Goal: Information Seeking & Learning: Find specific fact

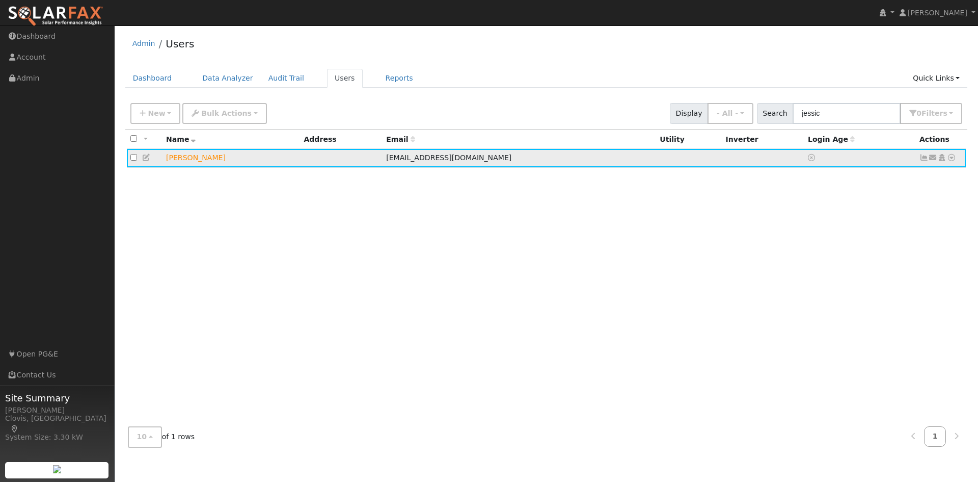
click at [150, 156] on icon at bounding box center [146, 157] width 9 height 7
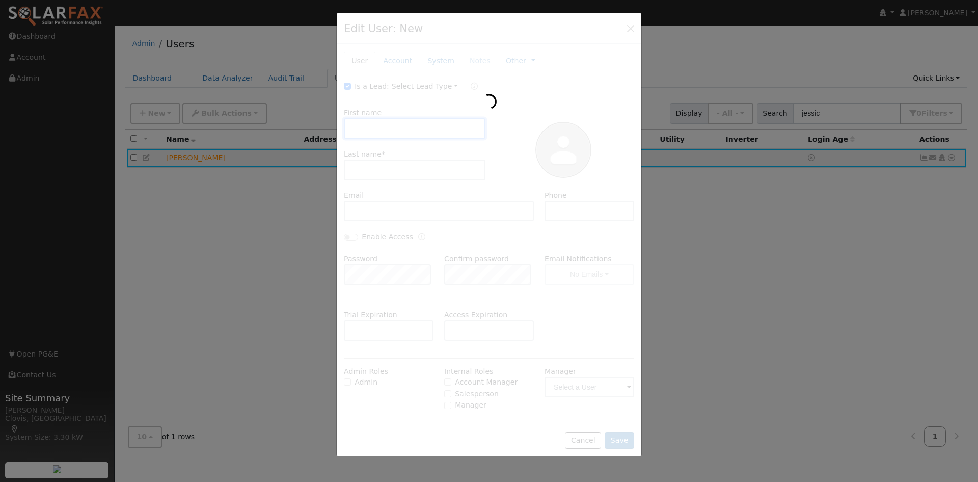
type input "[PERSON_NAME]"
type input "[EMAIL_ADDRESS][DOMAIN_NAME]"
type input "5594783030"
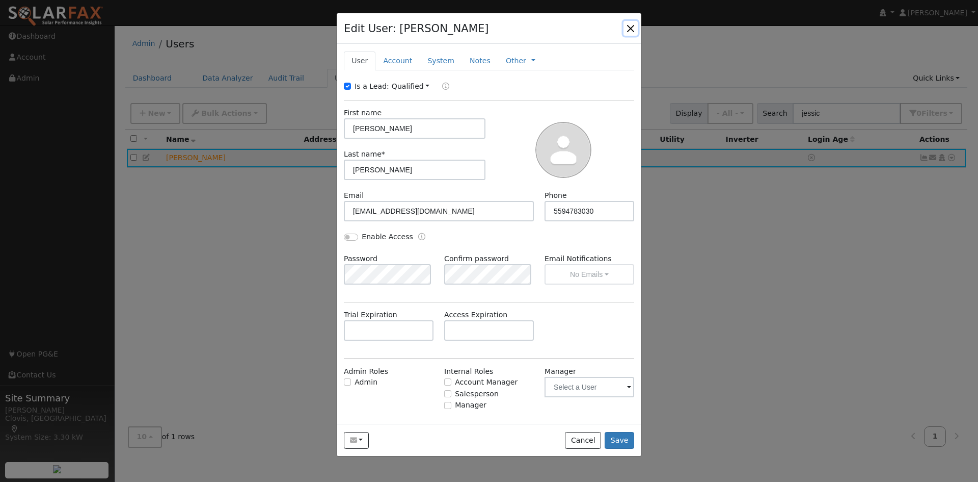
click at [628, 33] on button "button" at bounding box center [631, 28] width 14 height 14
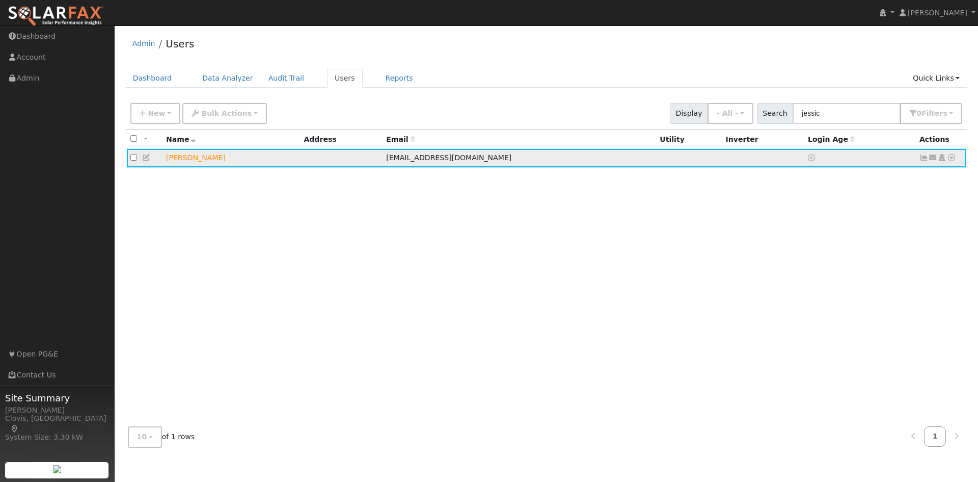
click at [956, 159] on icon at bounding box center [951, 157] width 9 height 7
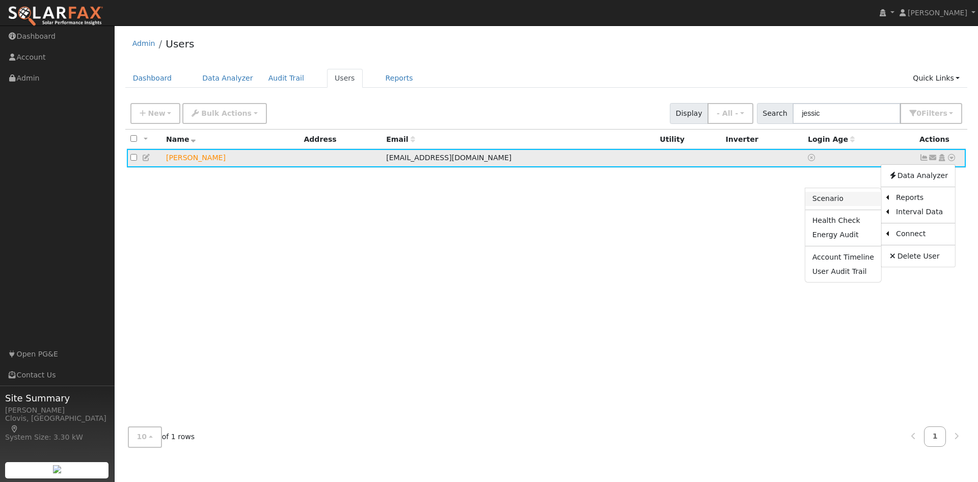
click at [840, 197] on link "Scenario" at bounding box center [844, 199] width 76 height 14
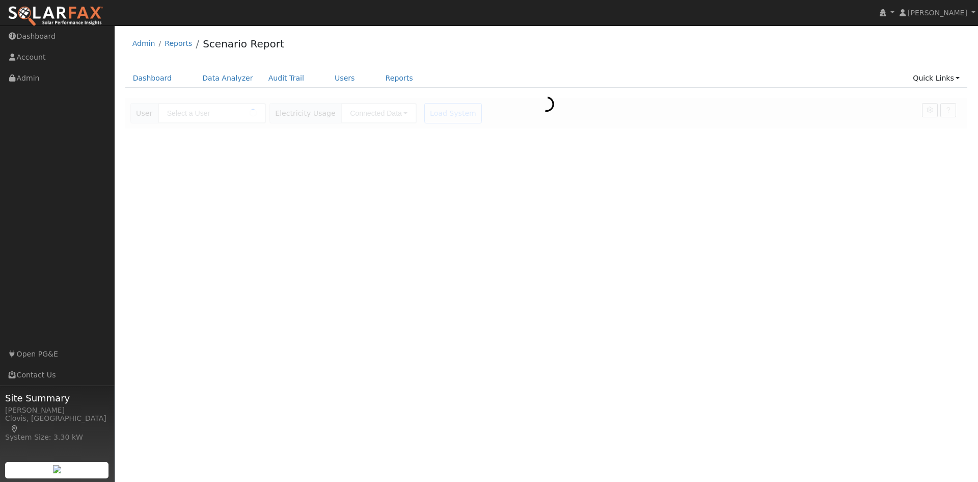
type input "[PERSON_NAME]"
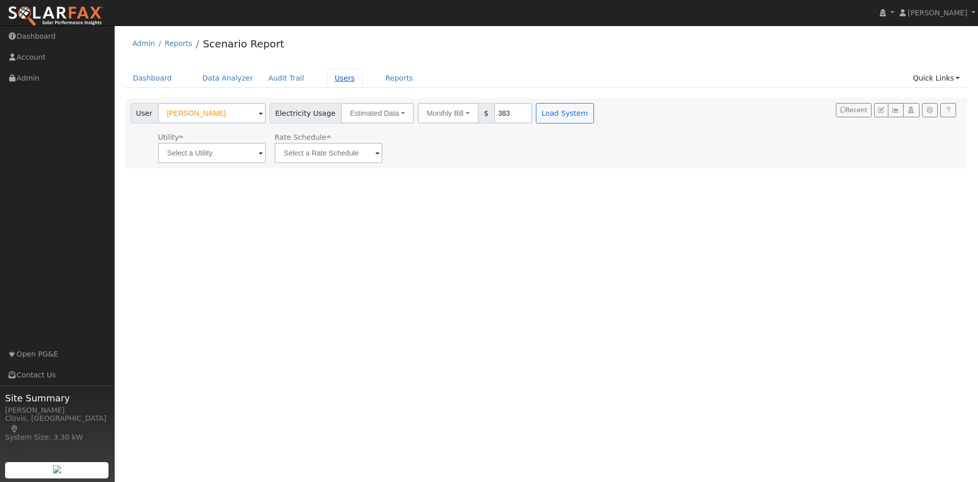
click at [338, 83] on link "Users" at bounding box center [345, 78] width 36 height 19
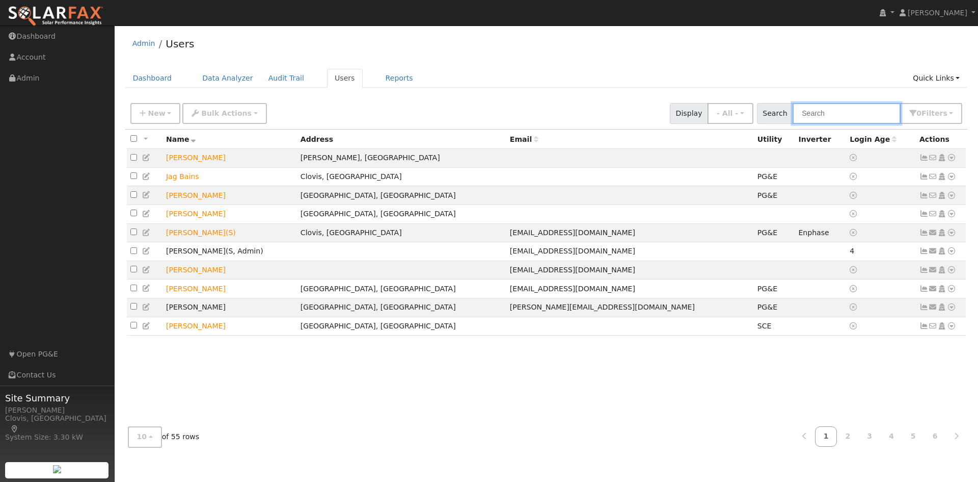
click at [842, 113] on input "text" at bounding box center [847, 113] width 108 height 21
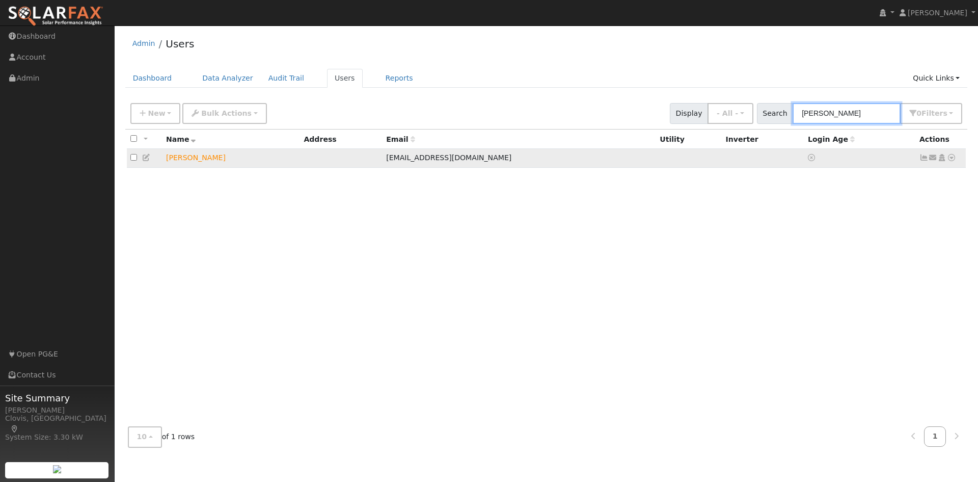
type input "jessica"
click at [150, 156] on icon at bounding box center [146, 157] width 9 height 7
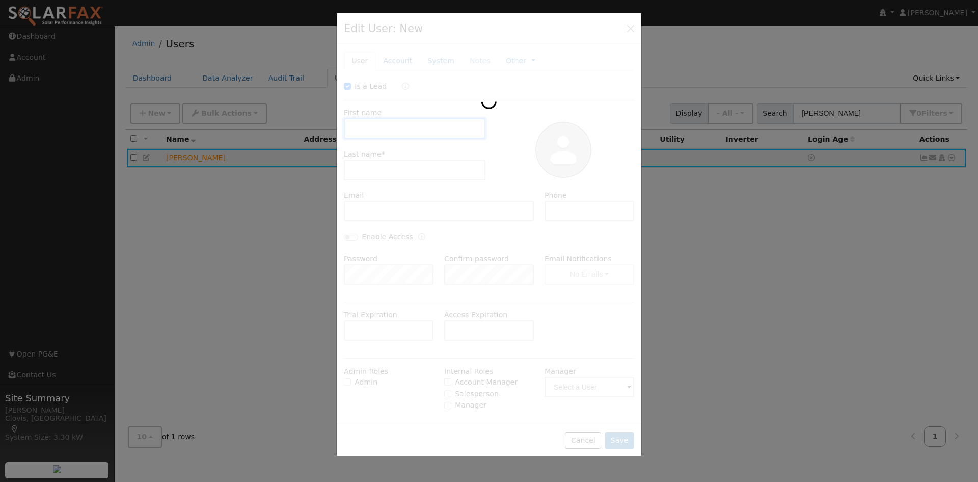
checkbox input "true"
type input "Jessica"
type input "Shimizu"
type input "jessicashimizu@yahoo.com"
type input "5594783030"
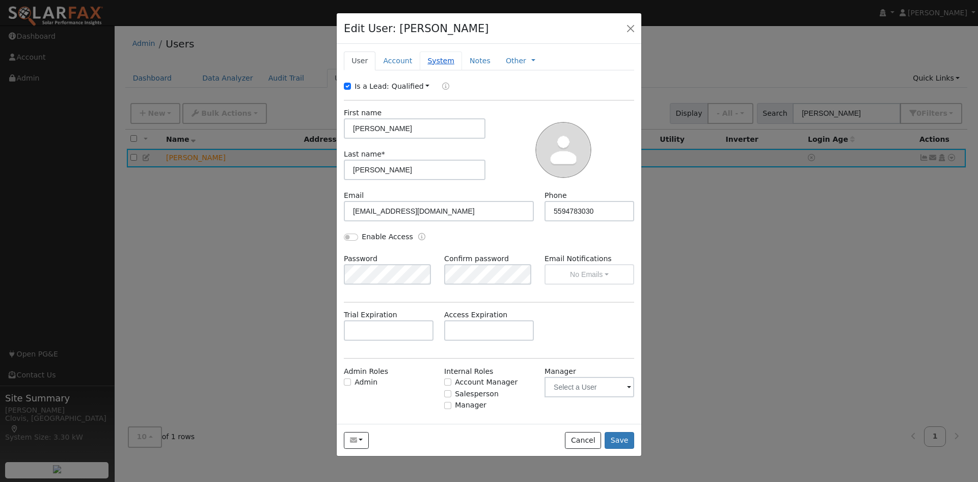
click at [423, 64] on link "System" at bounding box center [441, 60] width 42 height 19
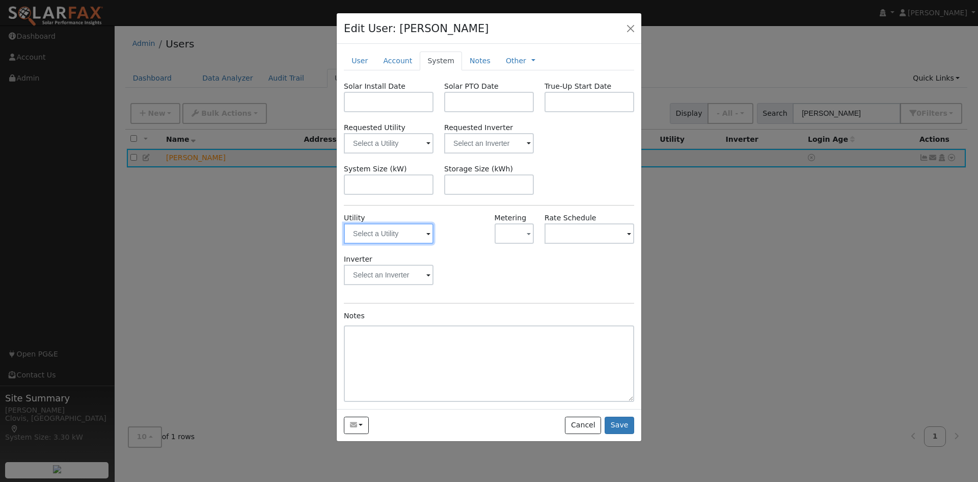
click at [414, 239] on input "text" at bounding box center [389, 233] width 90 height 20
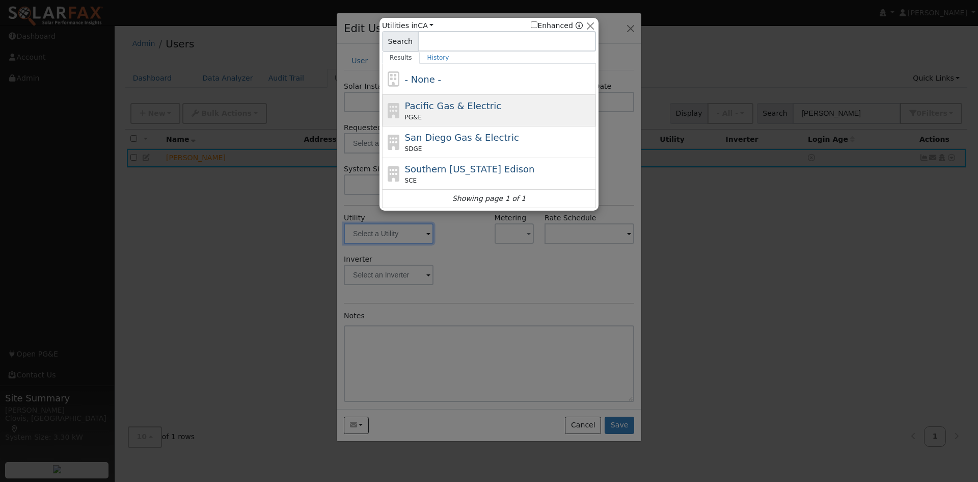
click at [443, 112] on div "Pacific Gas & Electric PG&E" at bounding box center [499, 110] width 189 height 23
type input "PG&E"
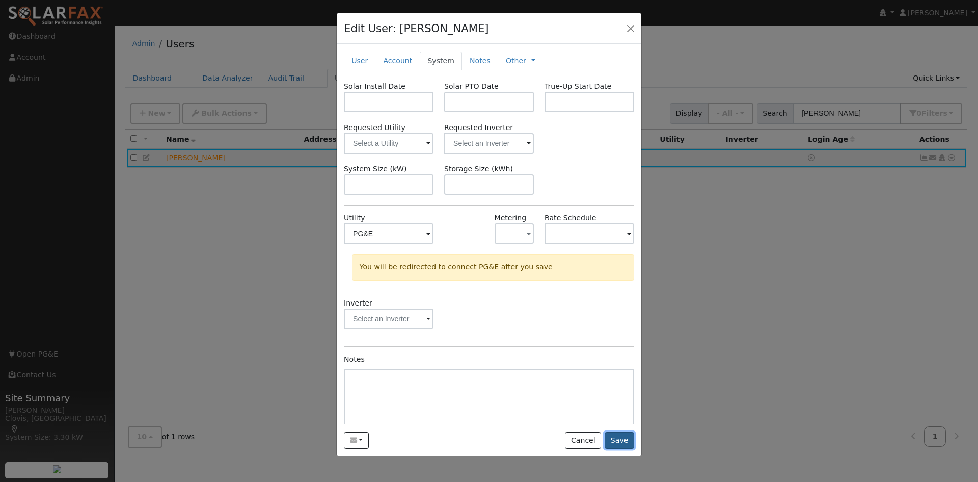
click at [632, 444] on button "Save" at bounding box center [620, 440] width 30 height 17
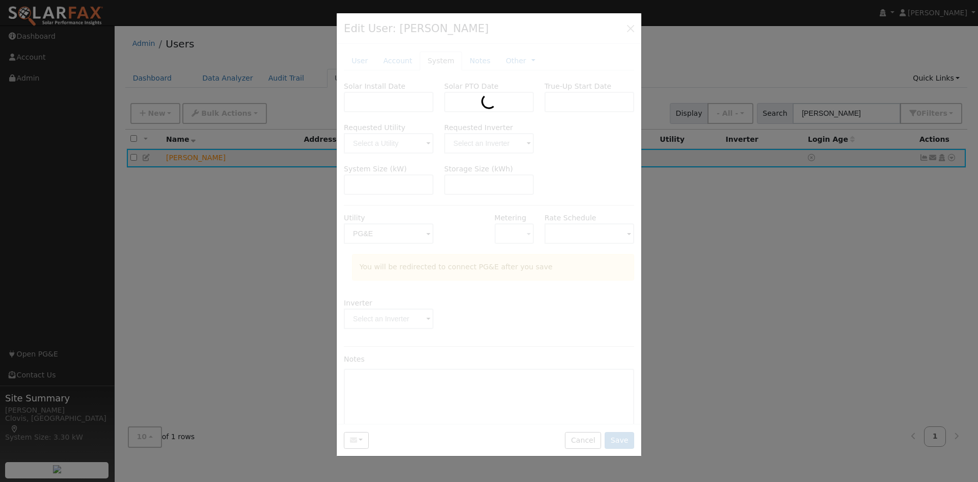
click at [235, 215] on div at bounding box center [489, 241] width 978 height 482
drag, startPoint x: 638, startPoint y: 27, endPoint x: 703, endPoint y: 78, distance: 83.5
click at [637, 27] on div at bounding box center [489, 234] width 305 height 443
drag, startPoint x: 718, startPoint y: 80, endPoint x: 804, endPoint y: 3, distance: 115.5
click at [725, 77] on div at bounding box center [489, 241] width 978 height 482
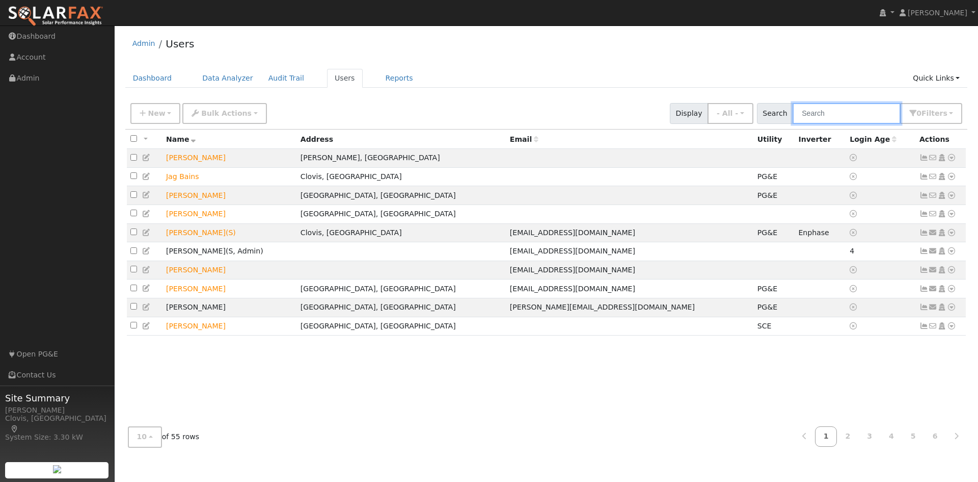
click at [844, 108] on input "text" at bounding box center [847, 113] width 108 height 21
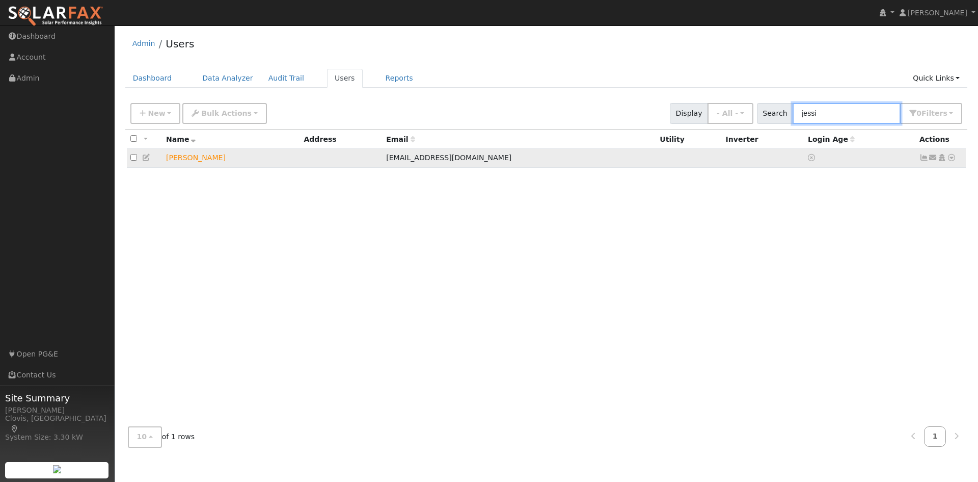
type input "jessi"
click at [144, 160] on icon at bounding box center [146, 157] width 9 height 7
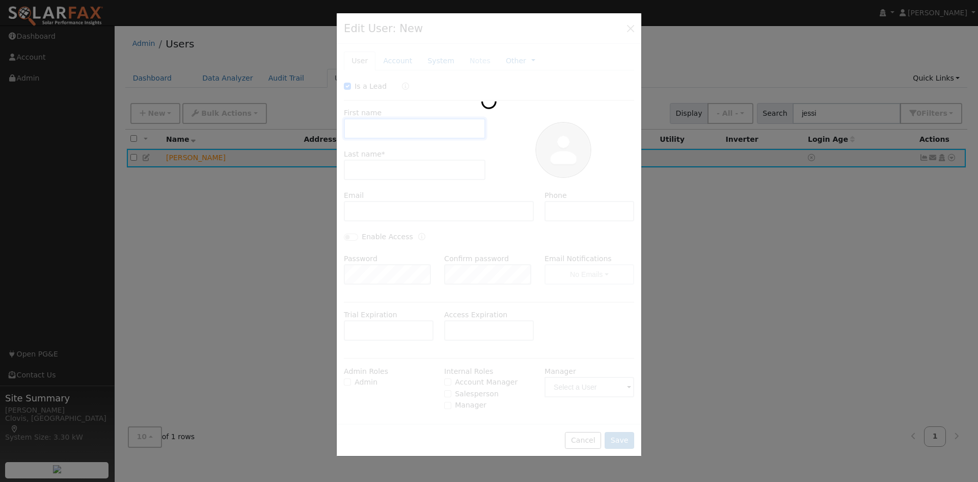
checkbox input "true"
type input "Jessica"
type input "Shimizu"
type input "jessicashimizu@yahoo.com"
type input "5594783030"
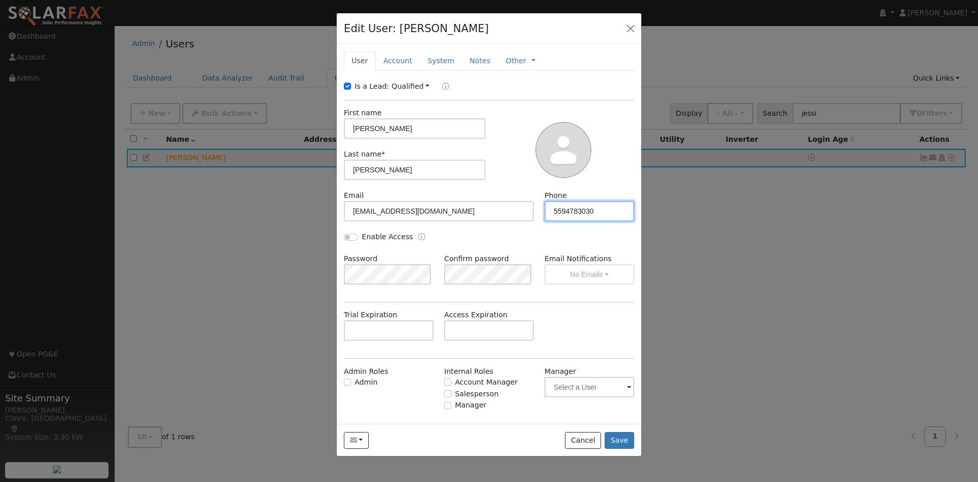
click at [618, 211] on input "5594783030" at bounding box center [590, 211] width 90 height 20
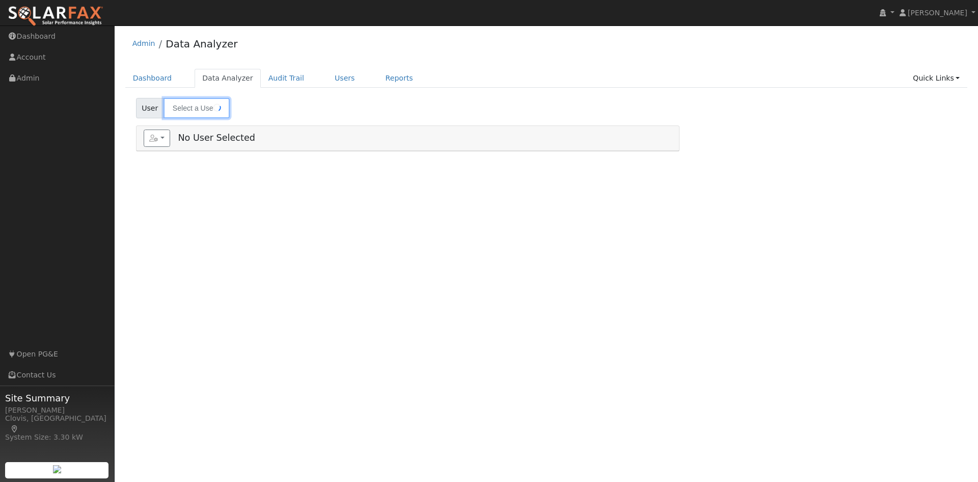
type input "[PERSON_NAME]"
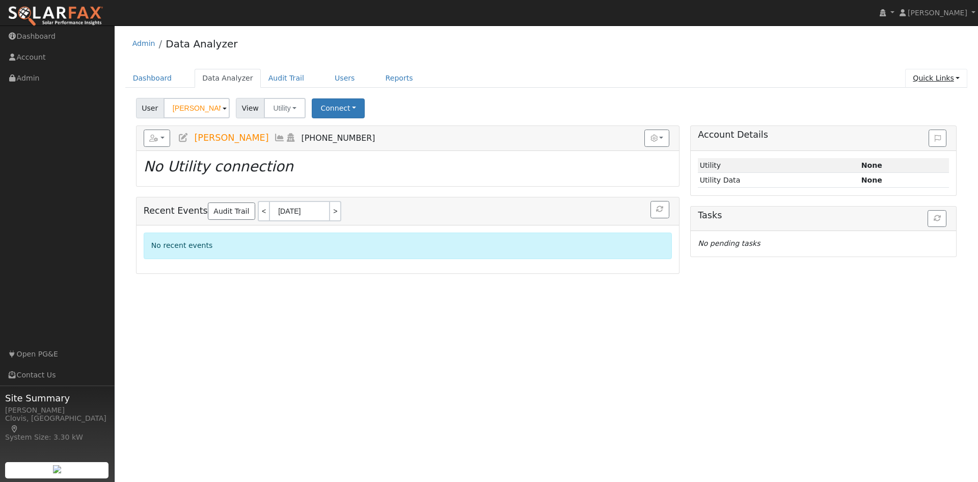
click at [945, 85] on link "Quick Links" at bounding box center [937, 78] width 62 height 19
click at [718, 75] on ul "Dashboard Data Analyzer Audit Trail Users Reports Quick Links Quick Add Quick C…" at bounding box center [546, 78] width 843 height 19
click at [166, 142] on button "button" at bounding box center [157, 137] width 27 height 17
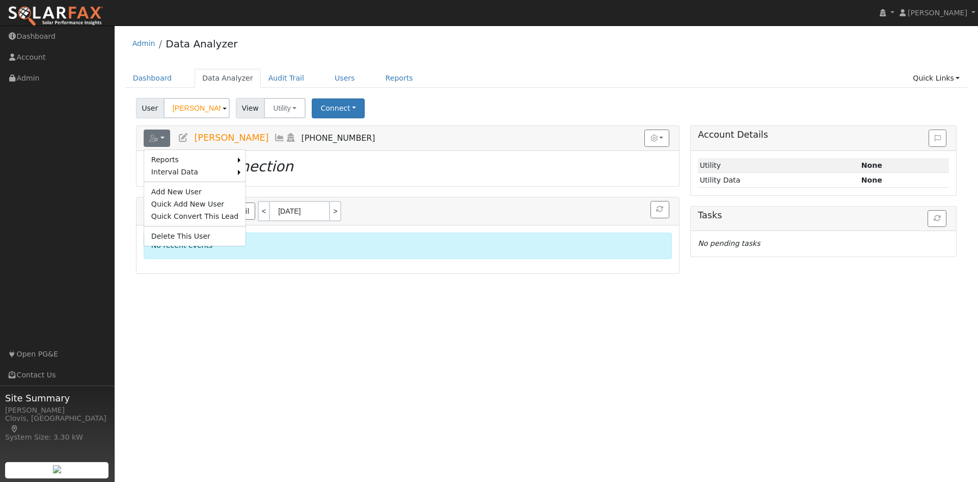
click at [593, 200] on div "Recent Events Audit Trail < [DATE] >" at bounding box center [408, 211] width 543 height 28
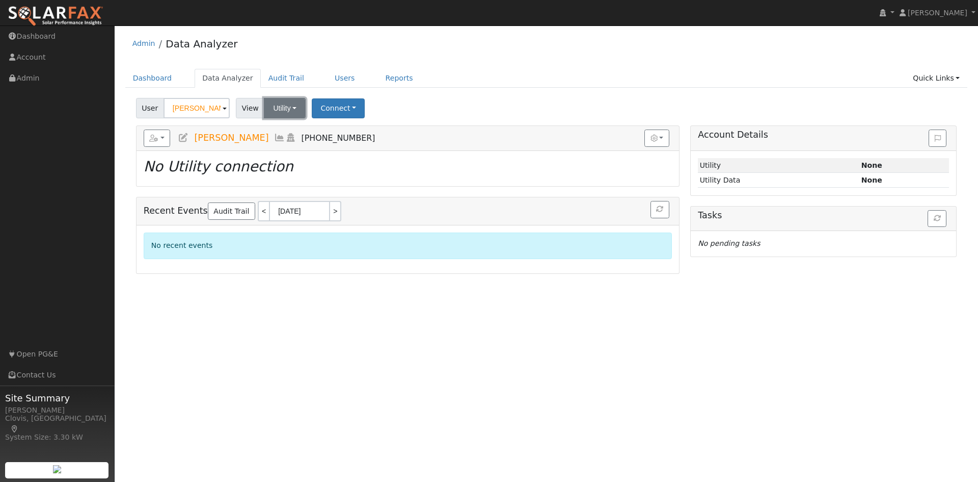
click at [286, 112] on button "Utility" at bounding box center [285, 108] width 42 height 20
click at [346, 107] on button "Connect" at bounding box center [338, 108] width 53 height 20
click at [366, 131] on link "Select a Provider" at bounding box center [353, 130] width 80 height 14
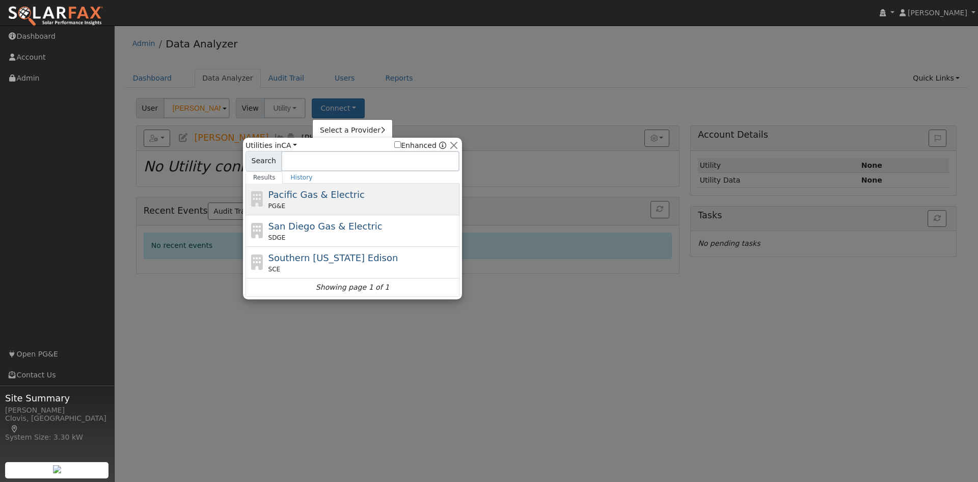
click at [333, 196] on span "Pacific Gas & Electric" at bounding box center [317, 194] width 96 height 11
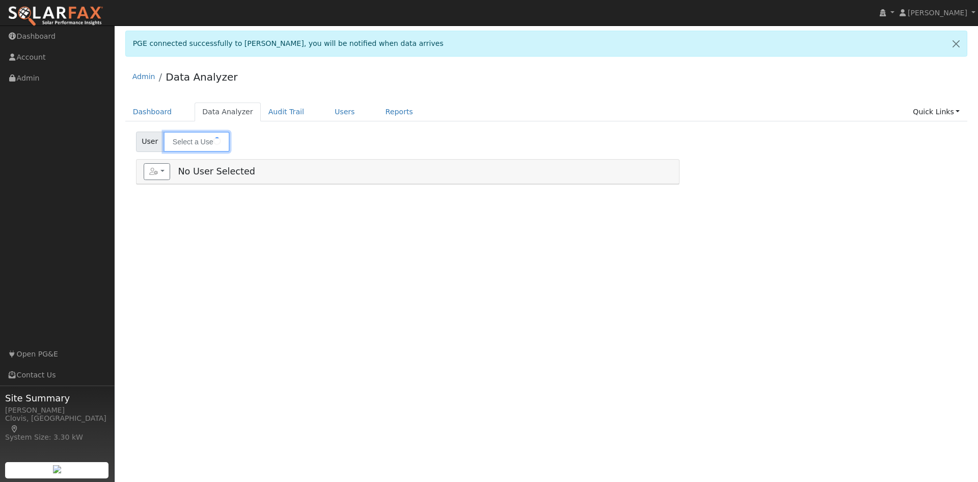
type input "[PERSON_NAME]"
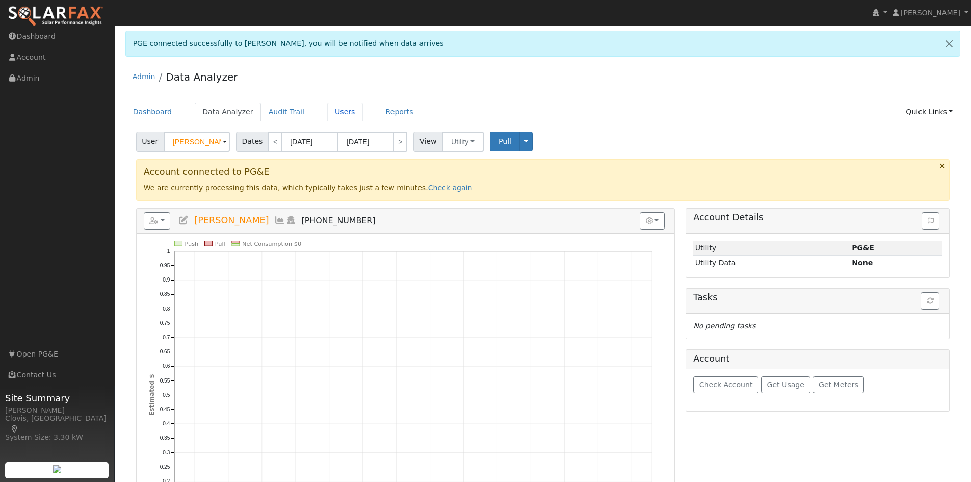
click at [338, 111] on link "Users" at bounding box center [345, 111] width 36 height 19
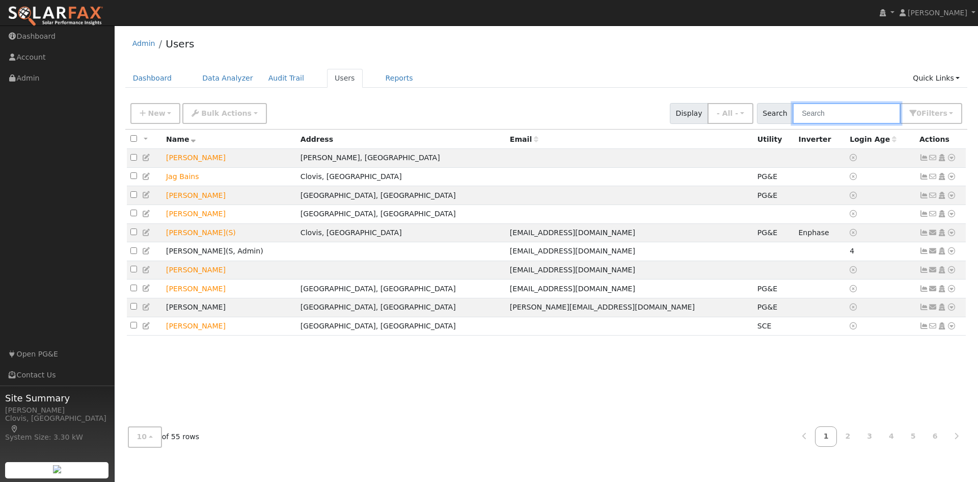
click at [842, 107] on input "text" at bounding box center [847, 113] width 108 height 21
type input "rafa"
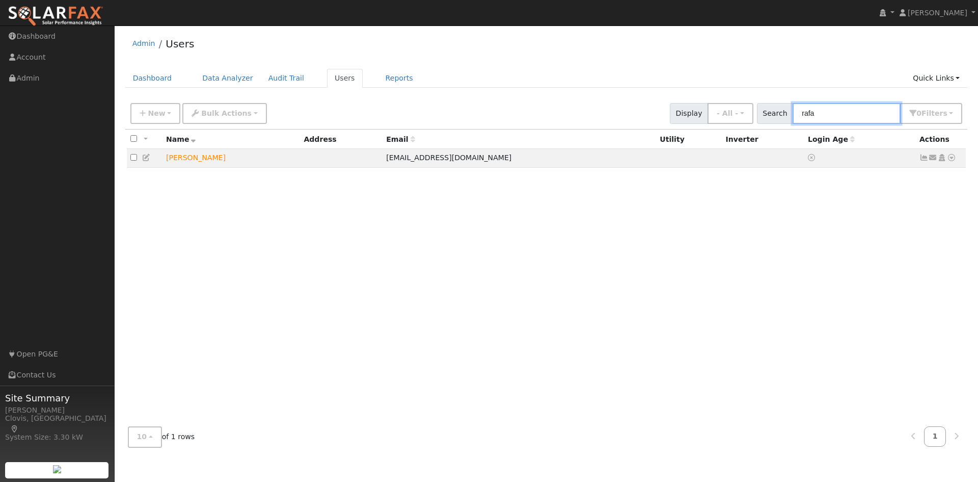
drag, startPoint x: 869, startPoint y: 112, endPoint x: 794, endPoint y: 113, distance: 74.9
click at [794, 113] on div "Search rafa 0 Filter s My accounts Role Show - All - Show Leads Admin Billing A…" at bounding box center [860, 113] width 206 height 21
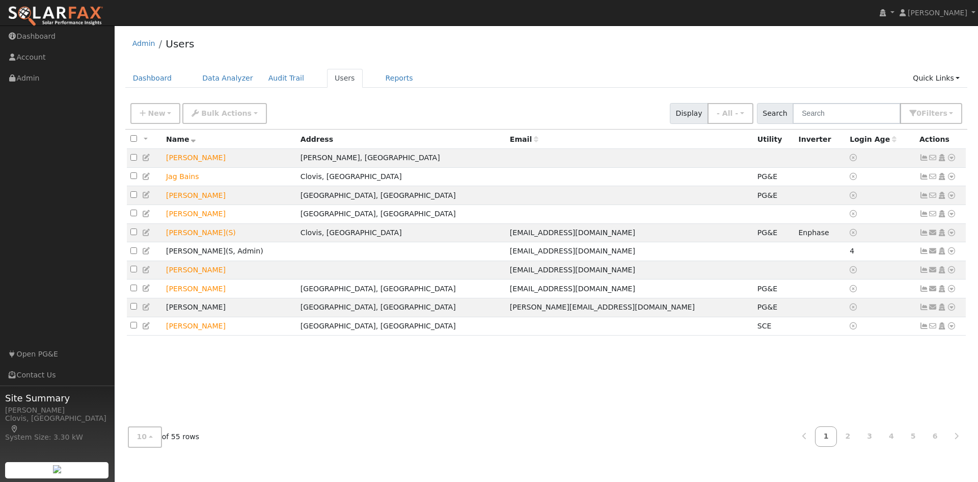
click at [479, 59] on div "Admin Users" at bounding box center [546, 46] width 843 height 31
click at [144, 447] on div "10 10 25 50 100 of 55 rows 1 2 3 4 5 6" at bounding box center [546, 436] width 843 height 36
click at [146, 442] on button "10" at bounding box center [145, 436] width 34 height 21
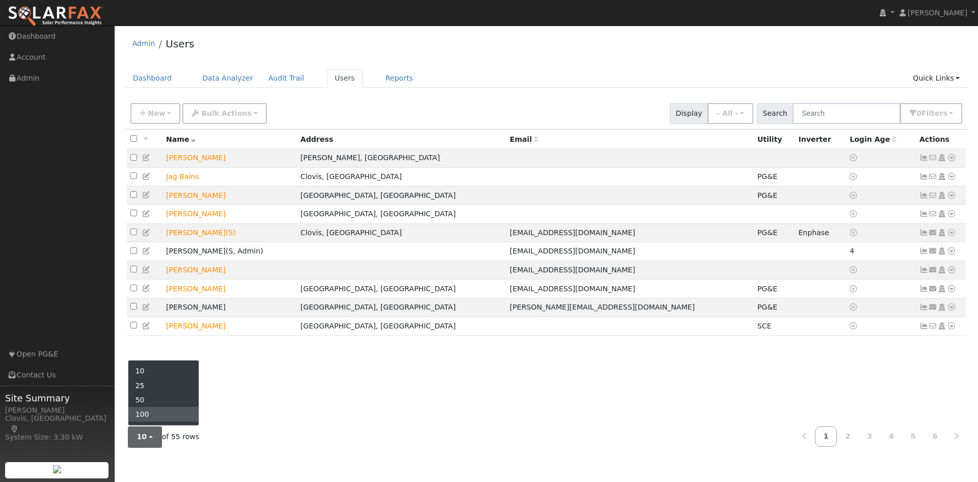
click at [149, 421] on link "100" at bounding box center [163, 414] width 71 height 14
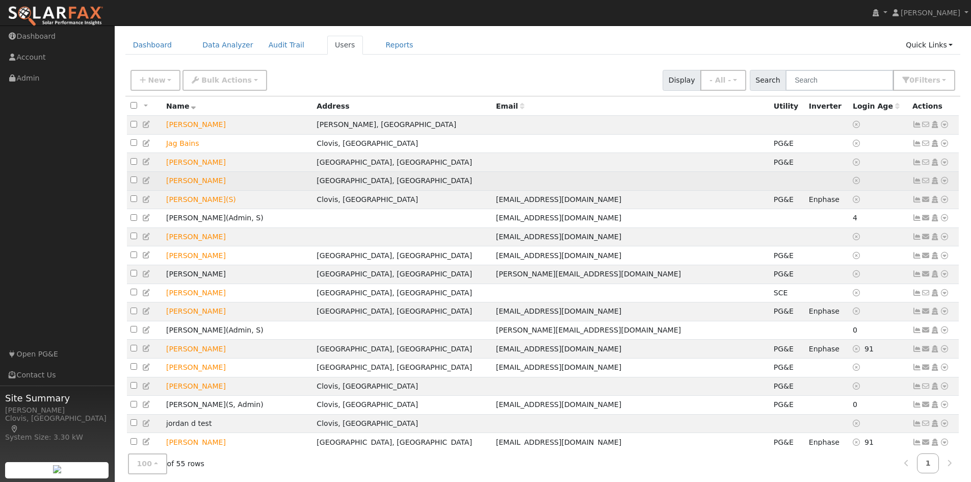
scroll to position [51, 0]
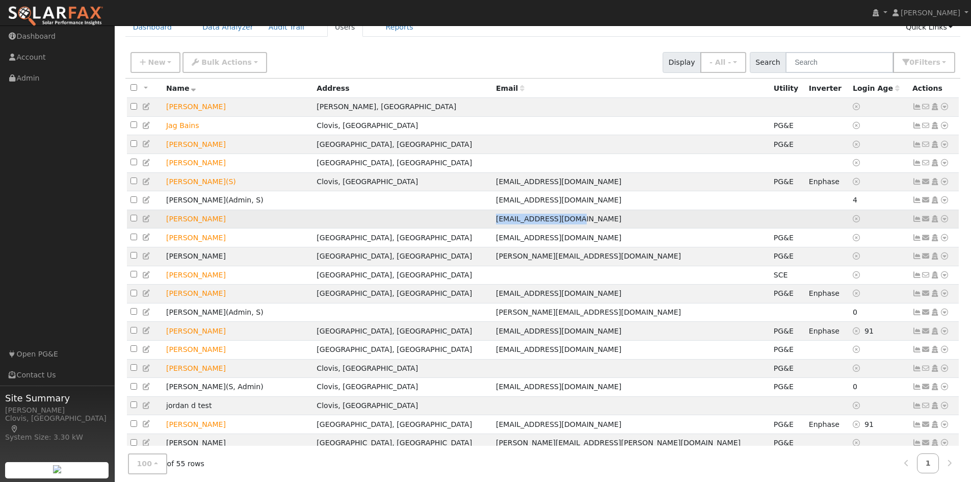
drag, startPoint x: 485, startPoint y: 226, endPoint x: 566, endPoint y: 226, distance: 80.5
click at [566, 226] on td "[EMAIL_ADDRESS][DOMAIN_NAME]" at bounding box center [631, 218] width 278 height 19
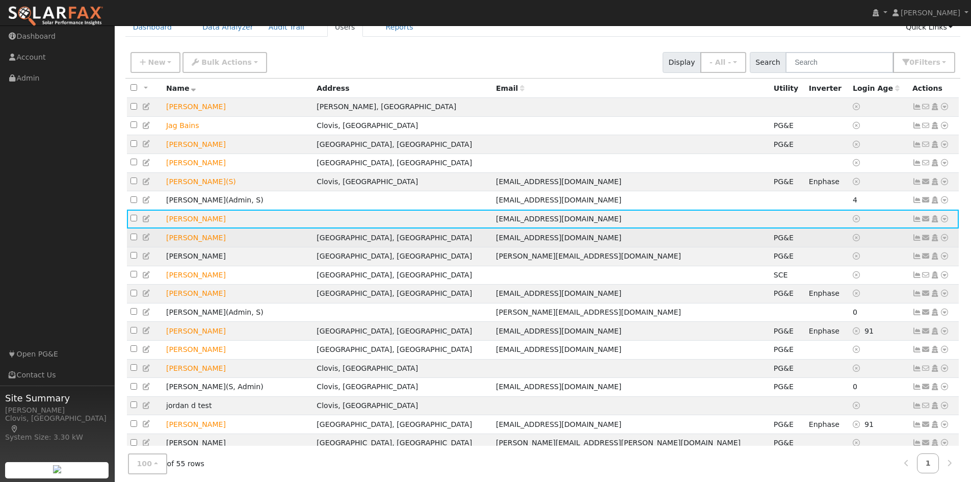
click at [517, 242] on span "[EMAIL_ADDRESS][DOMAIN_NAME]" at bounding box center [558, 237] width 125 height 8
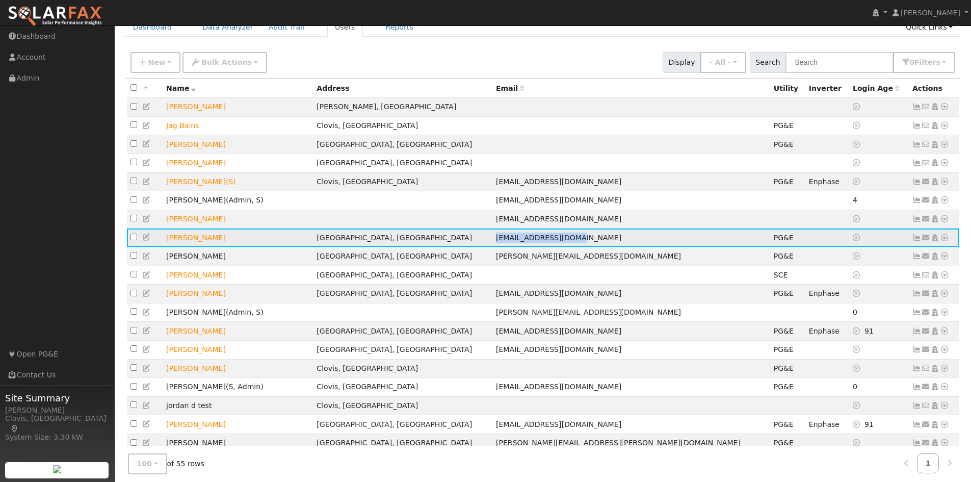
drag, startPoint x: 484, startPoint y: 246, endPoint x: 563, endPoint y: 246, distance: 79.0
click at [563, 246] on td "[EMAIL_ADDRESS][DOMAIN_NAME]" at bounding box center [631, 237] width 278 height 19
click at [563, 242] on span "[EMAIL_ADDRESS][DOMAIN_NAME]" at bounding box center [558, 237] width 125 height 8
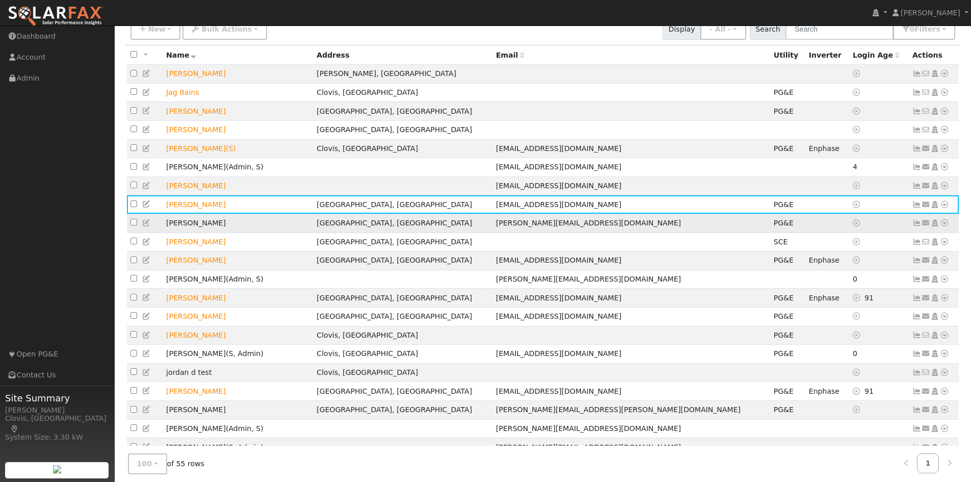
scroll to position [102, 0]
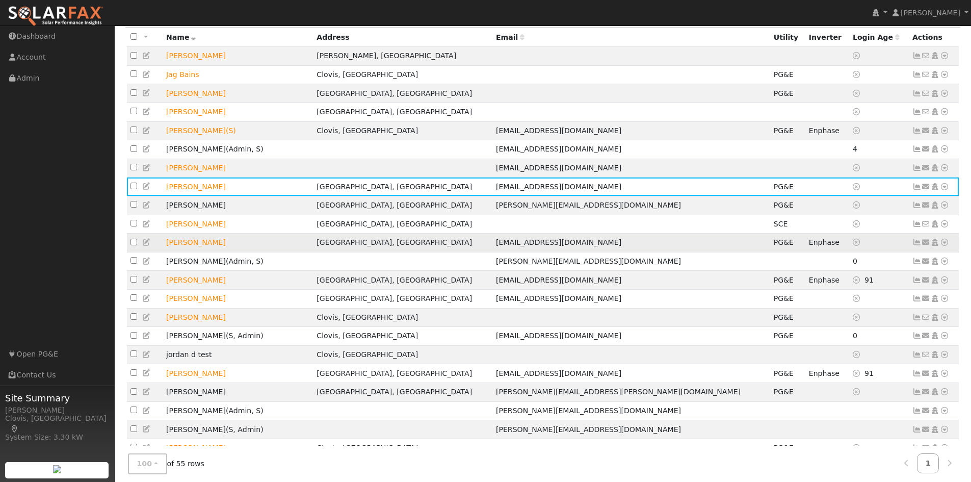
click at [192, 252] on td "Craig Cook" at bounding box center [238, 242] width 150 height 19
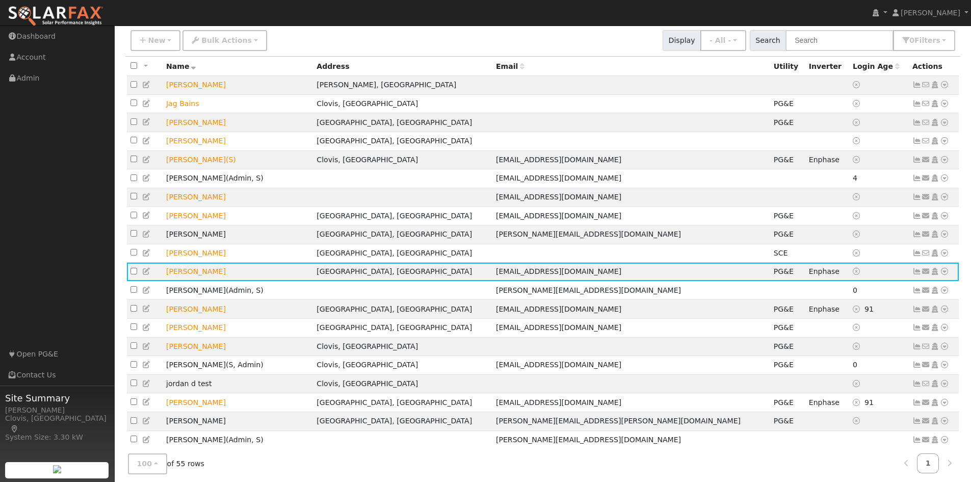
scroll to position [72, 0]
click at [149, 201] on icon at bounding box center [146, 197] width 9 height 7
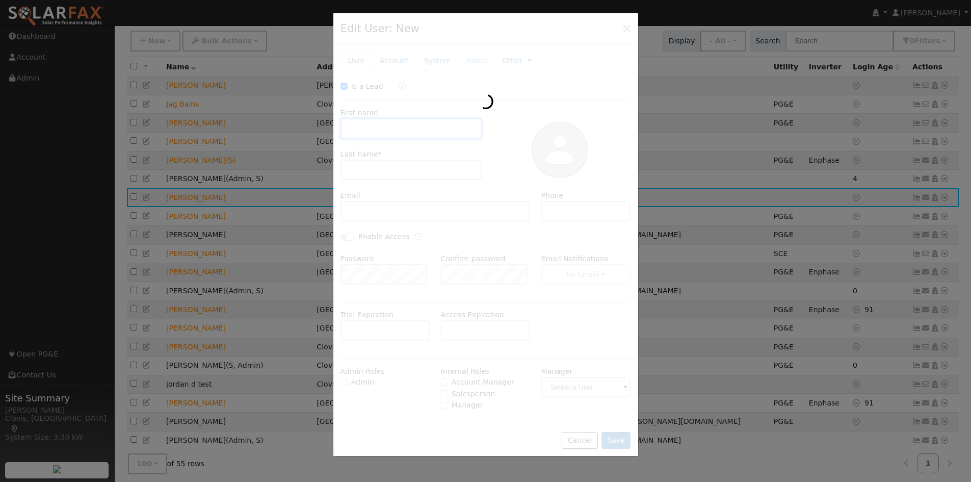
checkbox input "true"
type input "Rafael"
type input "Calderon"
type input "[EMAIL_ADDRESS][DOMAIN_NAME]"
type input "5596919181"
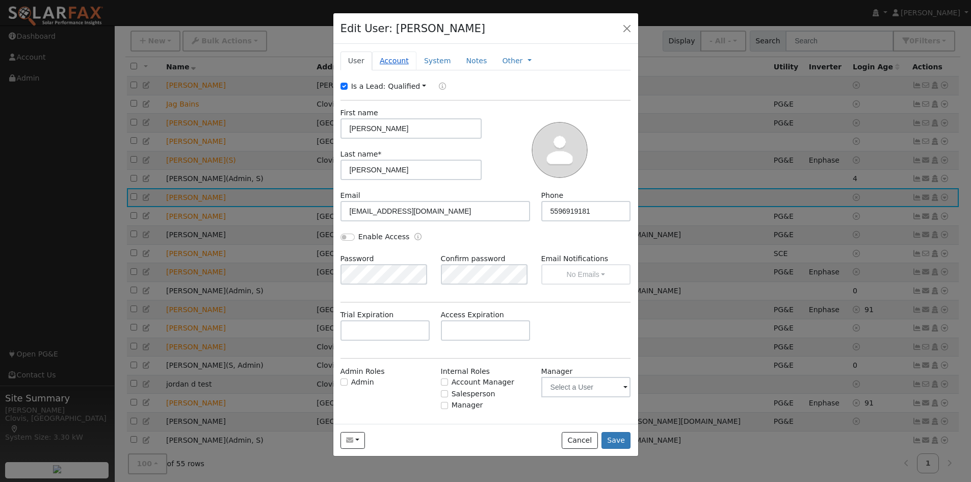
click at [390, 61] on link "Account" at bounding box center [394, 60] width 44 height 19
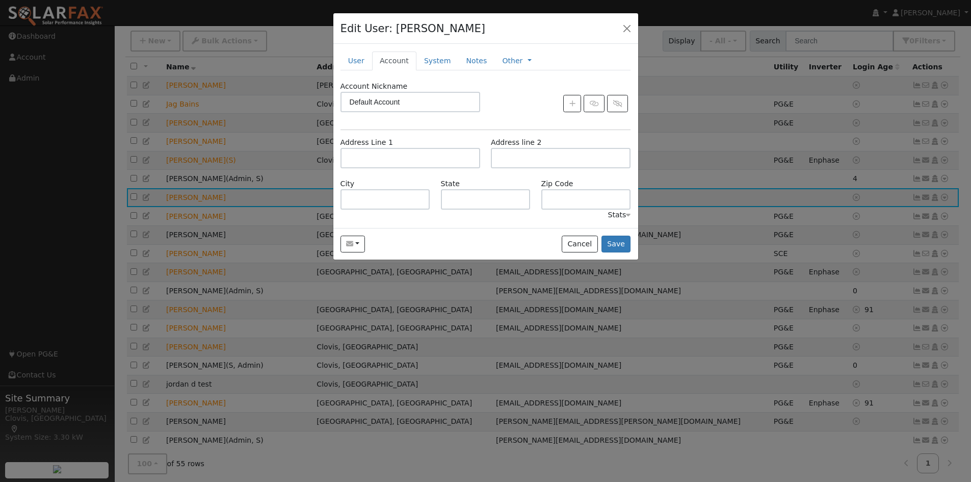
click at [338, 59] on div "New Account Nickname Cancel Create Are you sure you want to create new account …" at bounding box center [485, 135] width 305 height 183
click at [357, 59] on link "User" at bounding box center [356, 60] width 32 height 19
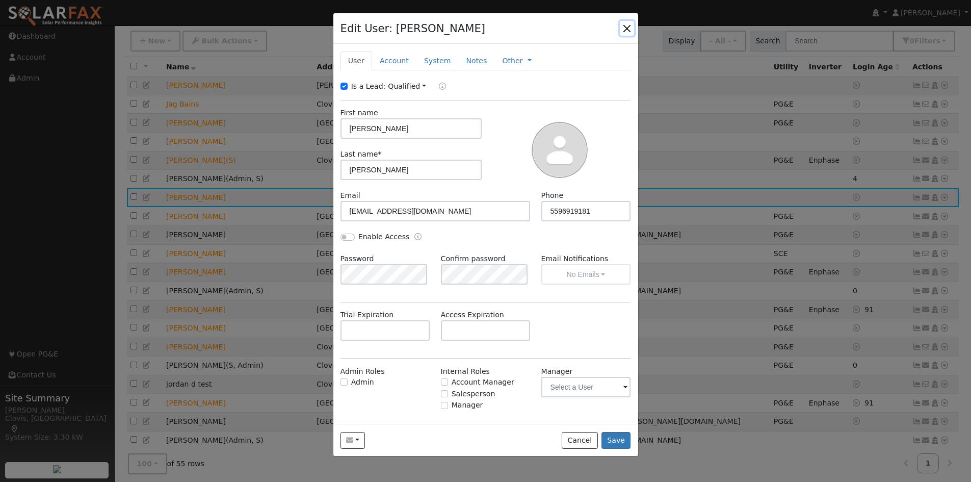
click at [624, 34] on button "button" at bounding box center [627, 28] width 14 height 14
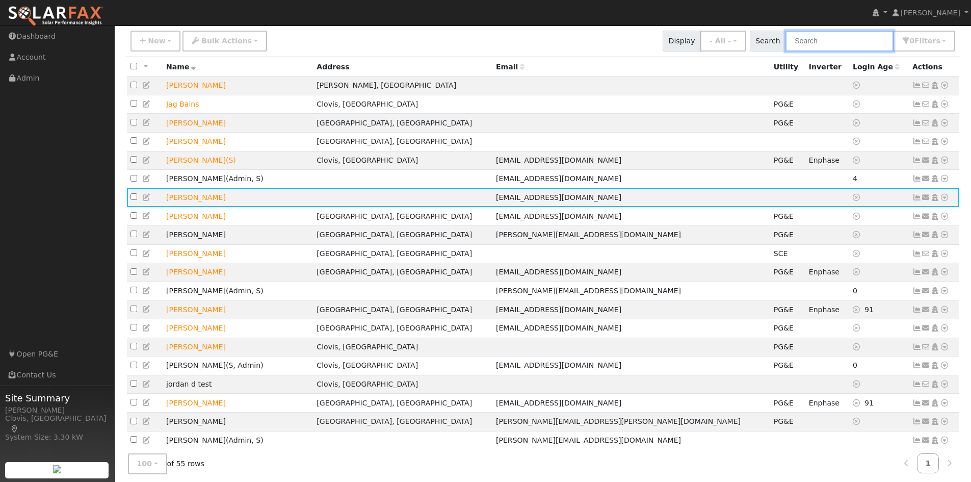
click at [822, 42] on input "text" at bounding box center [839, 41] width 108 height 21
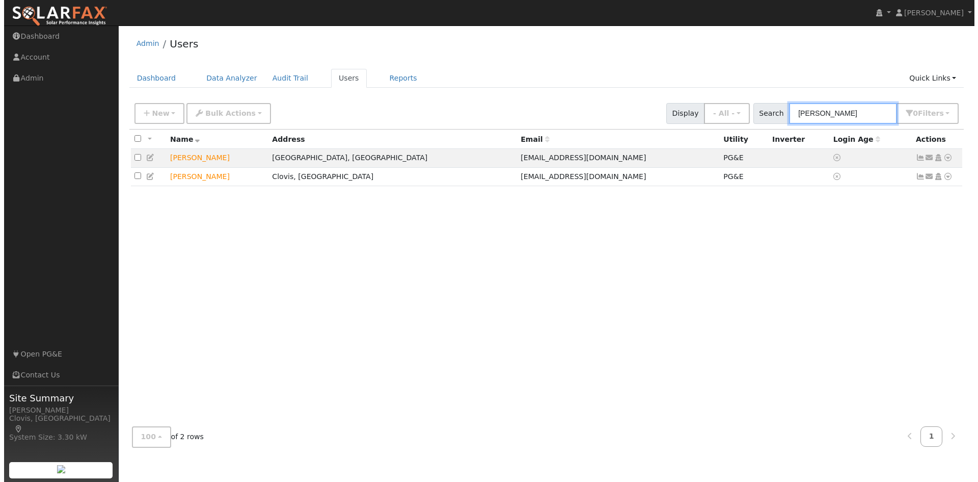
scroll to position [0, 0]
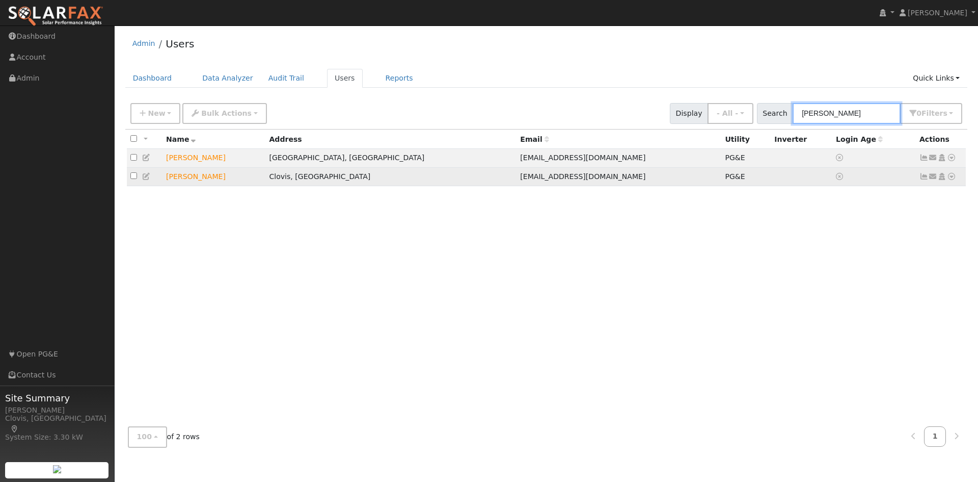
type input "jess"
click at [953, 180] on icon at bounding box center [951, 176] width 9 height 7
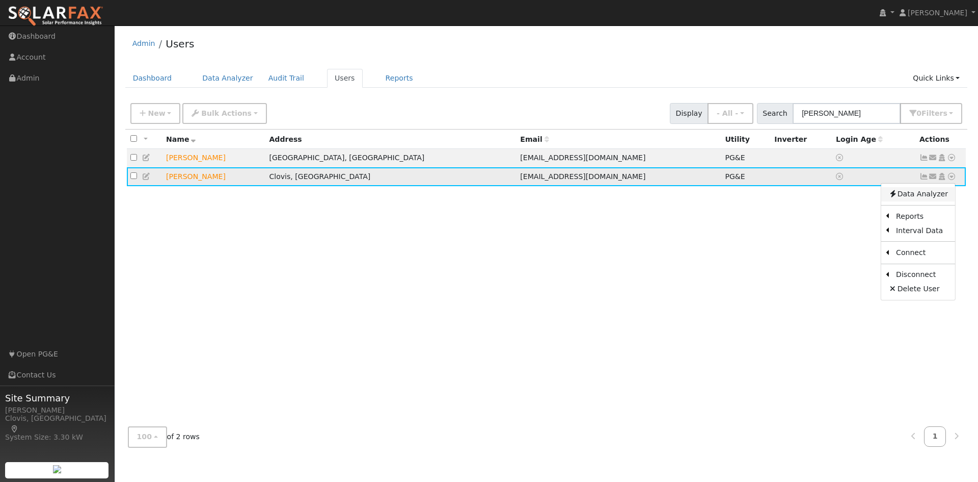
click at [897, 196] on icon at bounding box center [893, 193] width 9 height 7
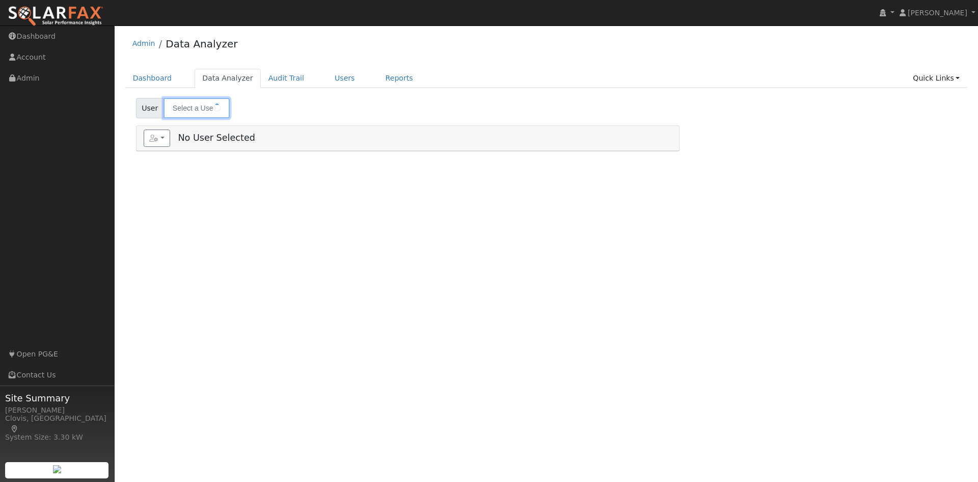
type input "[PERSON_NAME]"
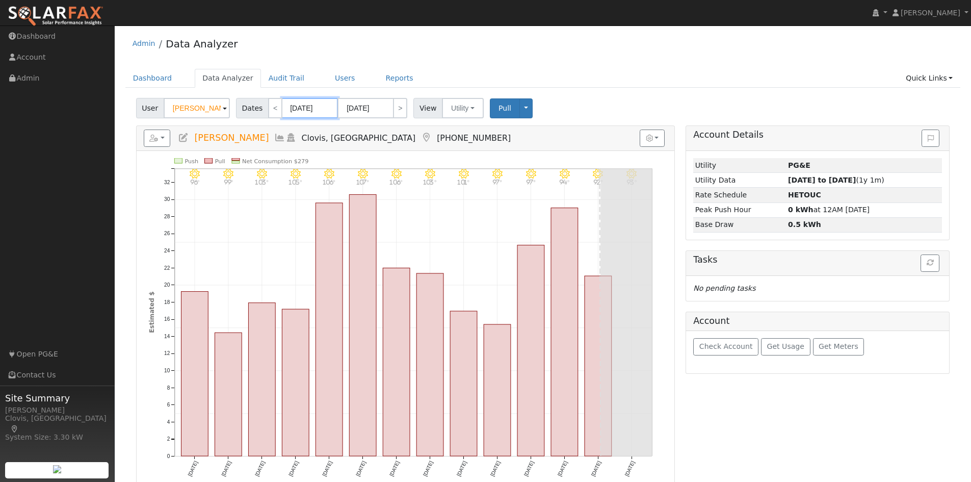
click at [291, 110] on input "08/05/2025" at bounding box center [310, 108] width 56 height 20
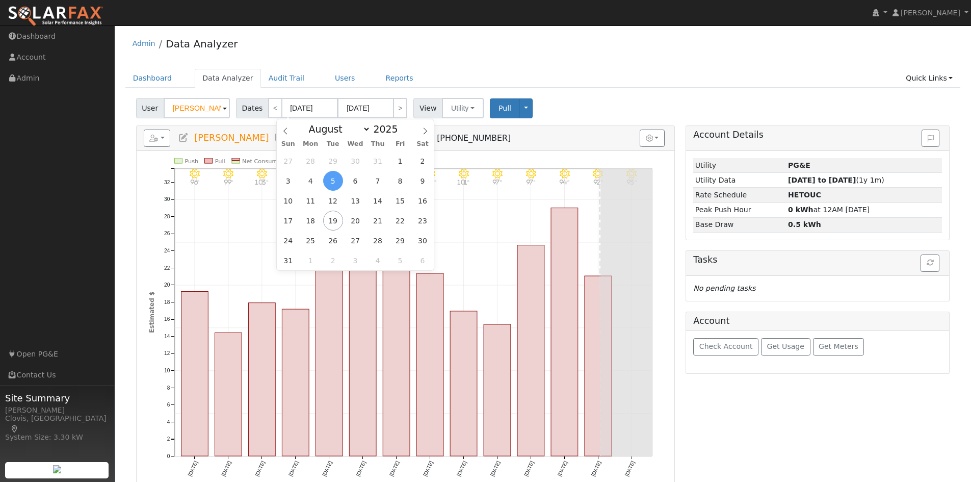
click at [333, 184] on span "5" at bounding box center [333, 181] width 20 height 20
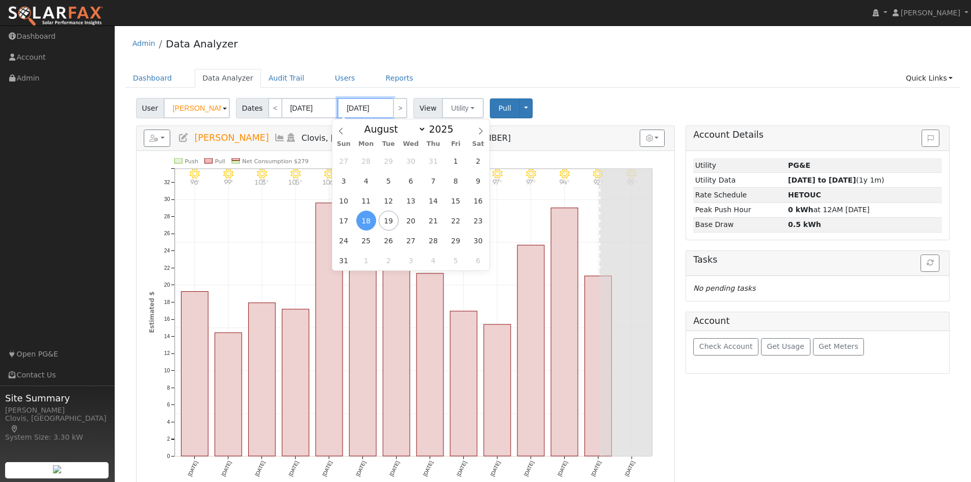
click at [367, 107] on input "[DATE]" at bounding box center [365, 108] width 56 height 20
click at [346, 217] on span "17" at bounding box center [344, 220] width 20 height 20
type input "08/17/2025"
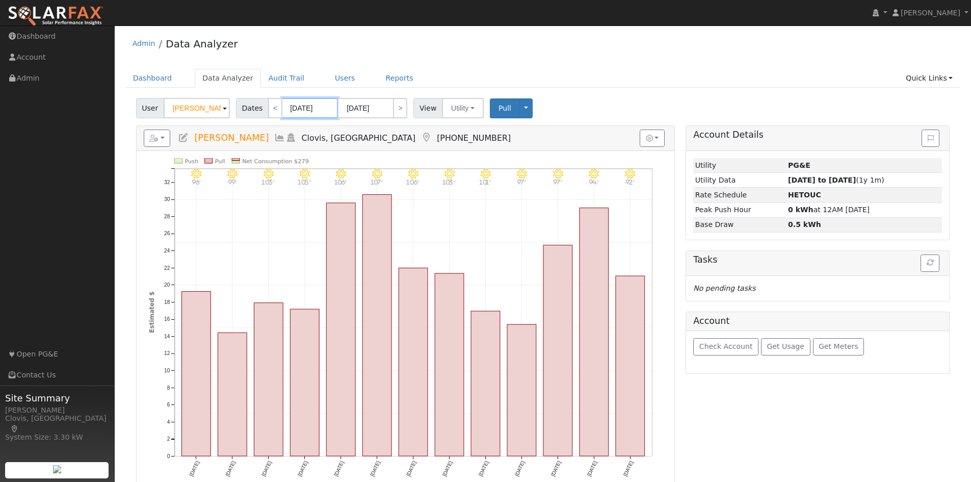
click at [302, 113] on input "[DATE]" at bounding box center [310, 108] width 56 height 20
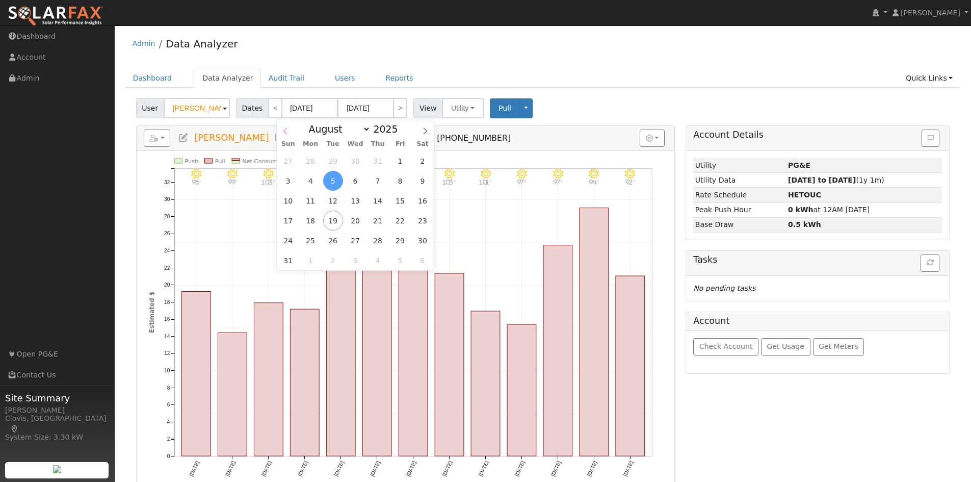
click at [288, 128] on icon at bounding box center [285, 130] width 7 height 7
select select "6"
click at [403, 195] on span "18" at bounding box center [400, 201] width 20 height 20
type input "07/18/2025"
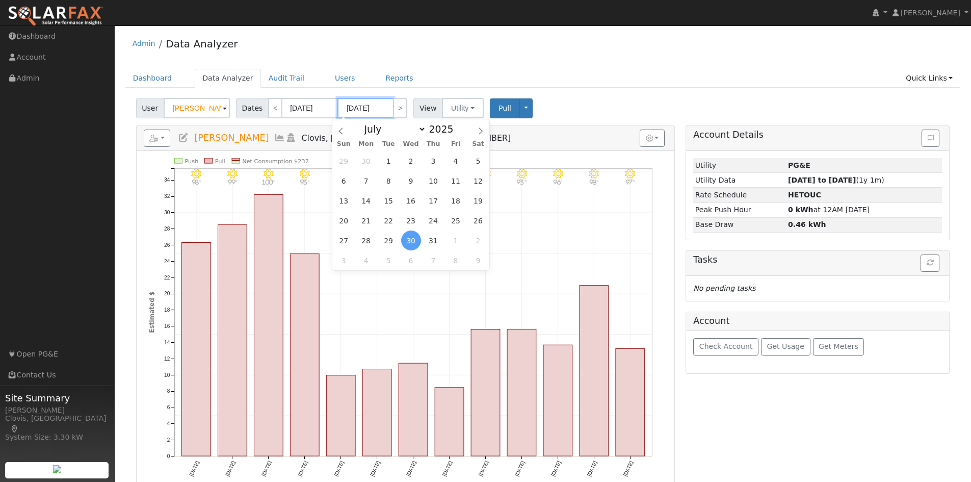
click at [377, 109] on input "07/30/2025" at bounding box center [365, 108] width 56 height 20
click at [435, 239] on span "31" at bounding box center [433, 240] width 20 height 20
type input "07/31/2025"
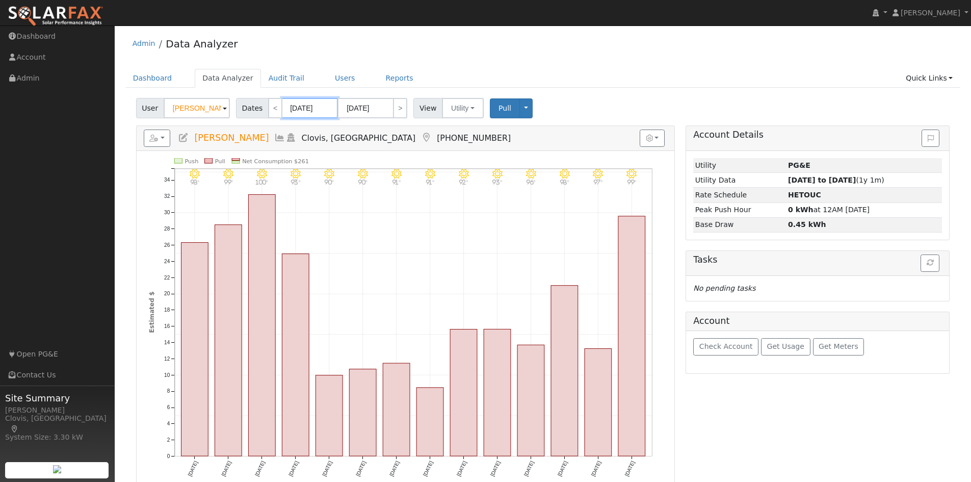
click at [310, 106] on input "07/18/2025" at bounding box center [310, 108] width 56 height 20
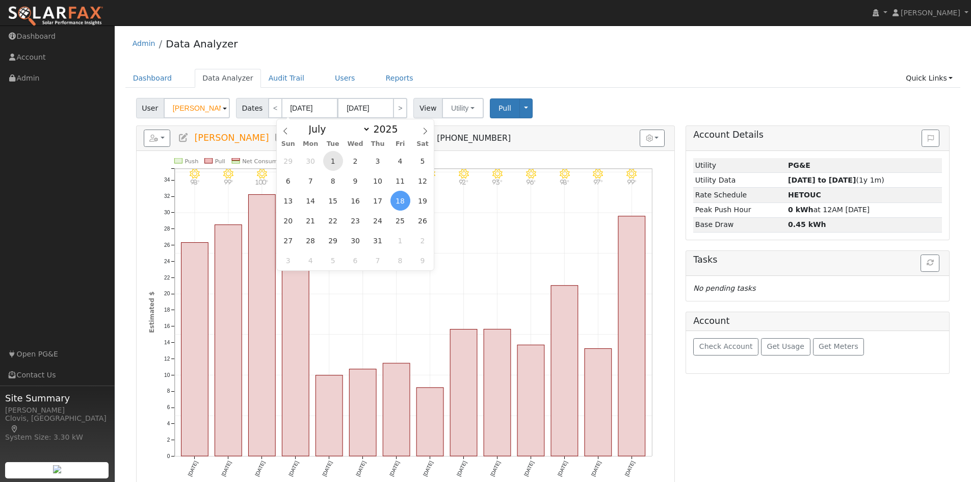
click at [334, 155] on span "1" at bounding box center [333, 161] width 20 height 20
type input "07/01/2025"
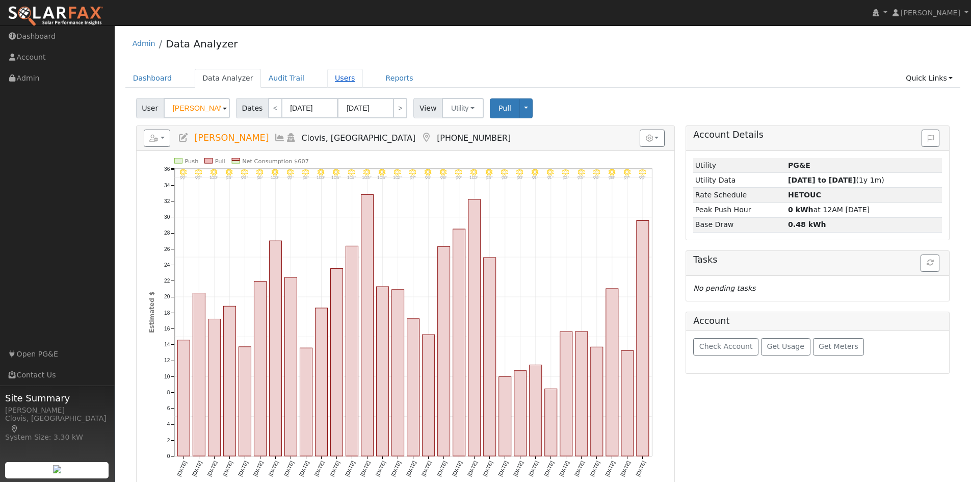
click at [342, 87] on link "Users" at bounding box center [345, 78] width 36 height 19
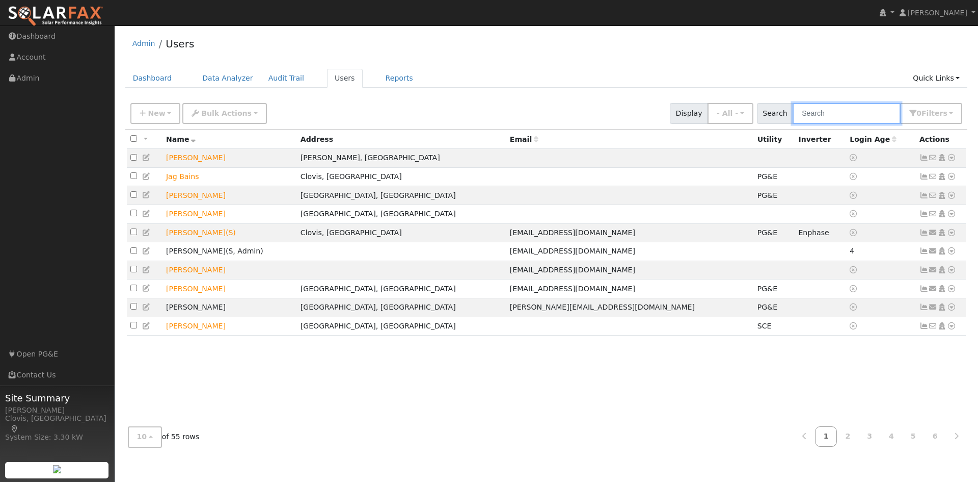
click at [849, 114] on input "text" at bounding box center [847, 113] width 108 height 21
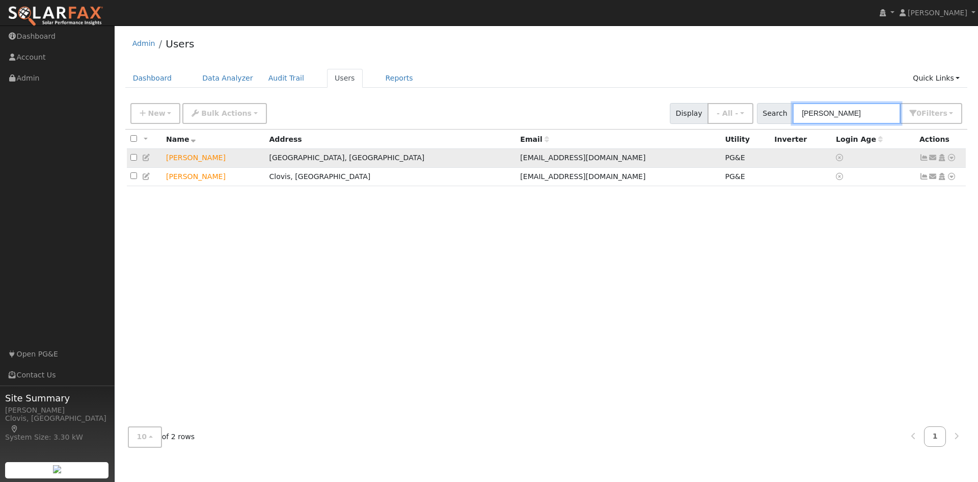
type input "[PERSON_NAME]"
click at [148, 162] on link at bounding box center [146, 157] width 9 height 8
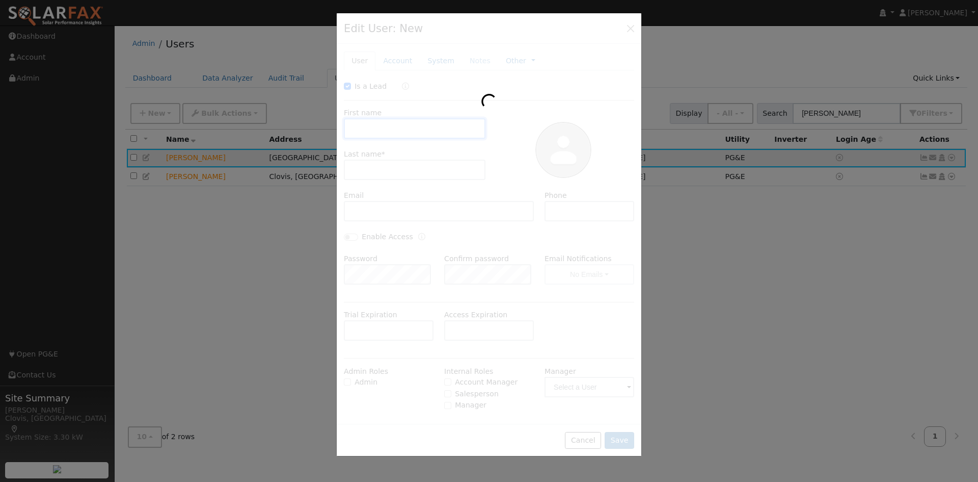
checkbox input "true"
type input "[PERSON_NAME]"
type input "[EMAIL_ADDRESS][DOMAIN_NAME]"
type input "559.289.7433"
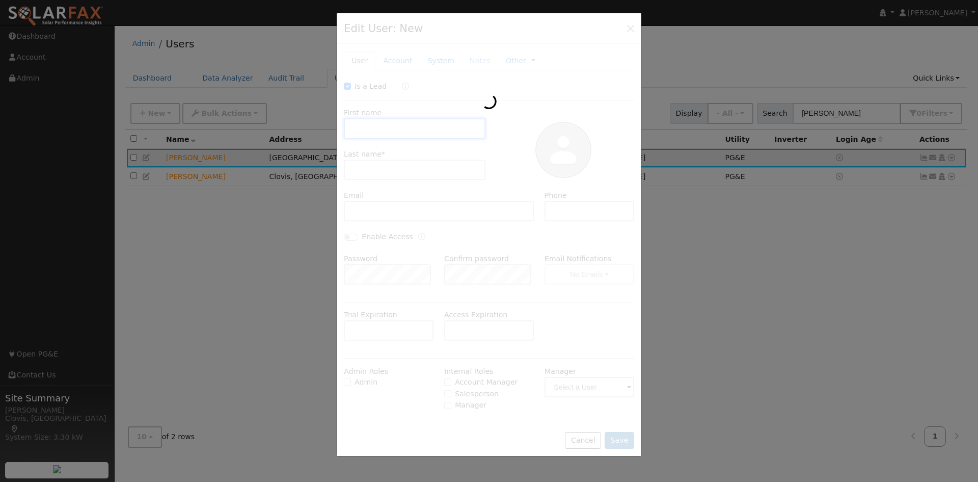
type input "Pacific Gas & Electric"
type input "PG&E"
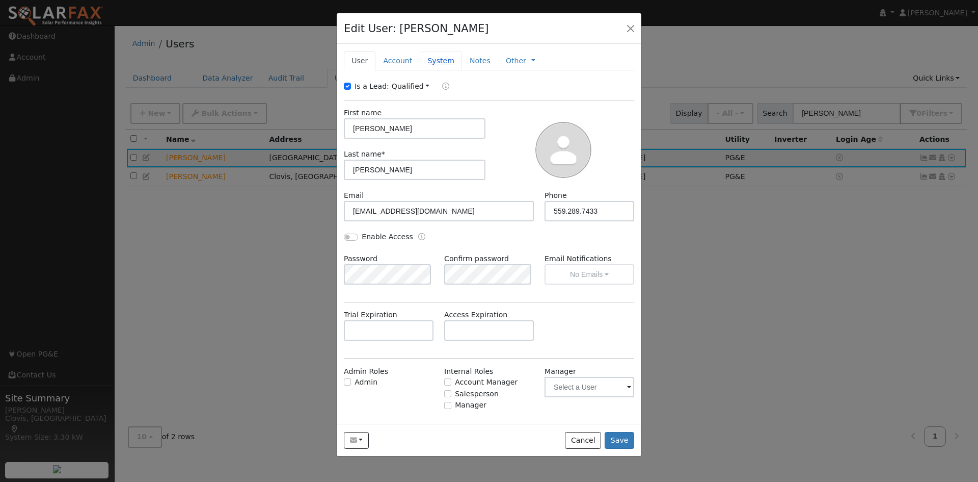
click at [442, 57] on link "System" at bounding box center [441, 60] width 42 height 19
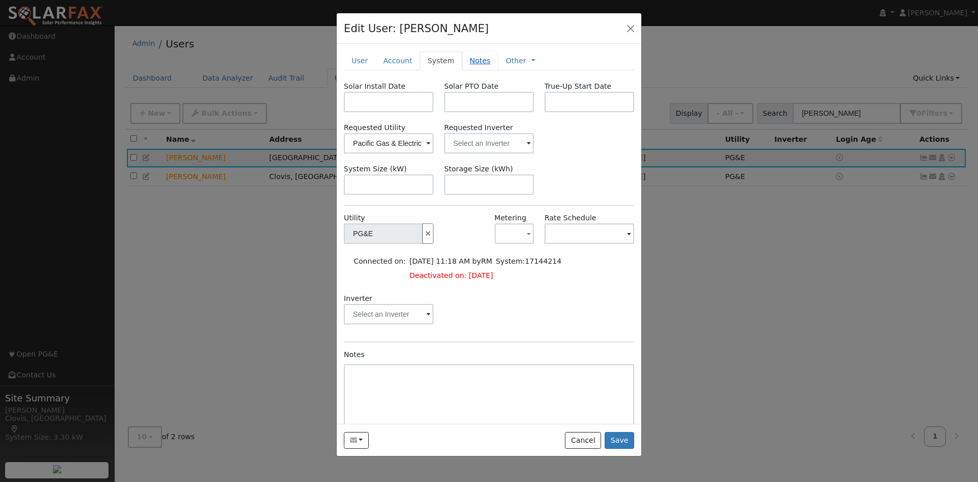
click at [474, 63] on link "Notes" at bounding box center [480, 60] width 36 height 19
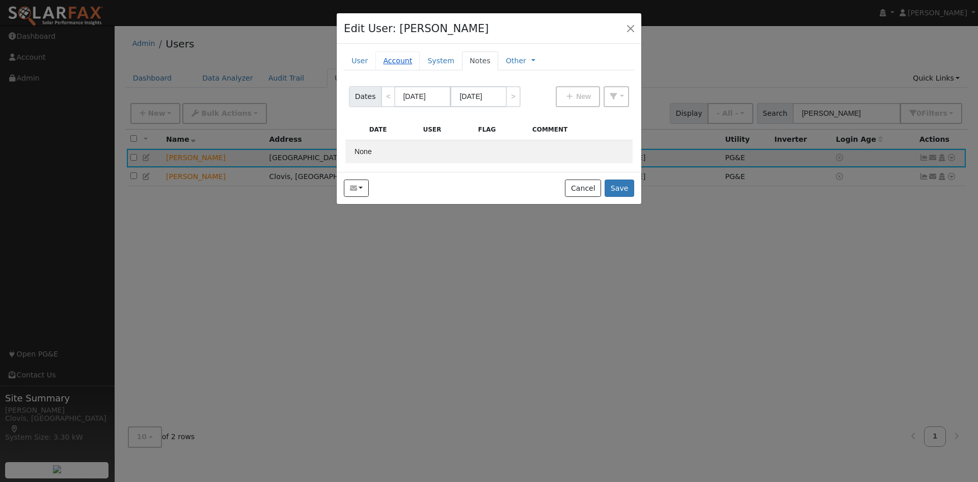
click at [400, 60] on link "Account" at bounding box center [398, 60] width 44 height 19
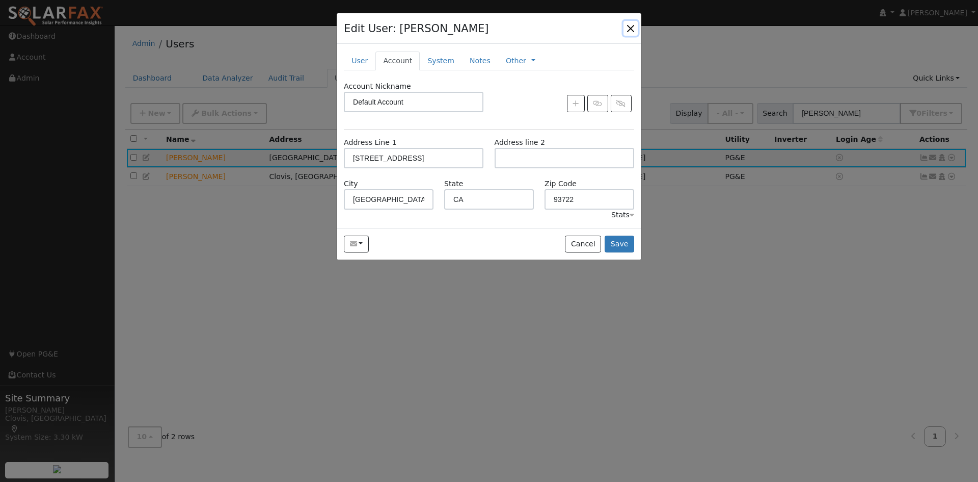
click at [634, 32] on button "button" at bounding box center [631, 28] width 14 height 14
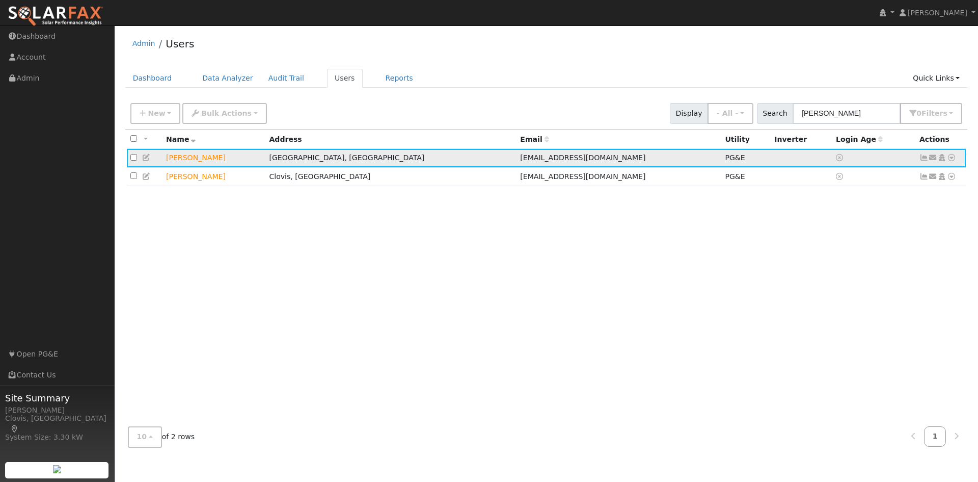
click at [953, 163] on link at bounding box center [951, 157] width 9 height 11
click at [406, 236] on div "All None All on page None on page Name Address Email Utility Inverter Login Age…" at bounding box center [546, 273] width 843 height 289
click at [951, 161] on icon at bounding box center [951, 157] width 9 height 7
click at [704, 258] on div "All None All on page None on page Name Address Email Utility Inverter Login Age…" at bounding box center [546, 273] width 843 height 289
click at [327, 86] on link "Users" at bounding box center [345, 78] width 36 height 19
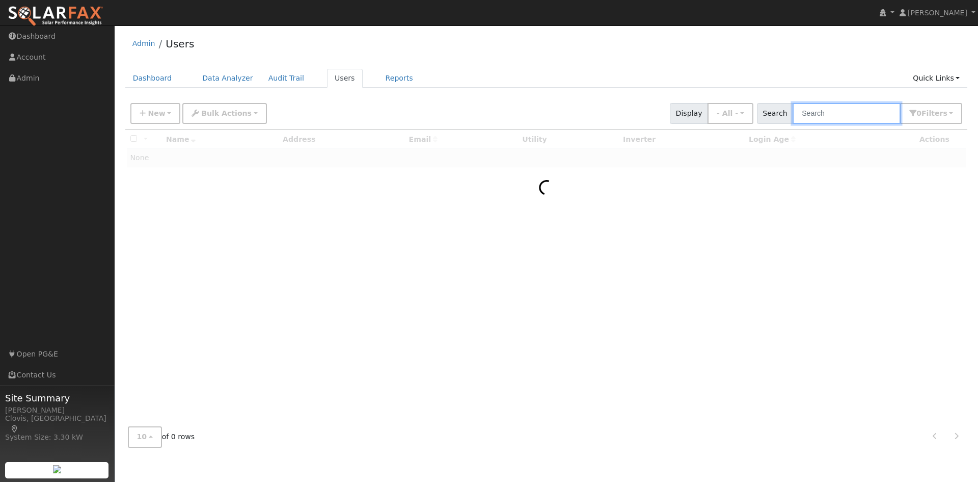
click at [838, 116] on input "text" at bounding box center [847, 113] width 108 height 21
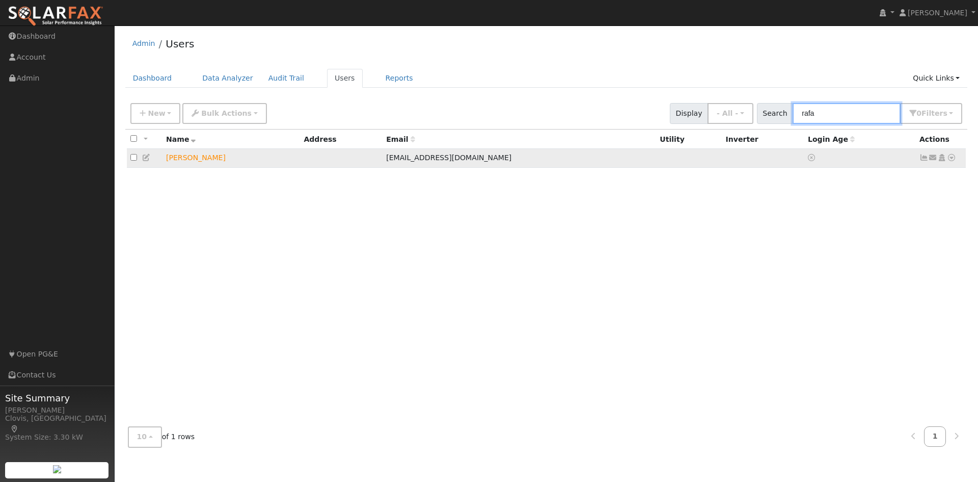
type input "rafa"
click at [150, 159] on icon at bounding box center [146, 157] width 9 height 7
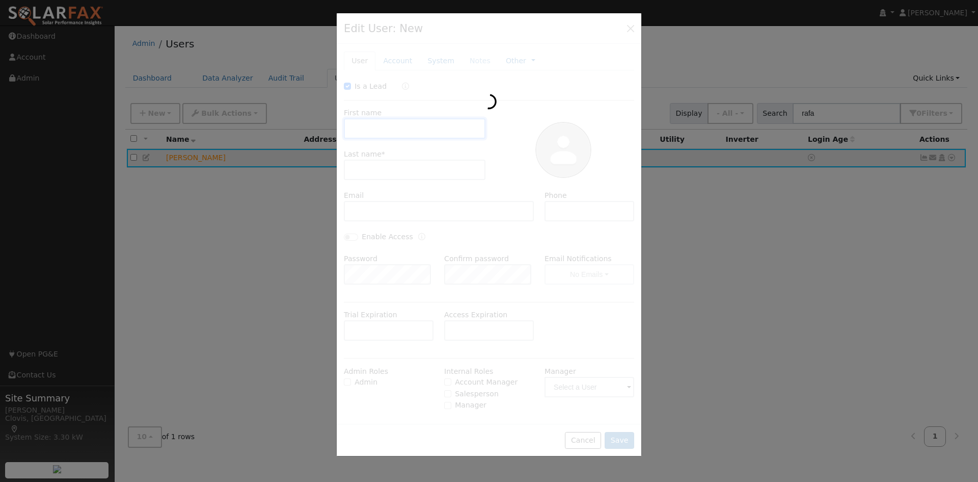
checkbox input "true"
type input "[PERSON_NAME]"
type input "[EMAIL_ADDRESS][DOMAIN_NAME]"
type input "5596919181"
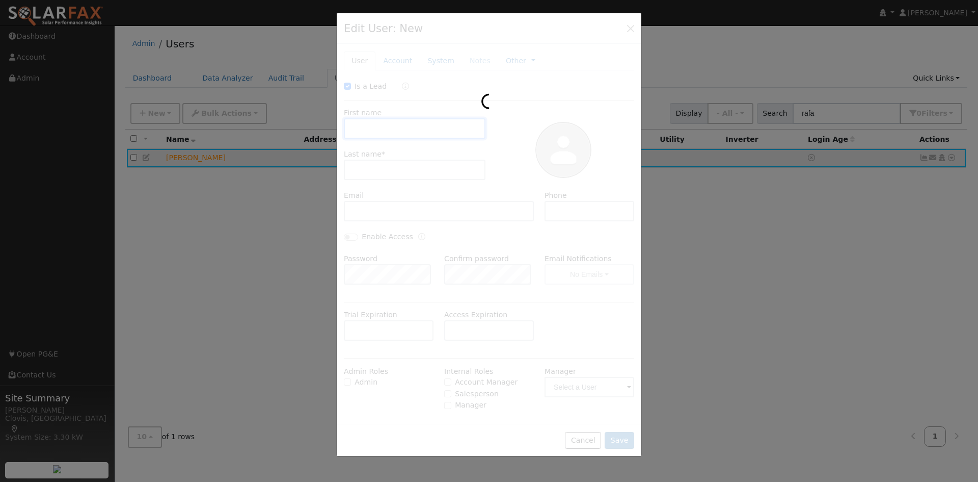
type input "Default Account"
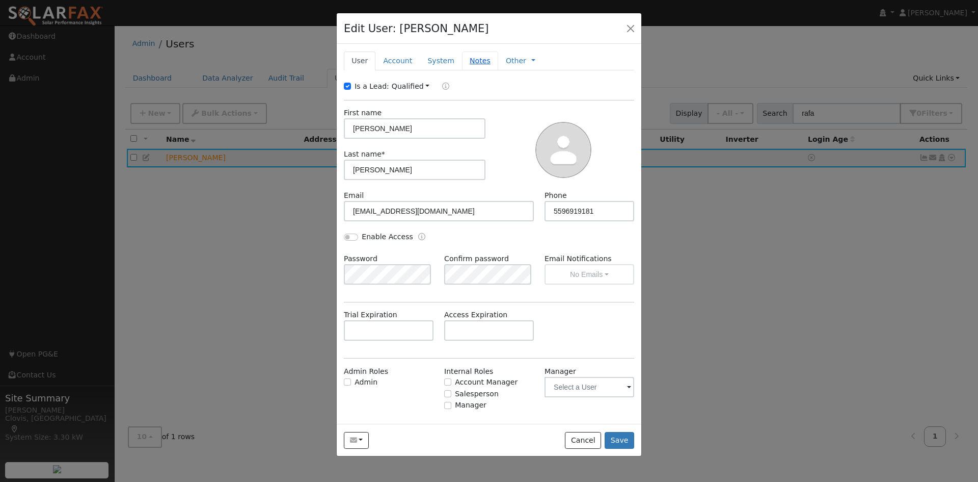
click at [462, 62] on link "Notes" at bounding box center [480, 60] width 36 height 19
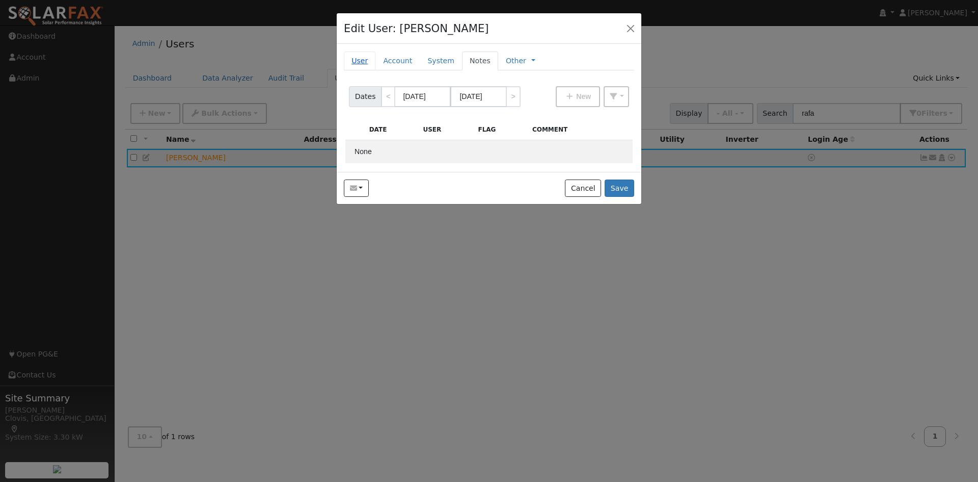
click at [359, 62] on link "User" at bounding box center [360, 60] width 32 height 19
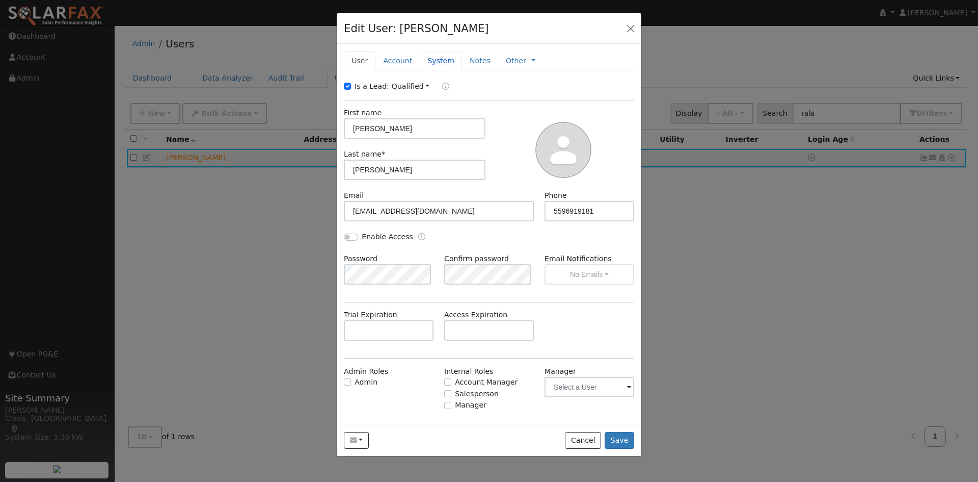
click at [427, 62] on link "System" at bounding box center [441, 60] width 42 height 19
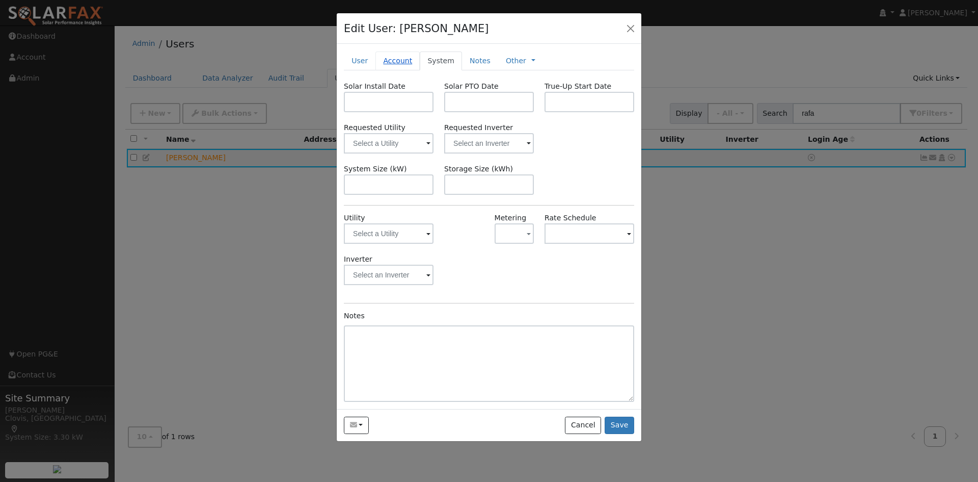
click at [401, 63] on link "Account" at bounding box center [398, 60] width 44 height 19
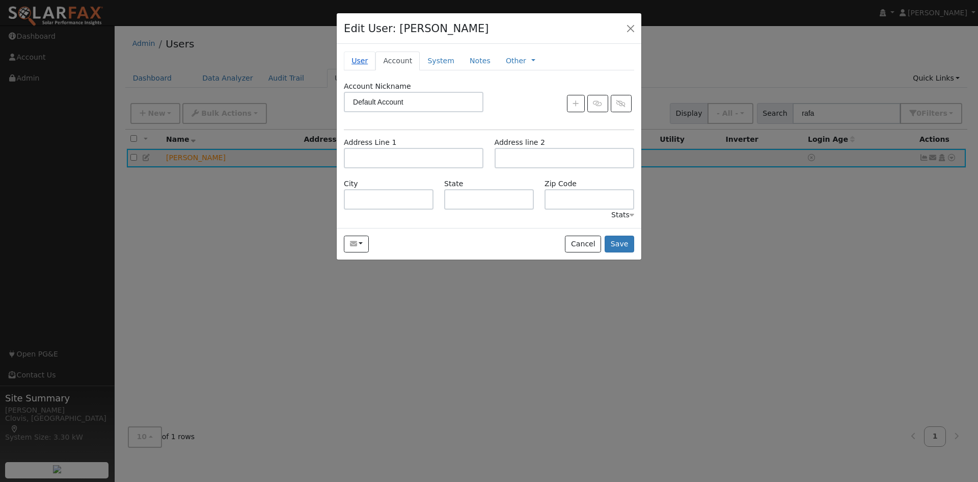
click at [363, 63] on link "User" at bounding box center [360, 60] width 32 height 19
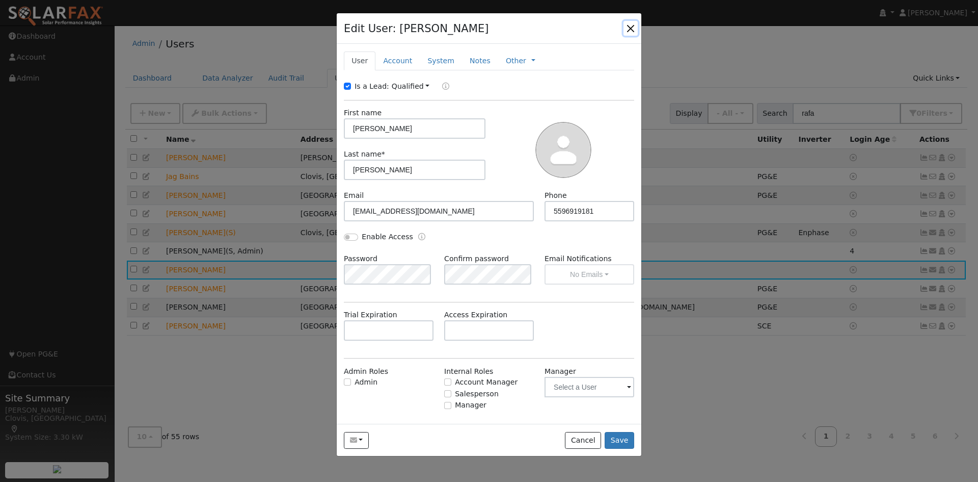
click at [632, 31] on button "button" at bounding box center [631, 28] width 14 height 14
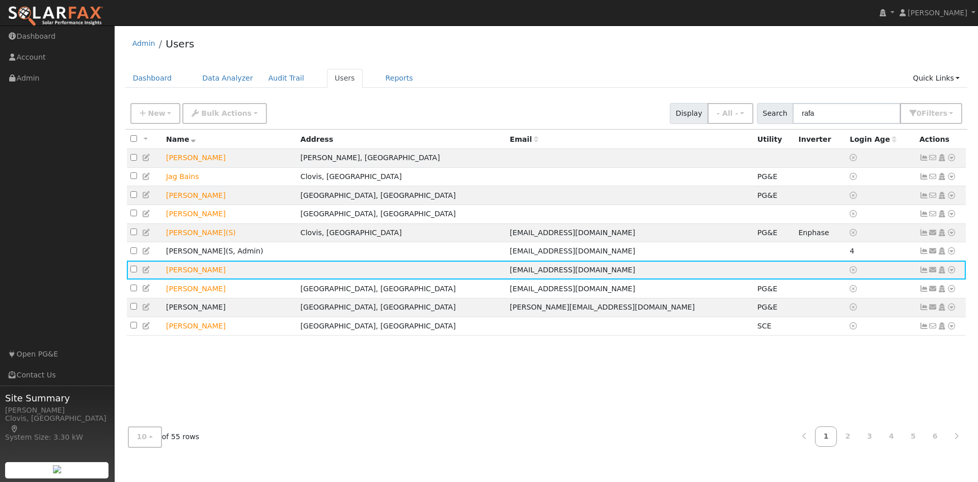
click at [452, 56] on div "Admin Users" at bounding box center [546, 46] width 843 height 31
drag, startPoint x: 849, startPoint y: 117, endPoint x: 809, endPoint y: 120, distance: 39.9
click at [809, 120] on input "rafa" at bounding box center [847, 113] width 108 height 21
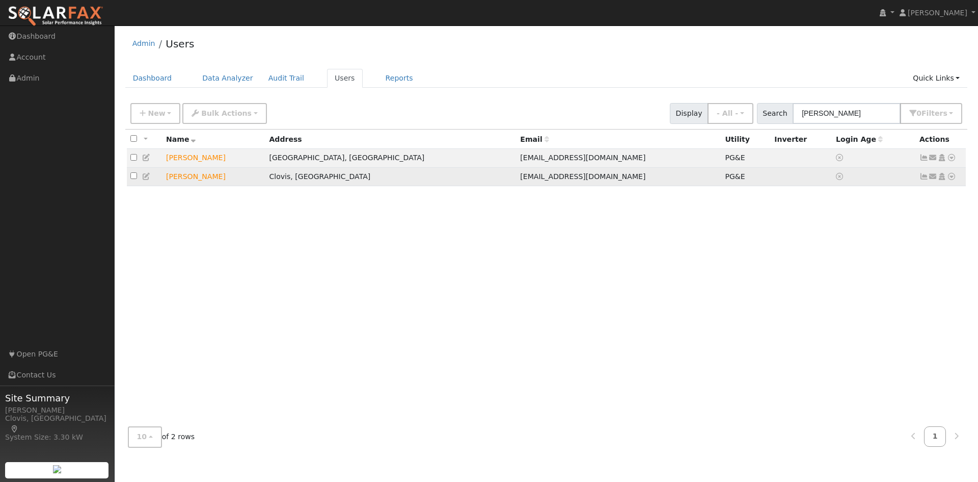
click at [954, 180] on icon at bounding box center [951, 176] width 9 height 7
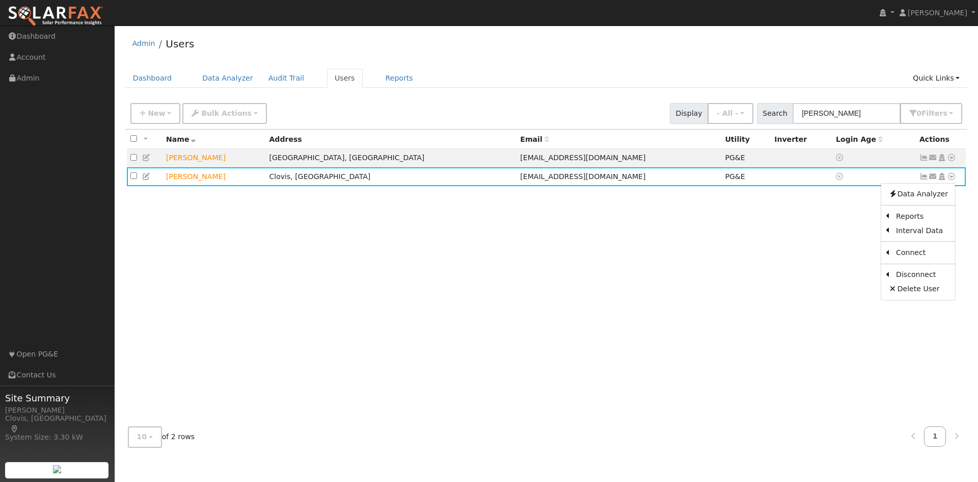
click at [765, 245] on div "All None All on page None on page Name Address Email Utility Inverter Login Age…" at bounding box center [546, 273] width 843 height 289
click at [518, 81] on ul "Dashboard Data Analyzer Audit Trail Users Reports Quick Links Quick Add Quick C…" at bounding box center [546, 78] width 843 height 19
click at [475, 97] on div "Dashboard Data Analyzer Audit Trail Users Reports Quick Links Quick Add Quick C…" at bounding box center [546, 83] width 843 height 29
click at [481, 94] on div "Dashboard Data Analyzer Audit Trail Users Reports Quick Links Quick Add Quick C…" at bounding box center [546, 83] width 843 height 29
click at [584, 88] on ul "Dashboard Data Analyzer Audit Trail Users Reports Quick Links Quick Add Quick C…" at bounding box center [546, 78] width 843 height 19
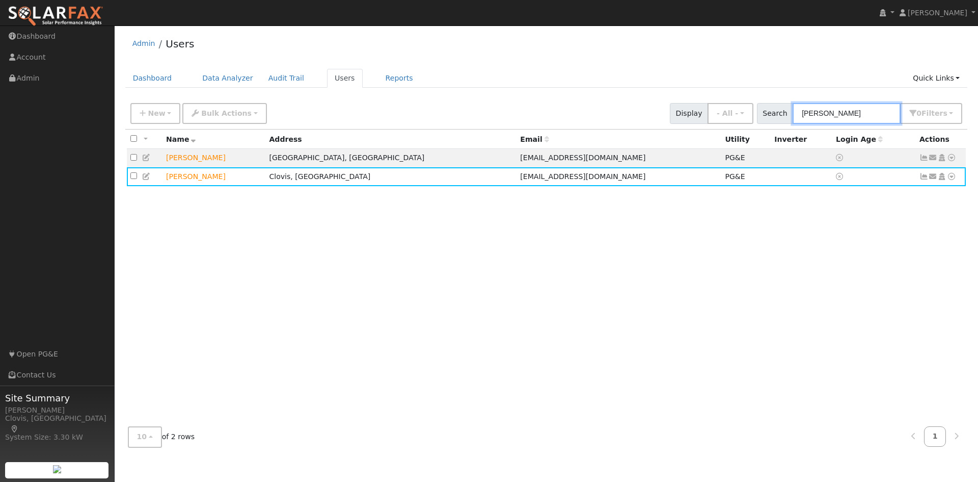
drag, startPoint x: 828, startPoint y: 119, endPoint x: 804, endPoint y: 115, distance: 24.4
click at [804, 115] on input "[PERSON_NAME]" at bounding box center [847, 113] width 108 height 21
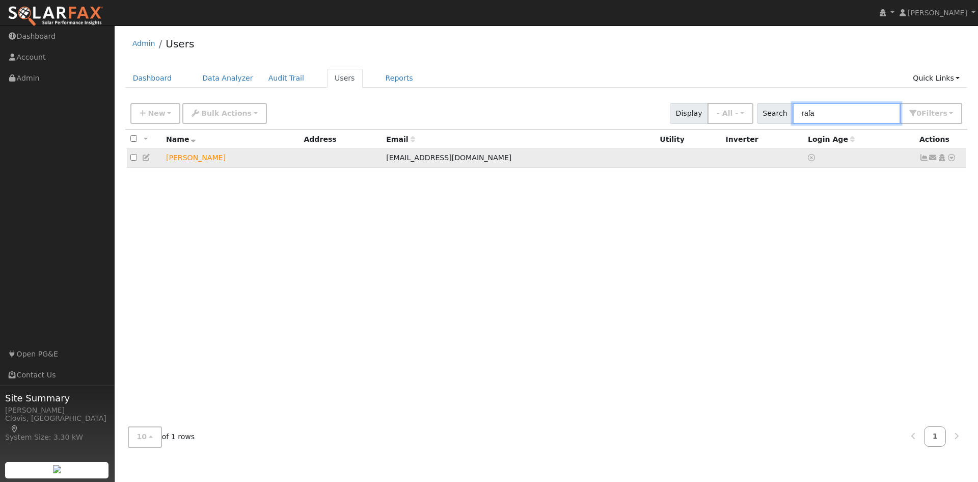
type input "rafa"
click at [956, 160] on icon at bounding box center [951, 157] width 9 height 7
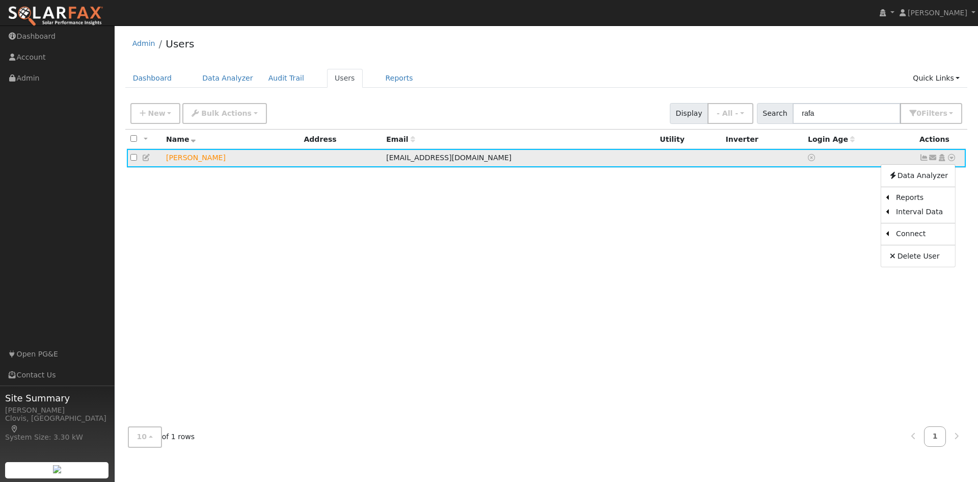
click at [148, 157] on icon at bounding box center [146, 157] width 9 height 7
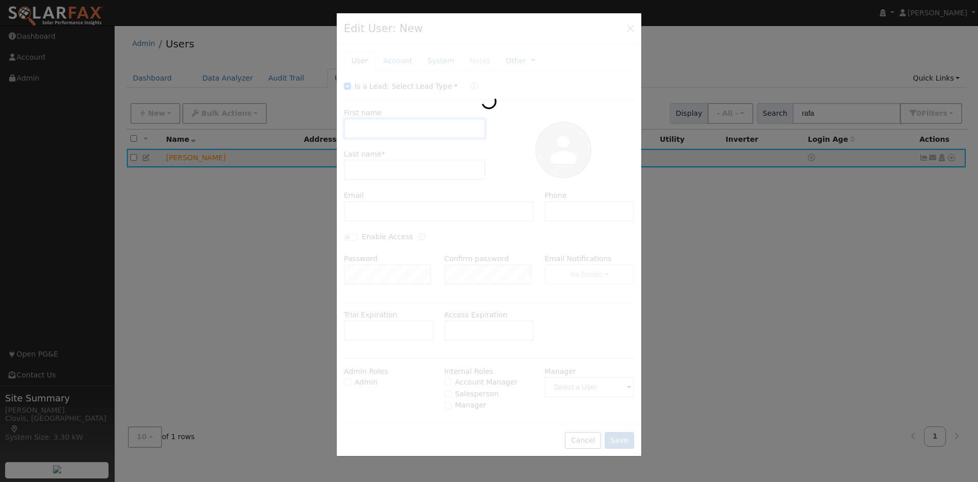
type input "[PERSON_NAME]"
type input "[EMAIL_ADDRESS][DOMAIN_NAME]"
type input "5596919181"
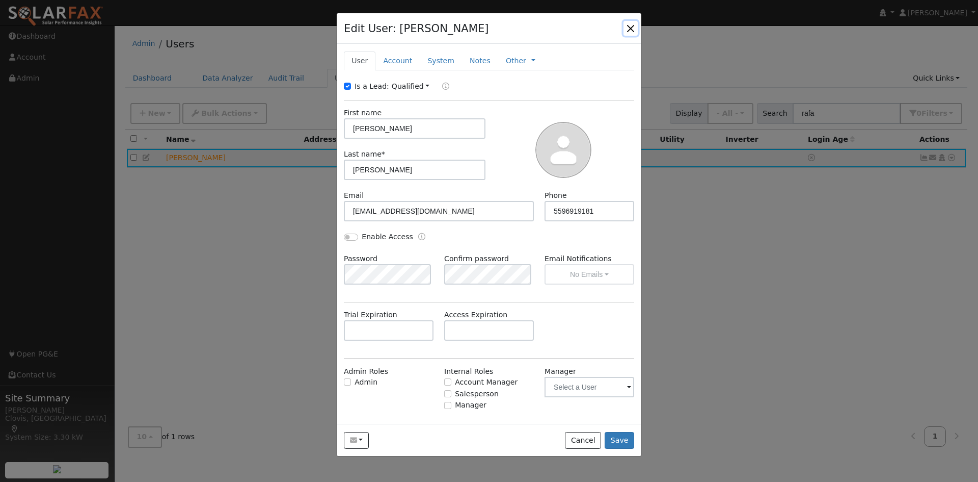
click at [627, 24] on button "button" at bounding box center [631, 28] width 14 height 14
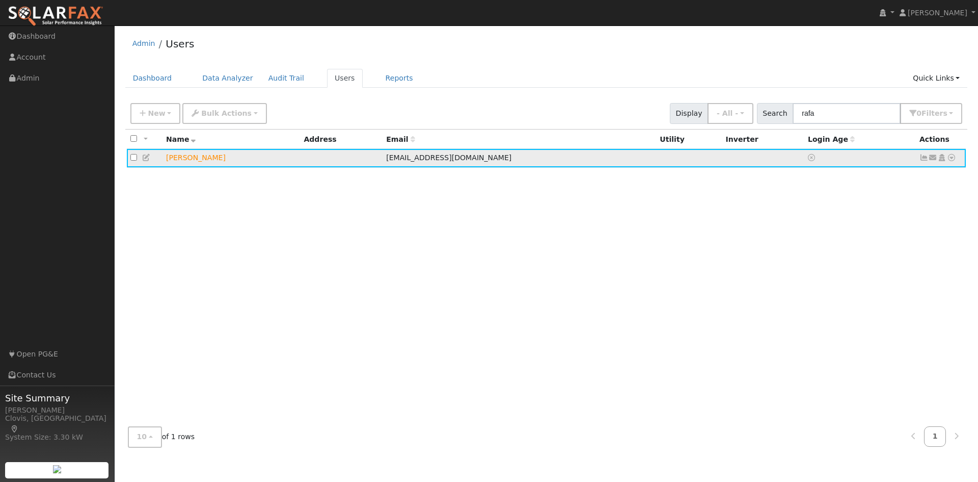
click at [146, 158] on icon at bounding box center [146, 157] width 9 height 7
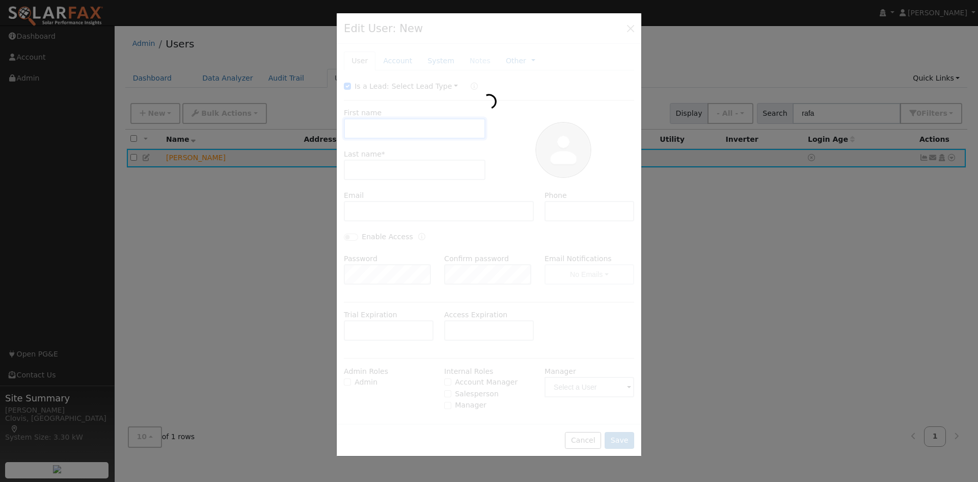
type input "[PERSON_NAME]"
type input "[EMAIL_ADDRESS][DOMAIN_NAME]"
type input "5596919181"
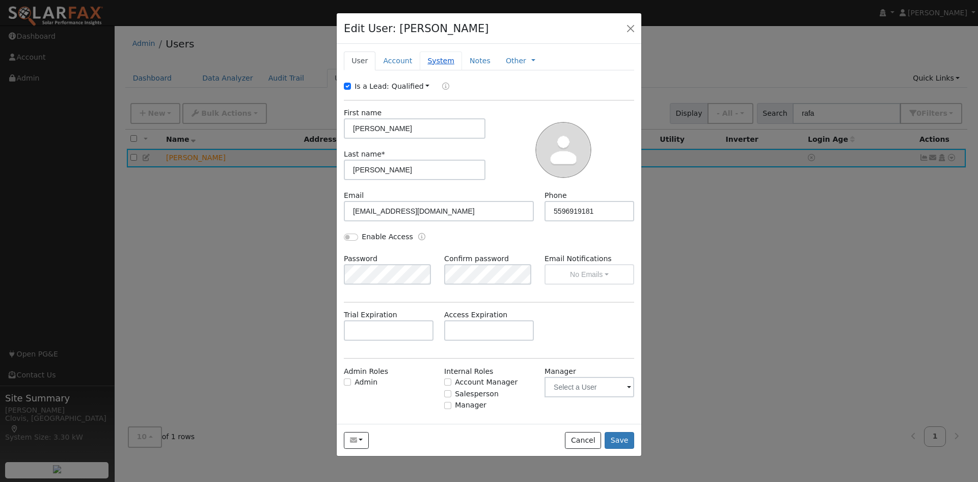
click at [427, 61] on link "System" at bounding box center [441, 60] width 42 height 19
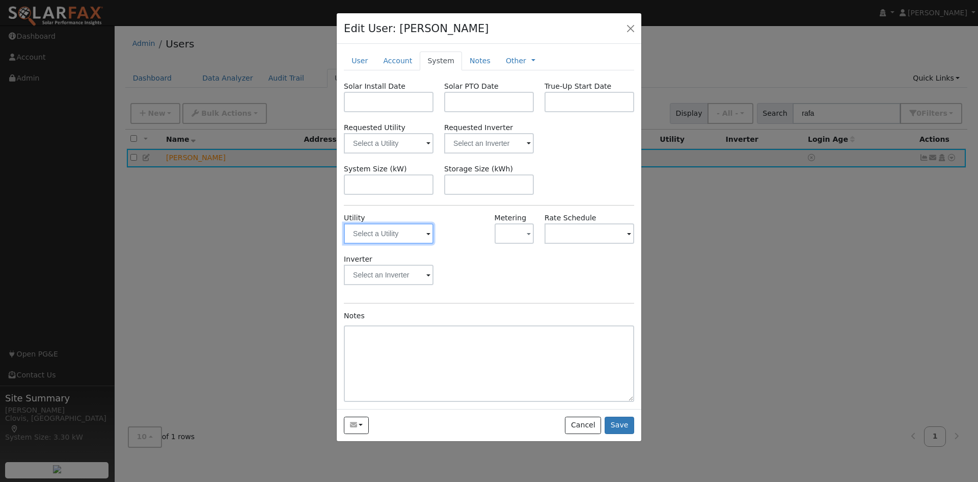
click at [402, 235] on input "text" at bounding box center [389, 233] width 90 height 20
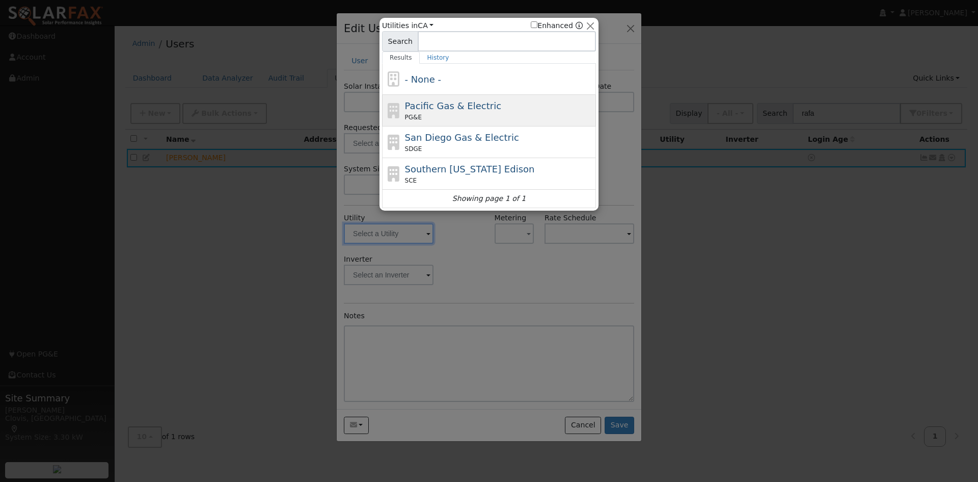
click at [477, 108] on span "Pacific Gas & Electric" at bounding box center [453, 105] width 96 height 11
type input "PG&E"
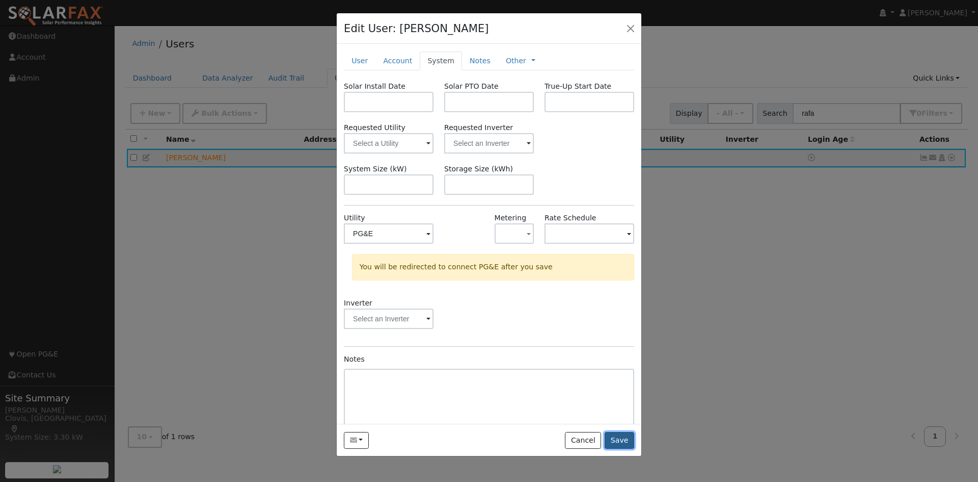
click at [624, 442] on button "Save" at bounding box center [620, 440] width 30 height 17
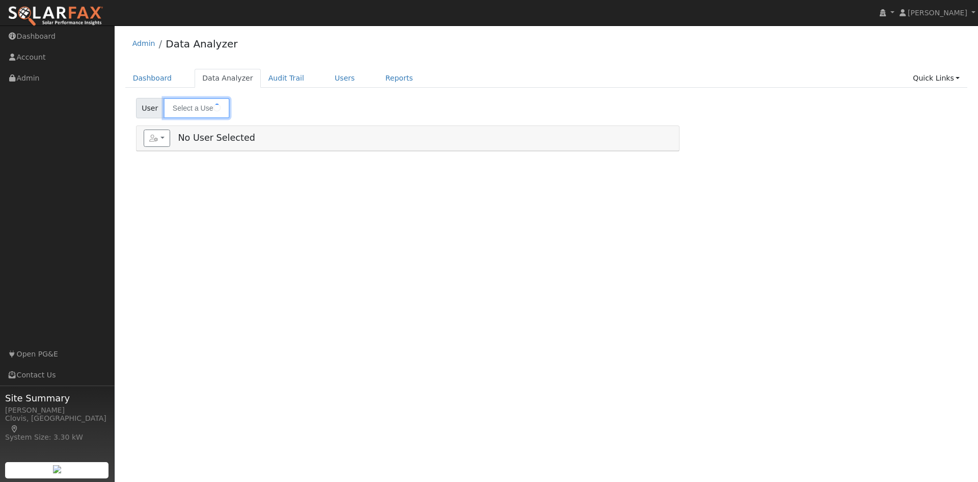
type input "Jessica Shimizu"
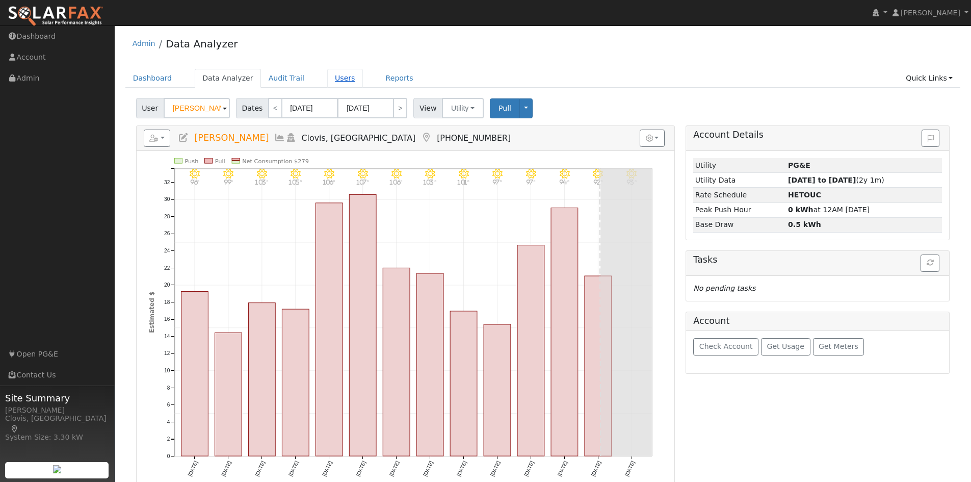
click at [331, 82] on link "Users" at bounding box center [345, 78] width 36 height 19
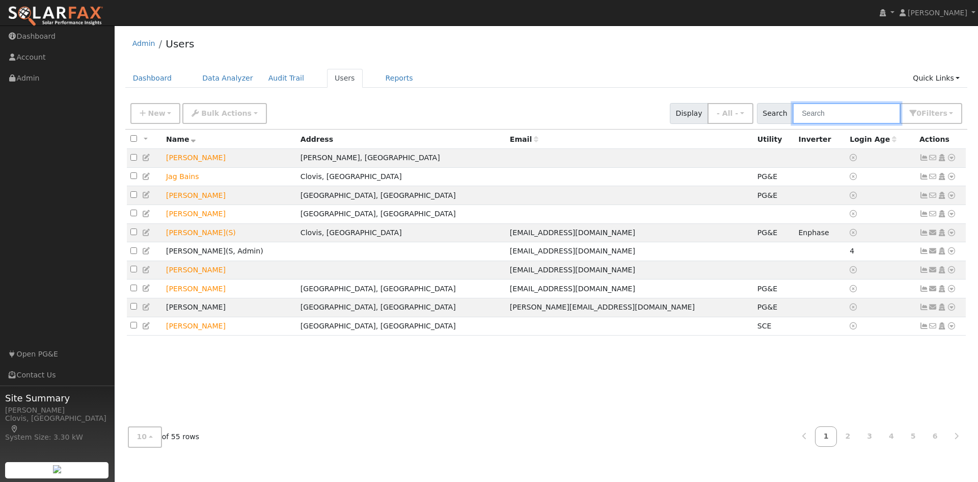
click at [821, 107] on input "text" at bounding box center [847, 113] width 108 height 21
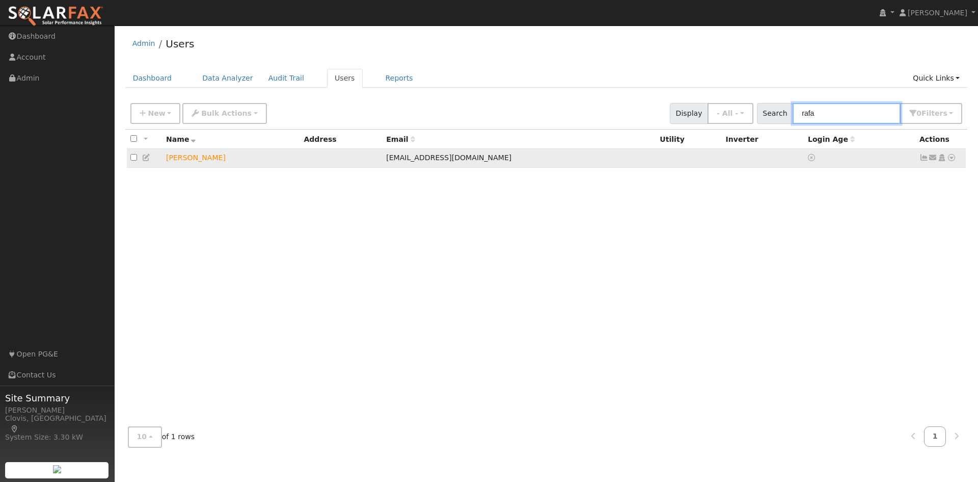
type input "rafa"
click at [953, 160] on icon at bounding box center [951, 157] width 9 height 7
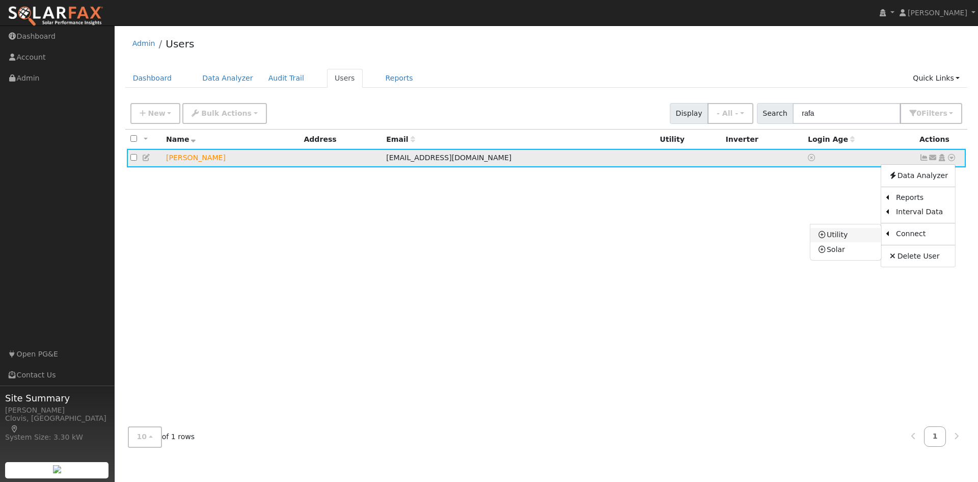
click at [849, 238] on link "Utility" at bounding box center [846, 235] width 71 height 14
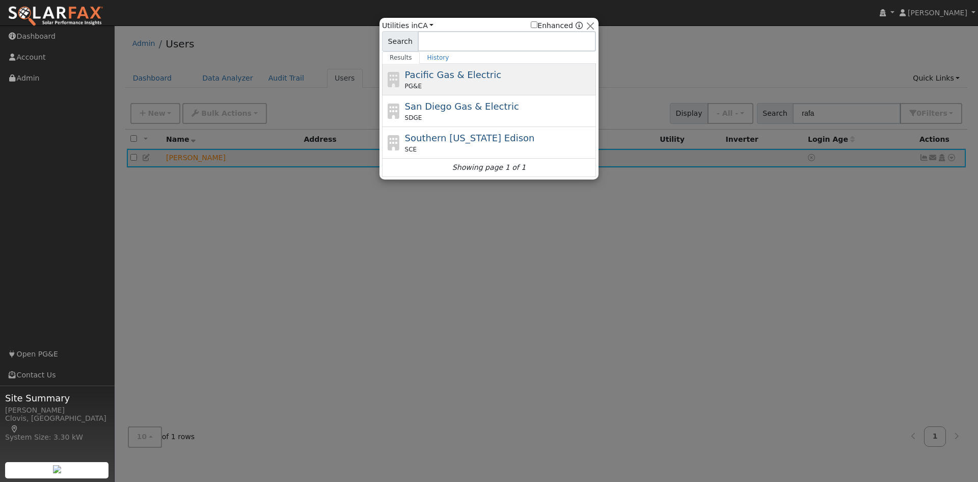
click at [490, 86] on div "PG&E" at bounding box center [499, 86] width 189 height 9
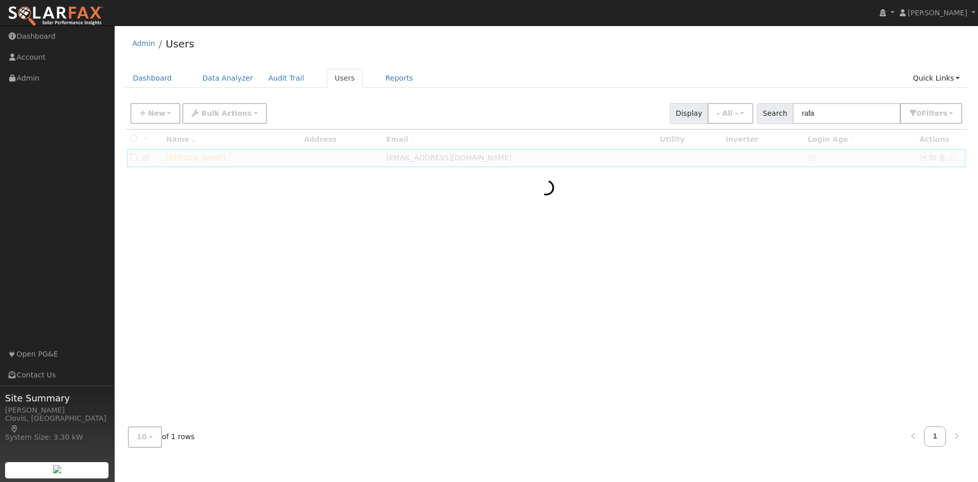
click at [330, 234] on div at bounding box center [546, 273] width 843 height 289
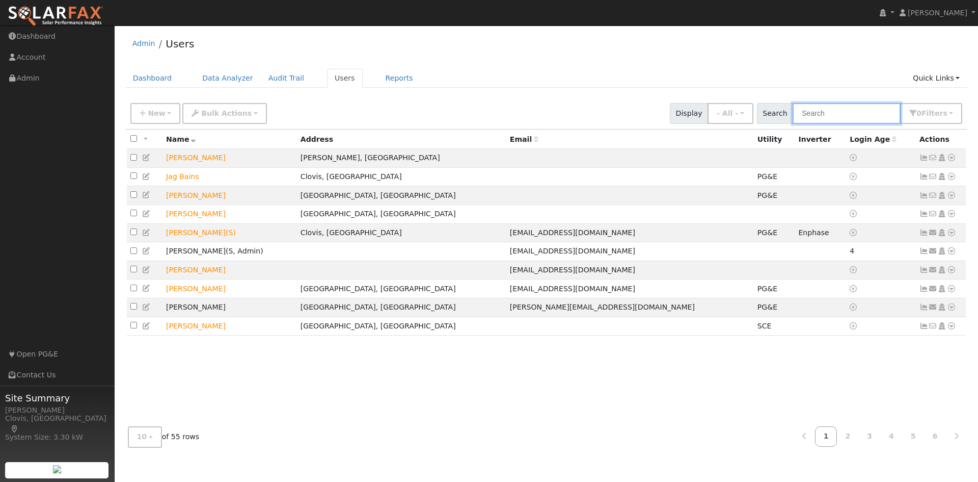
click at [845, 110] on input "text" at bounding box center [847, 113] width 108 height 21
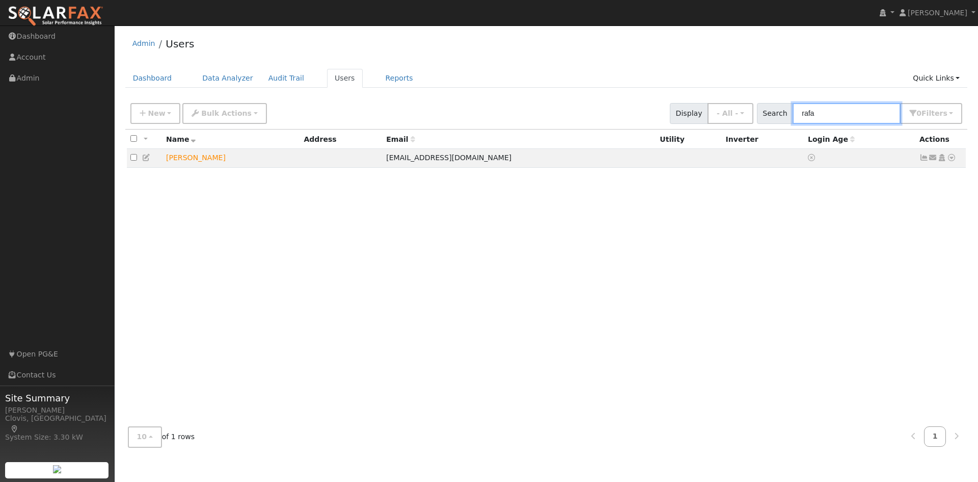
type input "rafa"
click at [950, 160] on icon at bounding box center [951, 157] width 9 height 7
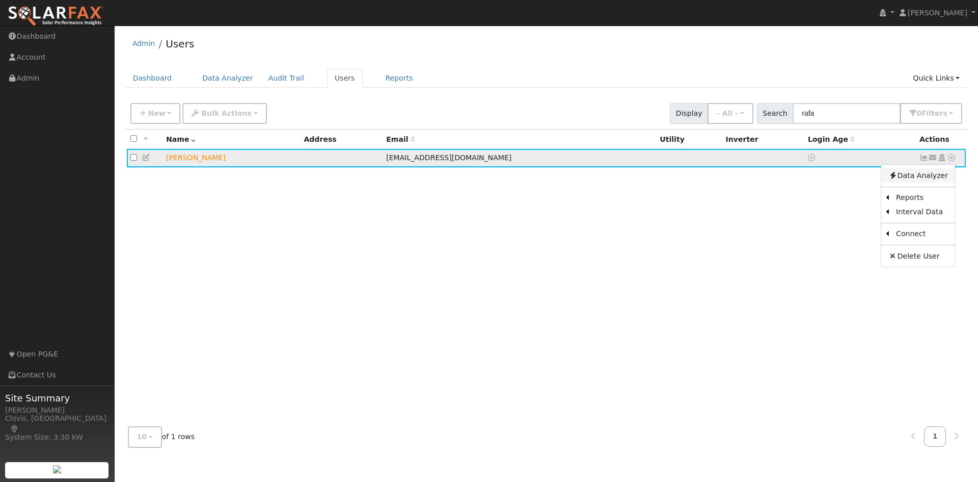
click at [916, 181] on link "Data Analyzer" at bounding box center [919, 175] width 74 height 14
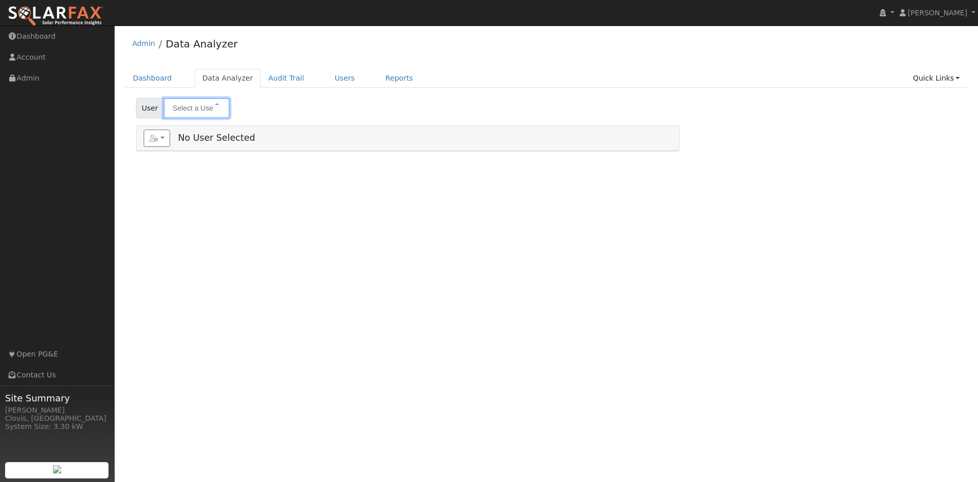
type input "[PERSON_NAME]"
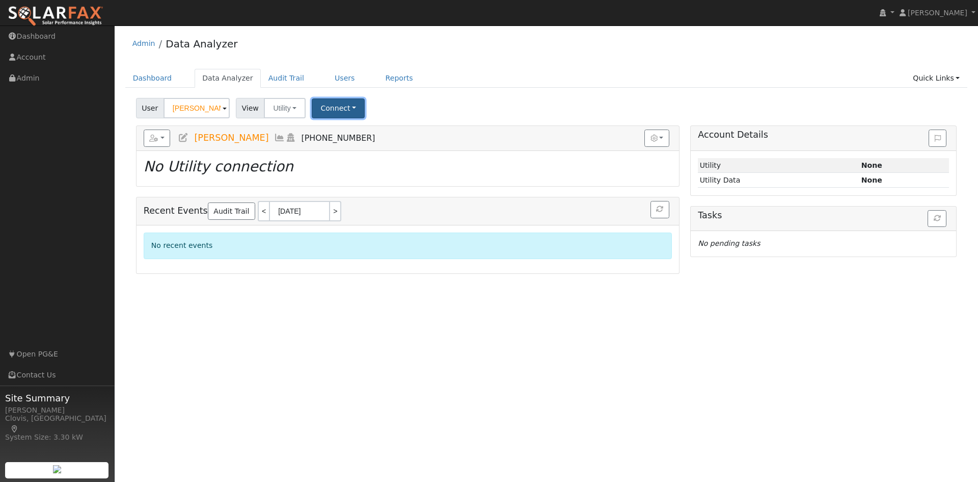
click at [336, 111] on button "Connect" at bounding box center [338, 108] width 53 height 20
click at [357, 127] on link "Select a Provider" at bounding box center [353, 130] width 80 height 14
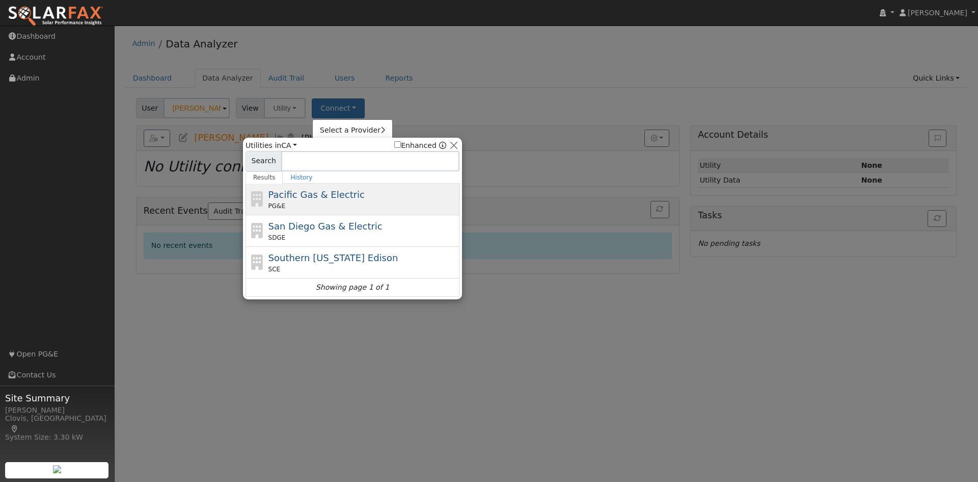
click at [340, 197] on span "Pacific Gas & Electric" at bounding box center [317, 194] width 96 height 11
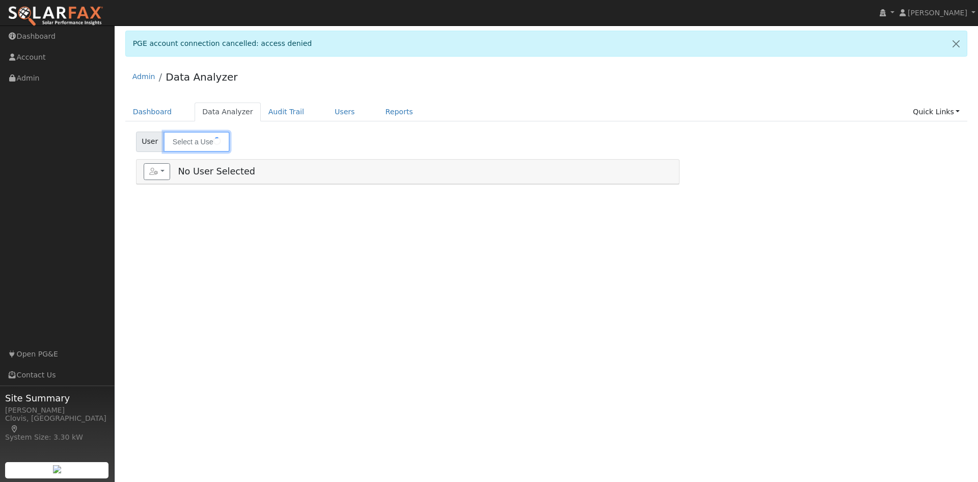
type input "[PERSON_NAME]"
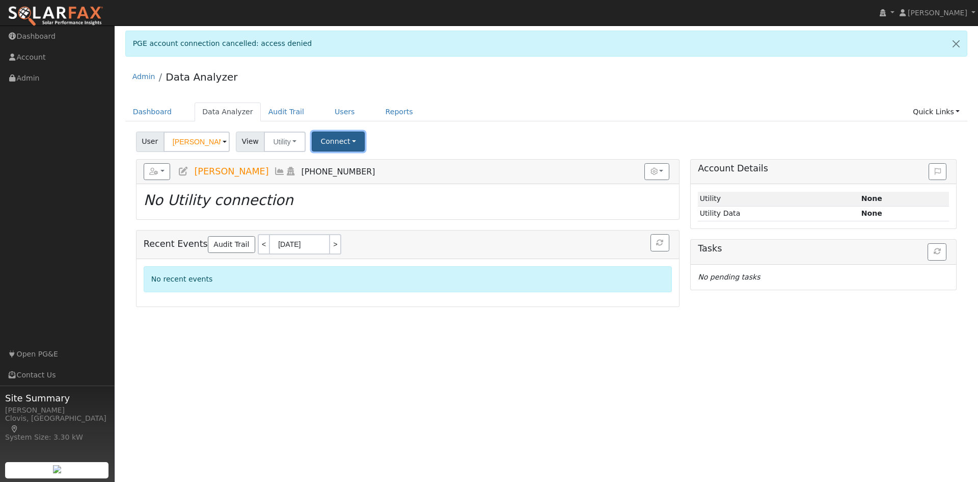
click at [336, 137] on button "Connect" at bounding box center [338, 141] width 53 height 20
click at [336, 165] on link "Select a Provider" at bounding box center [353, 163] width 80 height 14
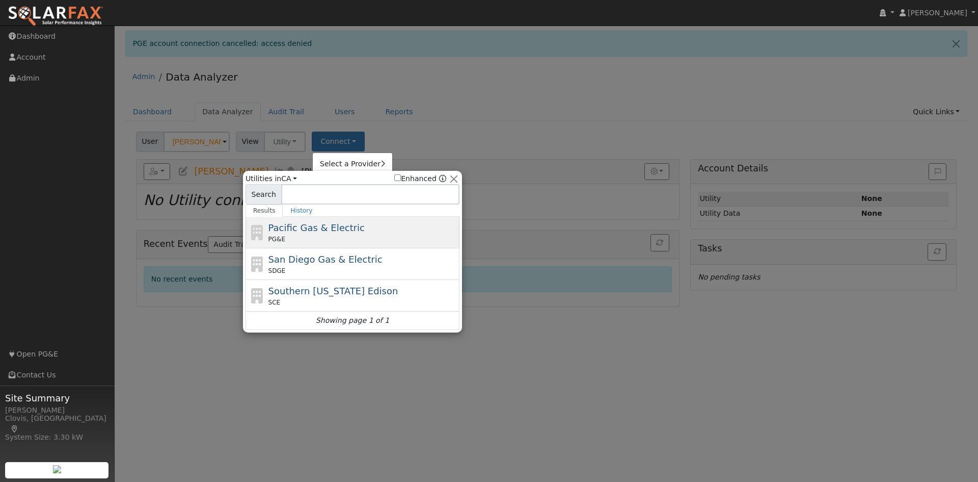
click at [346, 236] on div "PG&E" at bounding box center [363, 238] width 189 height 9
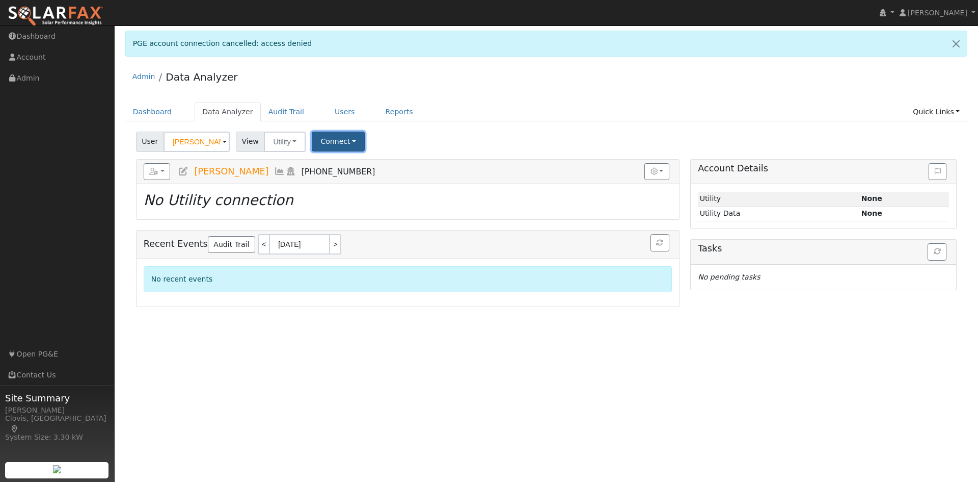
click at [350, 142] on button "Connect" at bounding box center [338, 141] width 53 height 20
click at [359, 189] on link "Quick Connect" at bounding box center [353, 185] width 80 height 14
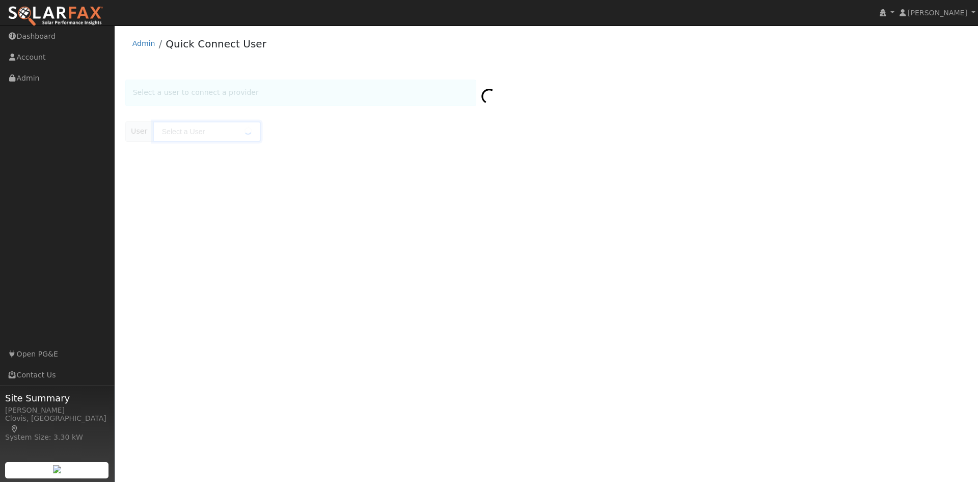
type input "[PERSON_NAME]"
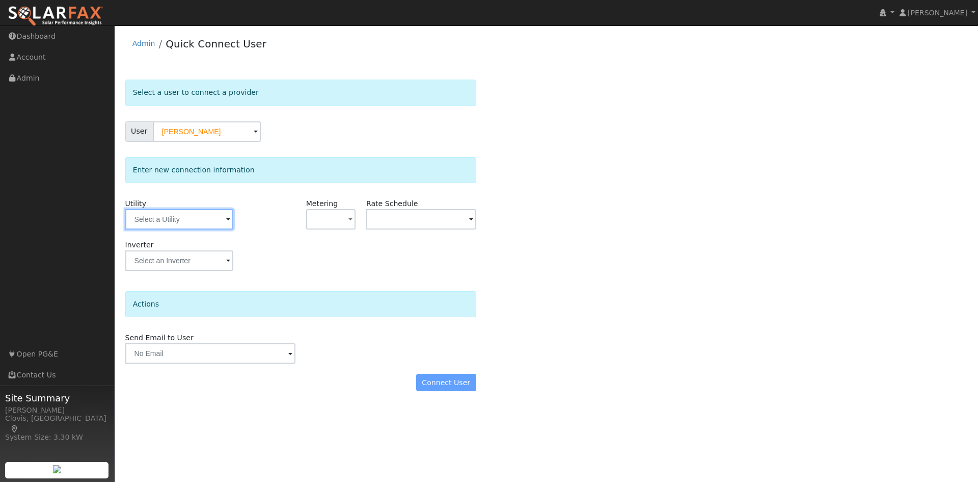
click at [188, 218] on input "text" at bounding box center [179, 219] width 108 height 20
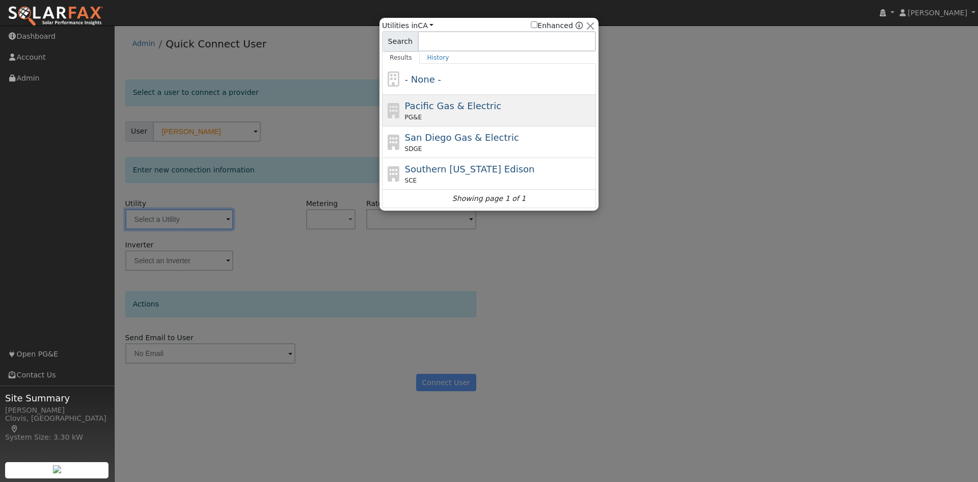
click at [439, 109] on span "Pacific Gas & Electric" at bounding box center [453, 105] width 96 height 11
type input "PG&E"
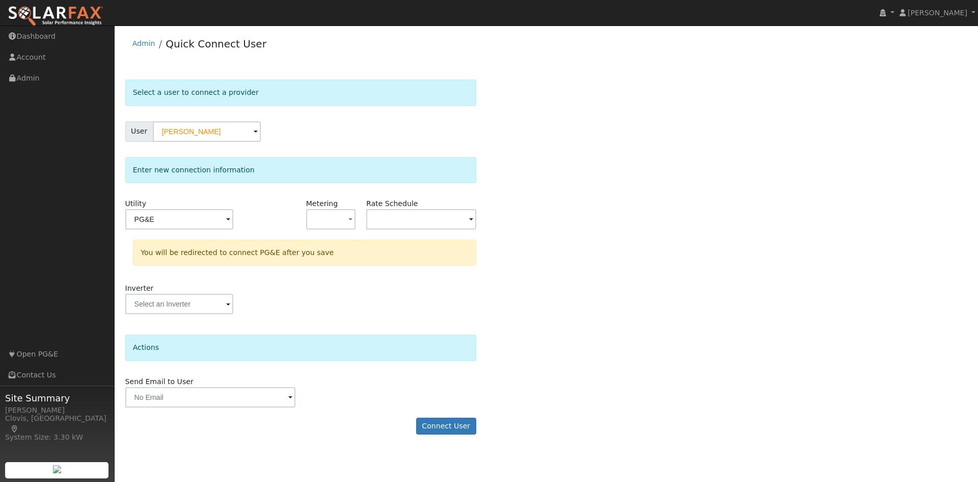
click at [349, 272] on div "You will be redirected to connect PG&E after you save" at bounding box center [305, 256] width 354 height 33
click at [444, 420] on button "Connect User" at bounding box center [446, 425] width 60 height 17
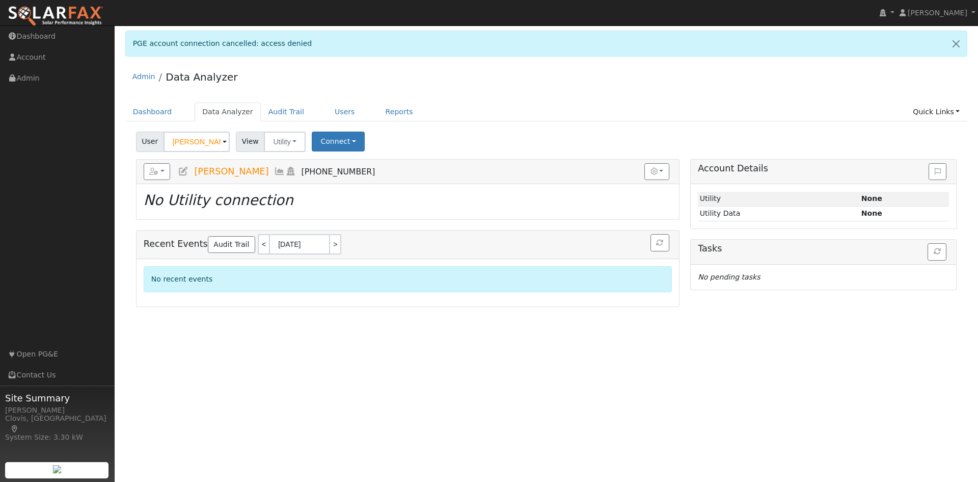
click at [473, 174] on h5 "Reports Scenario Health Check Energy Audit Account Timeline User Audit Trail In…" at bounding box center [408, 171] width 528 height 17
click at [145, 172] on button "button" at bounding box center [157, 171] width 27 height 17
click at [377, 237] on h5 "Recent Events Audit Trail < 08/19/2025 >" at bounding box center [408, 244] width 528 height 20
click at [870, 202] on strong "None" at bounding box center [872, 198] width 21 height 8
click at [738, 164] on h5 "Account Details" at bounding box center [823, 168] width 251 height 11
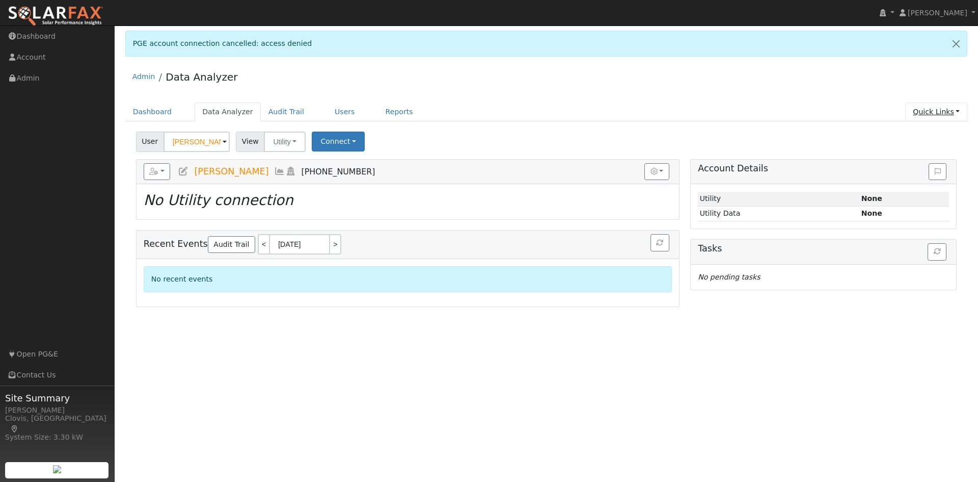
click at [945, 119] on link "Quick Links" at bounding box center [937, 111] width 62 height 19
click at [936, 146] on link "Quick Connect" at bounding box center [915, 148] width 103 height 14
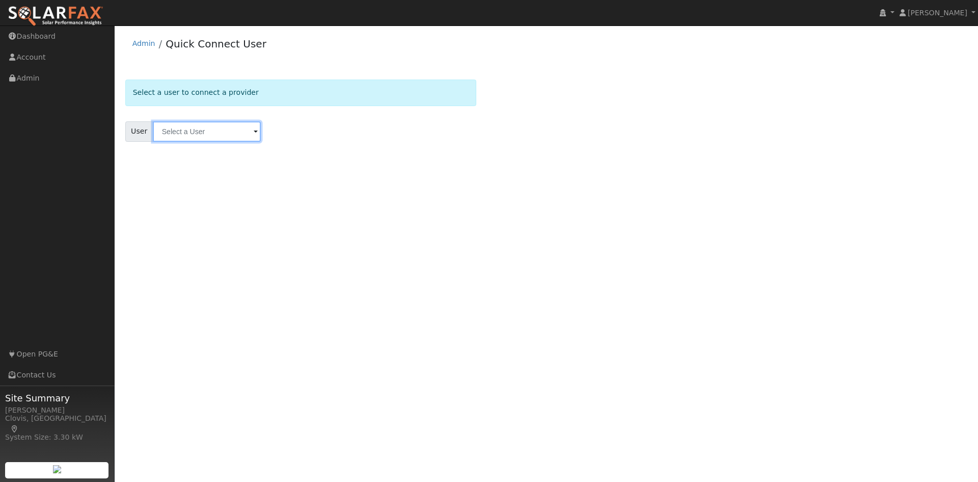
click at [201, 122] on input "text" at bounding box center [207, 131] width 108 height 20
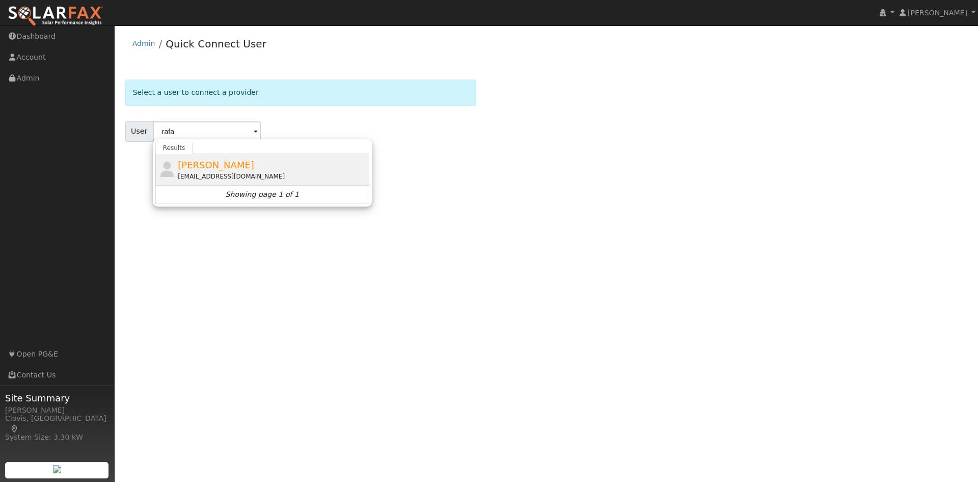
click at [197, 167] on span "Rafael Calderon" at bounding box center [216, 165] width 76 height 11
type input "[PERSON_NAME]"
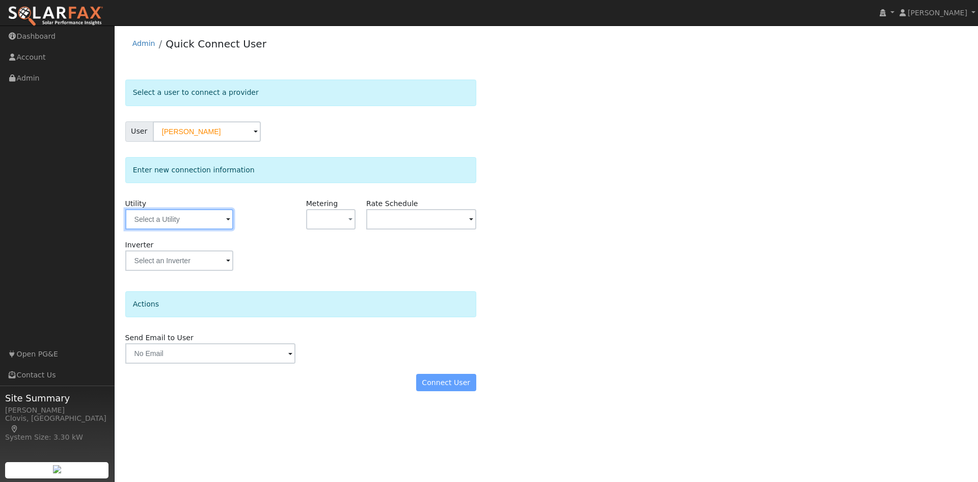
click at [195, 218] on input "text" at bounding box center [179, 219] width 108 height 20
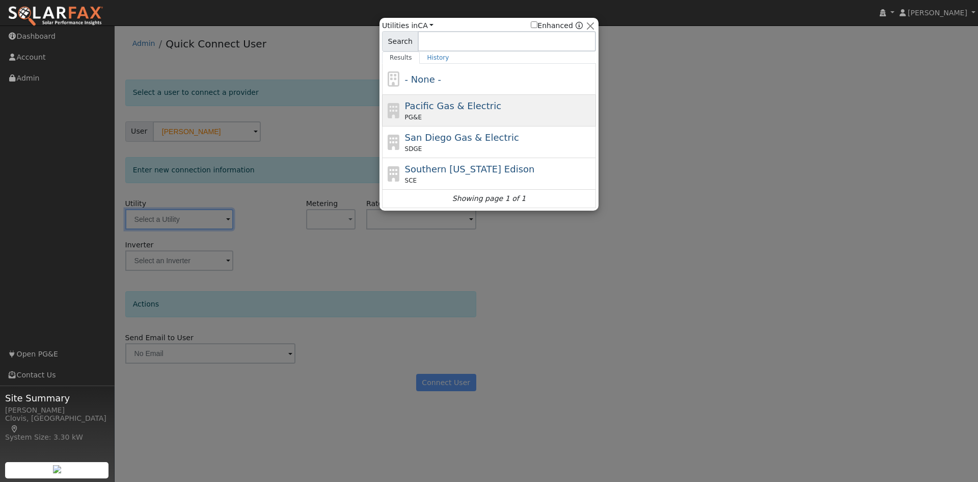
click at [506, 118] on div "PG&E" at bounding box center [499, 117] width 189 height 9
type input "PG&E"
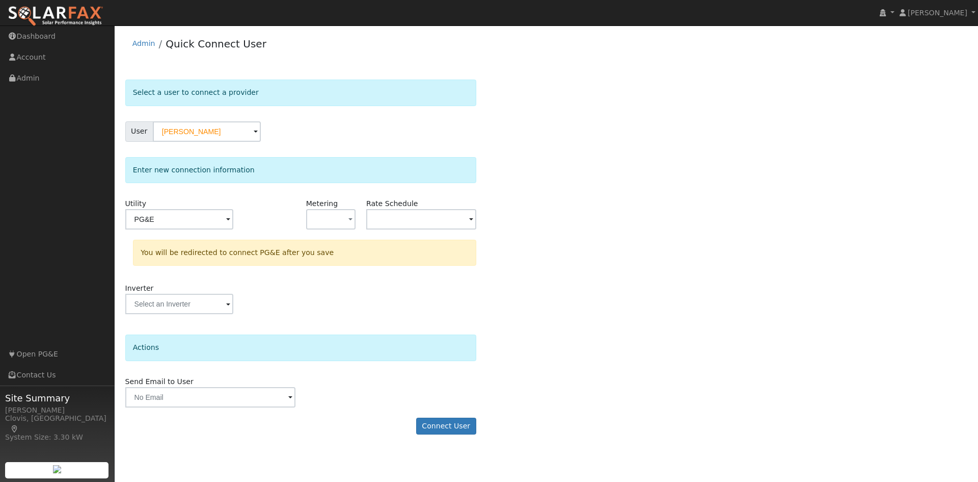
drag, startPoint x: 308, startPoint y: 256, endPoint x: 442, endPoint y: 340, distance: 158.7
click at [308, 255] on div "You will be redirected to connect PG&E after you save" at bounding box center [304, 253] width 343 height 26
click at [455, 425] on button "Connect User" at bounding box center [446, 425] width 60 height 17
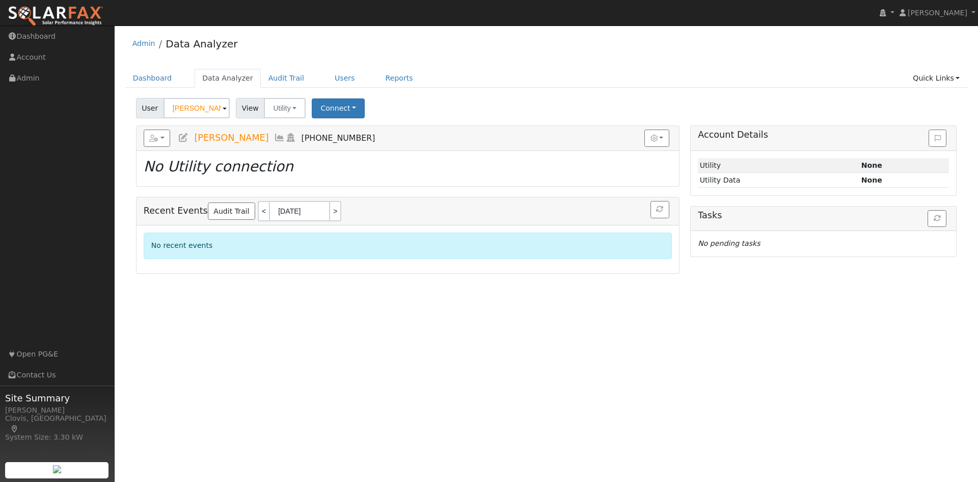
drag, startPoint x: 894, startPoint y: 0, endPoint x: 617, endPoint y: 52, distance: 282.2
click at [617, 52] on div "Admin Data Analyzer" at bounding box center [546, 46] width 843 height 31
click at [529, 249] on div "No recent events" at bounding box center [408, 245] width 528 height 26
click at [300, 111] on button "Utility" at bounding box center [285, 108] width 42 height 20
click at [526, 147] on h5 "Reports Scenario Health Check Energy Audit Account Timeline User Audit Trail In…" at bounding box center [408, 137] width 528 height 17
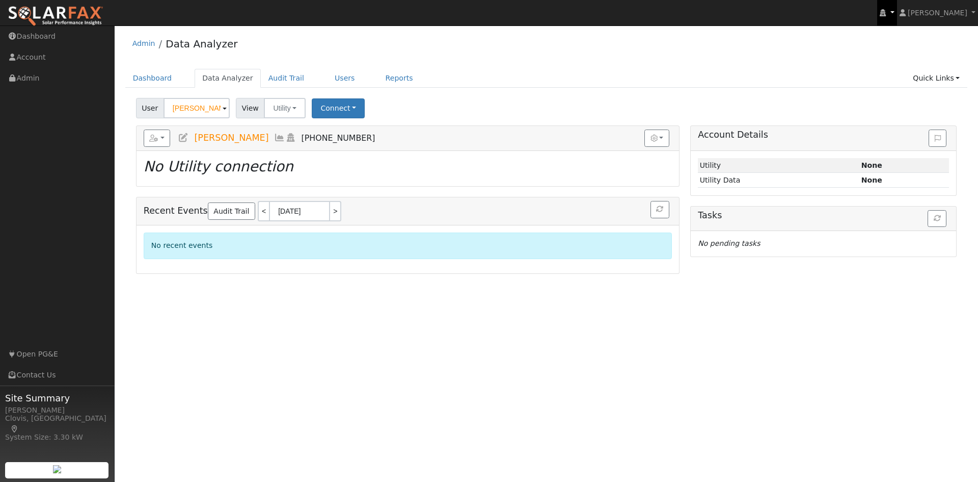
click at [886, 14] on icon at bounding box center [883, 12] width 6 height 7
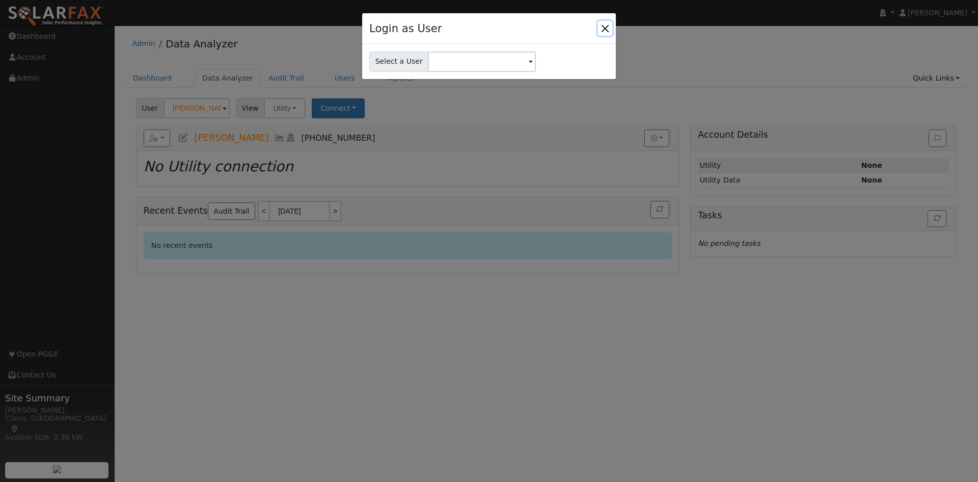
click at [606, 28] on button "Close" at bounding box center [605, 28] width 14 height 14
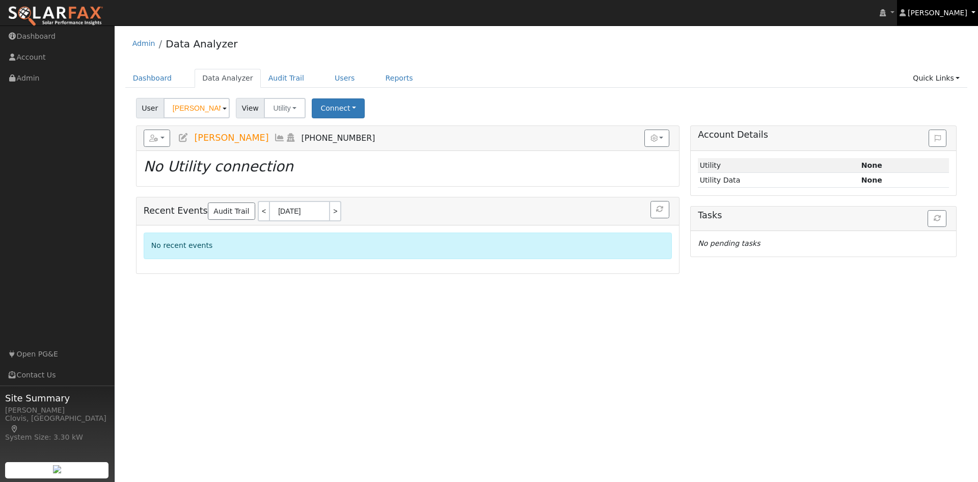
click at [947, 11] on span "Jordan DiViccaro" at bounding box center [938, 13] width 60 height 8
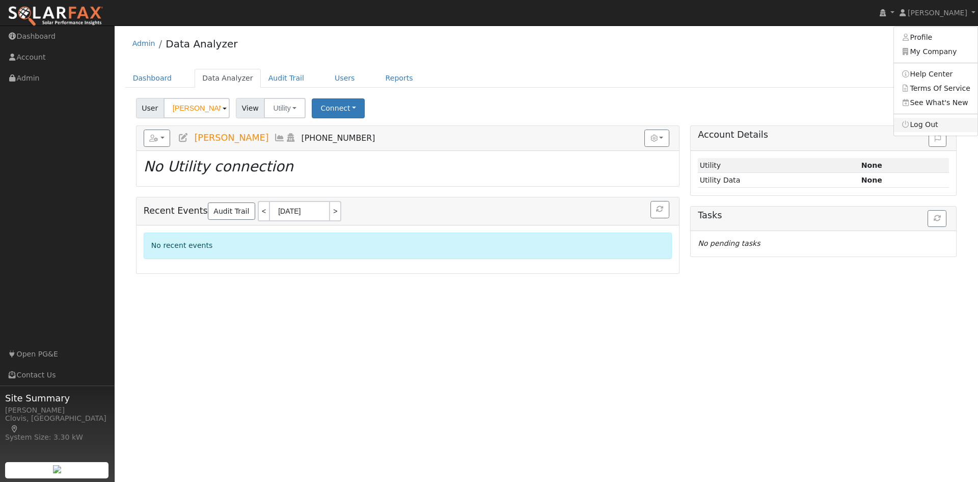
click at [939, 120] on link "Log Out" at bounding box center [936, 125] width 84 height 14
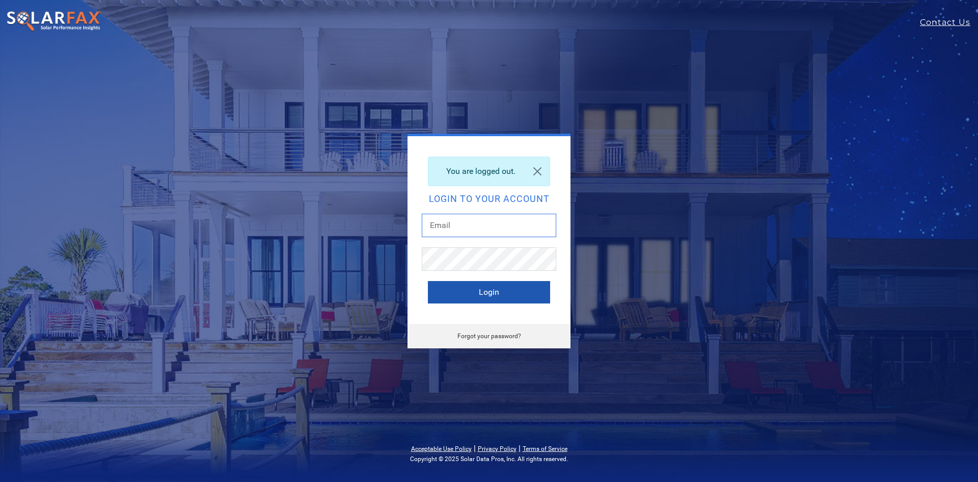
type input "[EMAIL_ADDRESS][DOMAIN_NAME]"
click at [537, 282] on button "Login" at bounding box center [489, 292] width 122 height 22
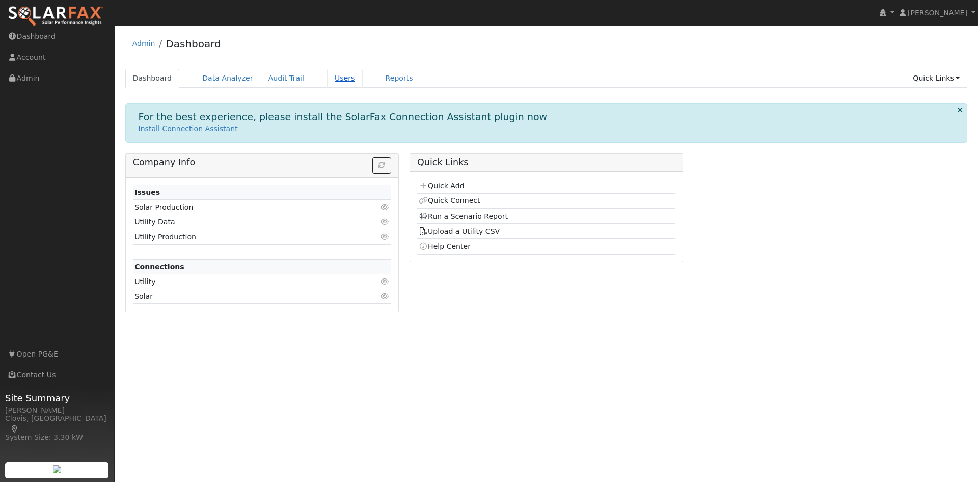
click at [332, 83] on link "Users" at bounding box center [345, 78] width 36 height 19
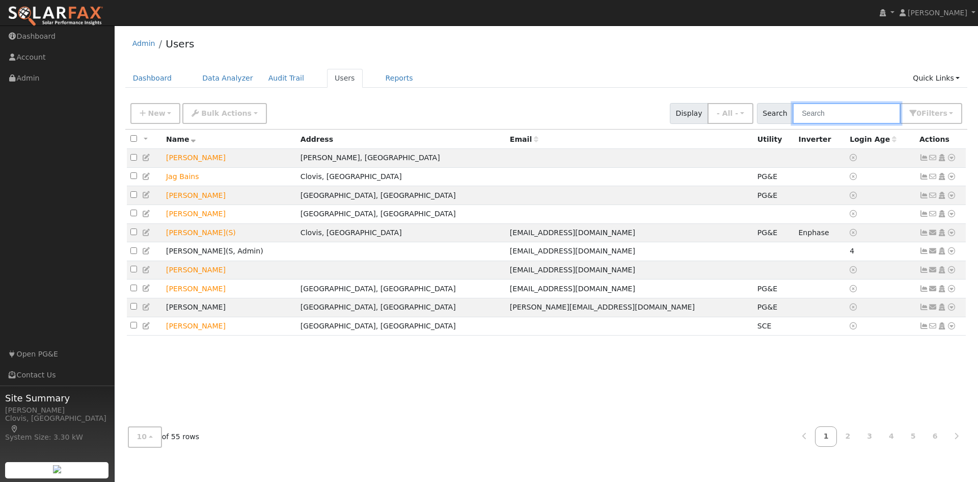
click at [849, 117] on input "text" at bounding box center [847, 113] width 108 height 21
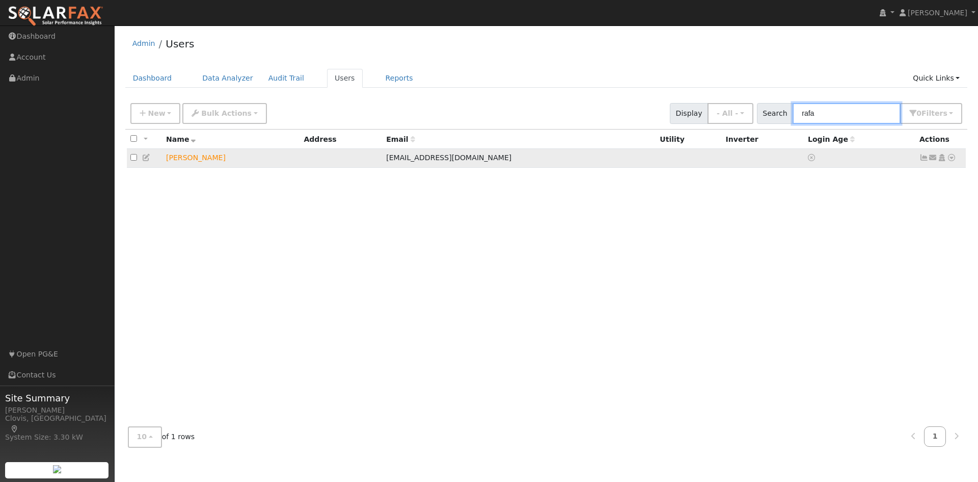
type input "rafa"
click at [950, 158] on icon at bounding box center [951, 157] width 9 height 7
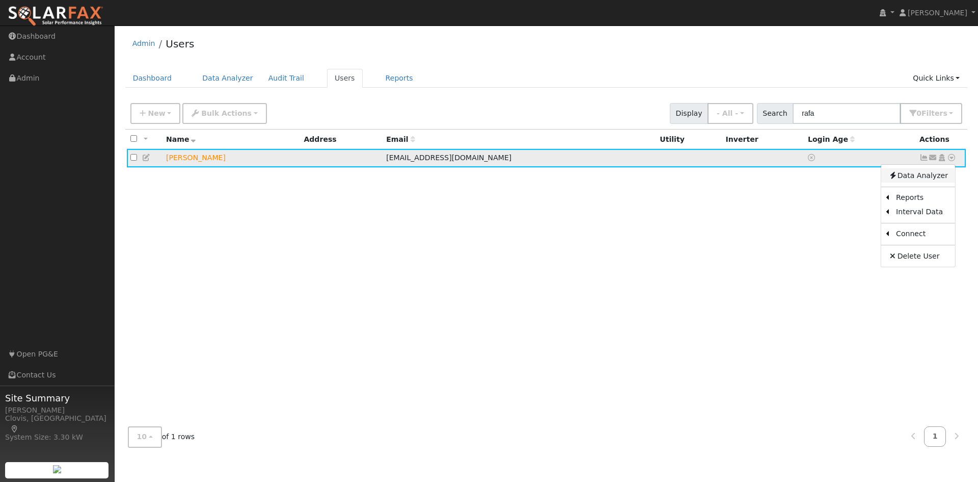
click at [941, 176] on link "Data Analyzer" at bounding box center [919, 175] width 74 height 14
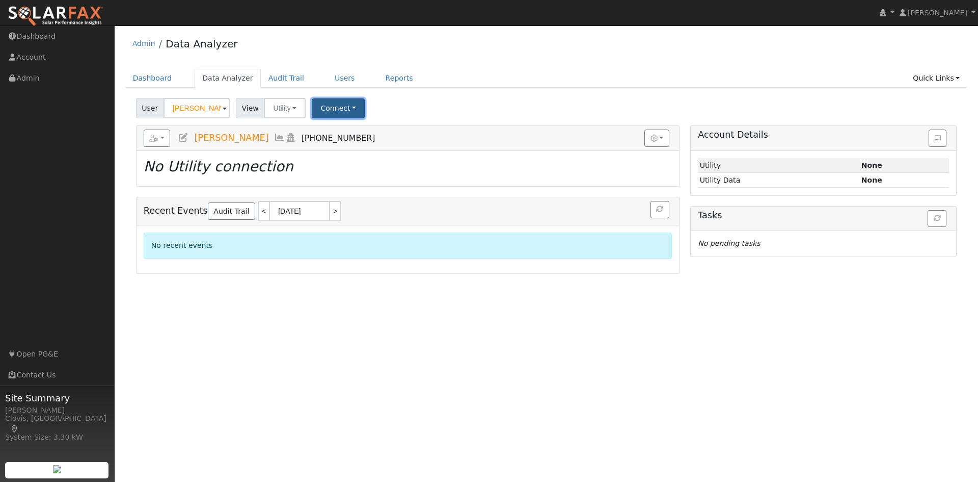
click at [346, 110] on button "Connect" at bounding box center [338, 108] width 53 height 20
click at [350, 128] on link "Select a Provider" at bounding box center [353, 130] width 80 height 14
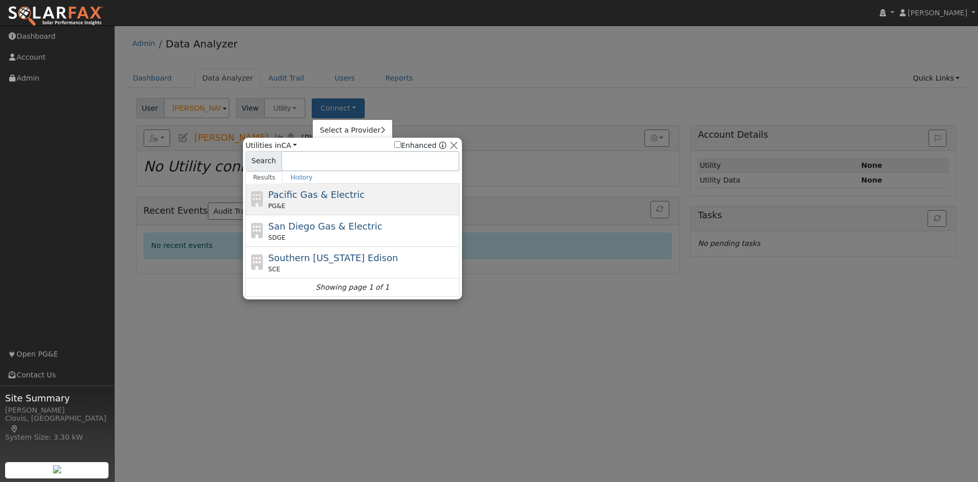
click at [357, 201] on div "PG&E" at bounding box center [363, 205] width 189 height 9
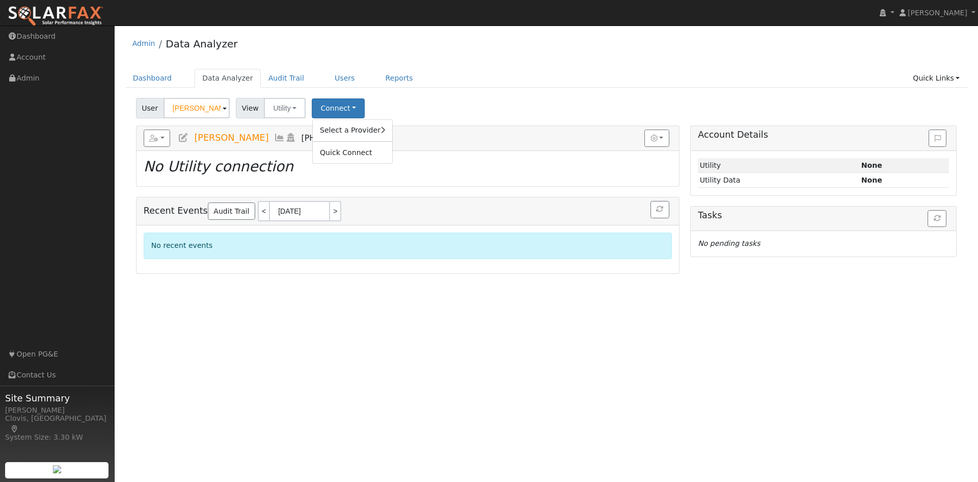
click at [544, 76] on ul "Dashboard Data Analyzer Audit Trail Users Reports Quick Links Quick Add Quick C…" at bounding box center [546, 78] width 843 height 19
click at [334, 75] on link "Users" at bounding box center [345, 78] width 36 height 19
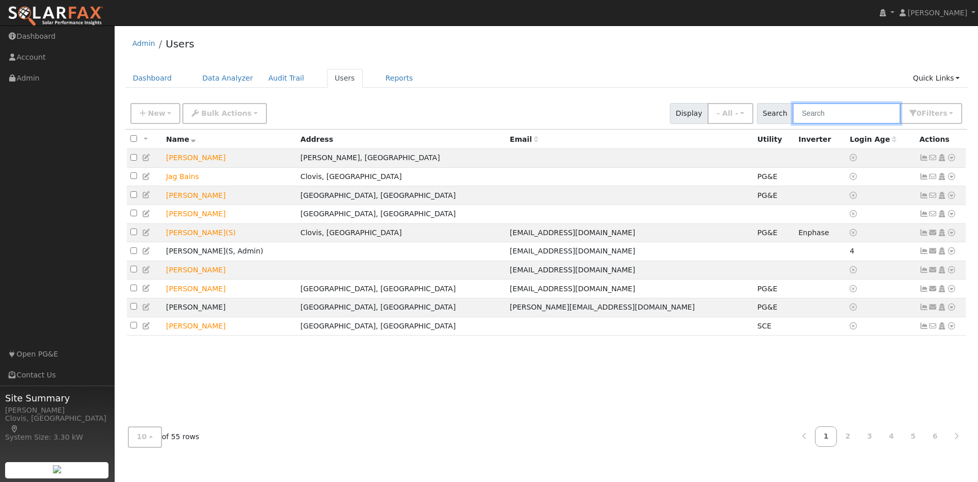
click at [802, 116] on input "text" at bounding box center [847, 113] width 108 height 21
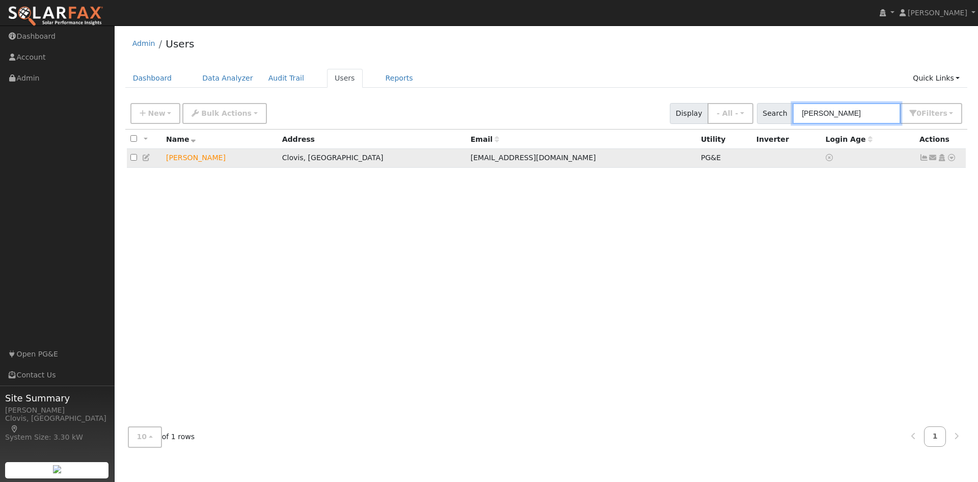
type input "[PERSON_NAME]"
click at [951, 160] on icon at bounding box center [951, 157] width 9 height 7
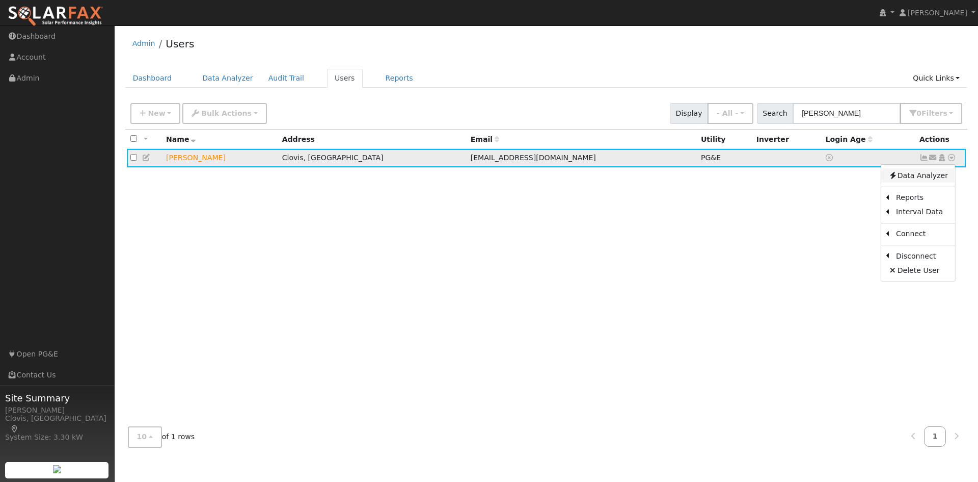
click at [915, 178] on link "Data Analyzer" at bounding box center [919, 175] width 74 height 14
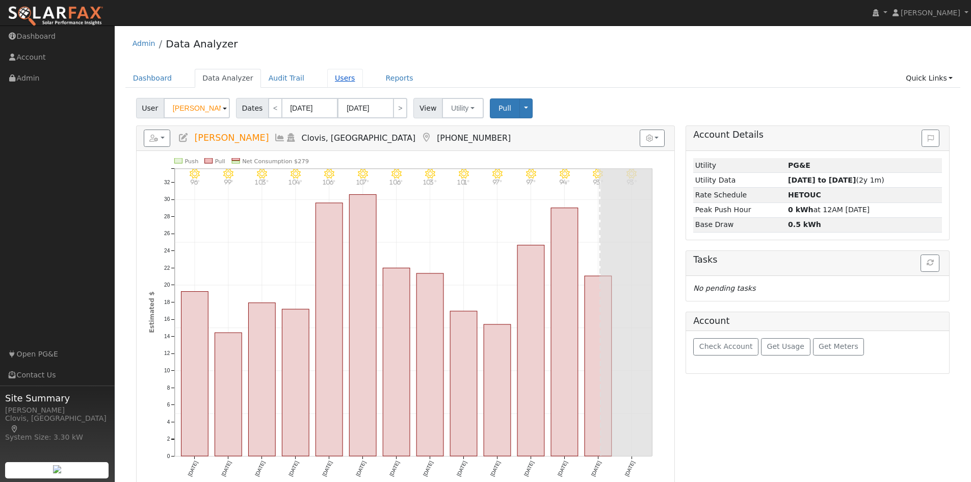
click at [328, 72] on link "Users" at bounding box center [345, 78] width 36 height 19
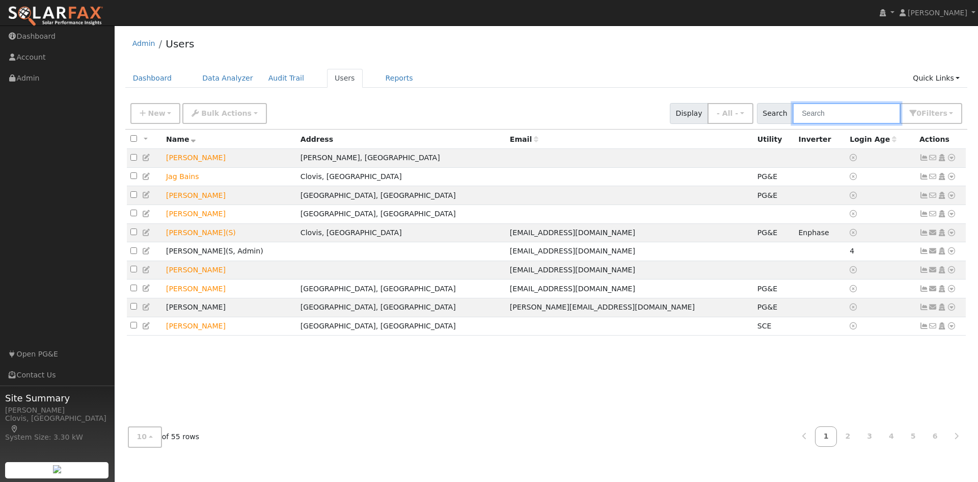
click at [829, 112] on input "text" at bounding box center [847, 113] width 108 height 21
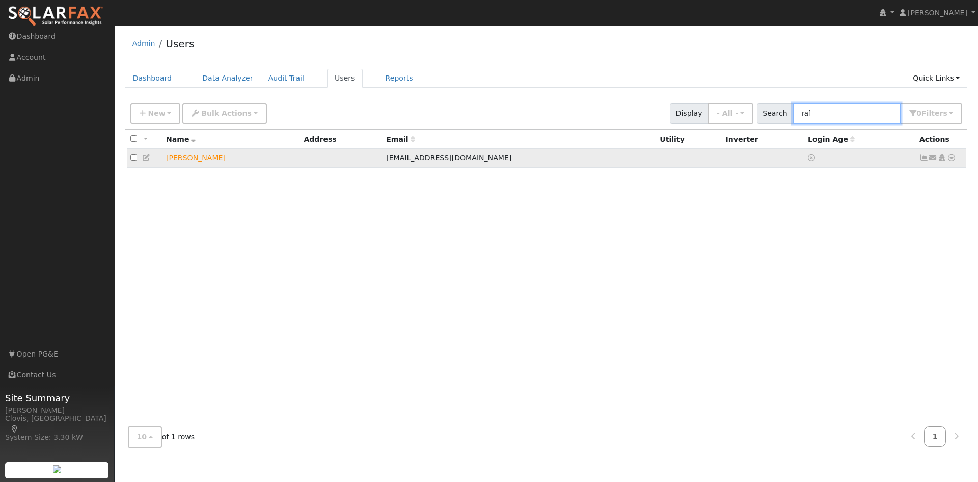
type input "raf"
click at [953, 161] on icon at bounding box center [951, 157] width 9 height 7
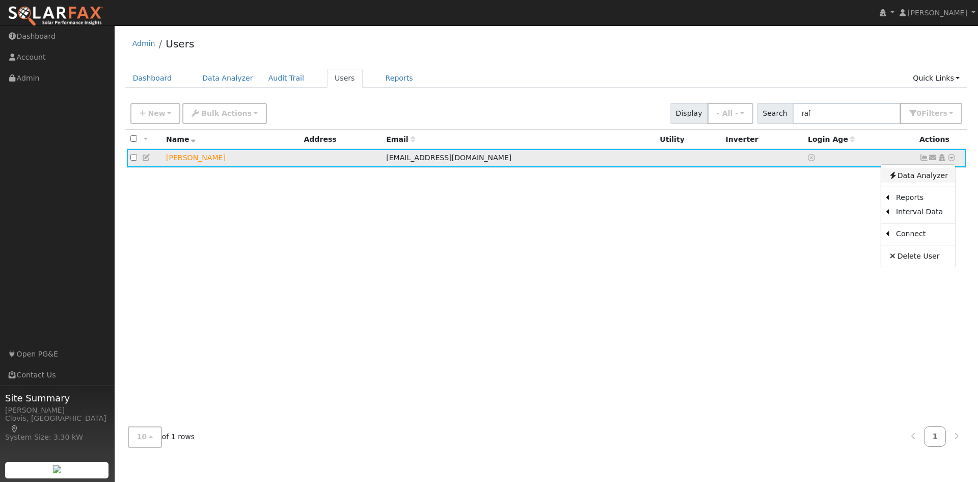
click at [923, 173] on link "Data Analyzer" at bounding box center [919, 175] width 74 height 14
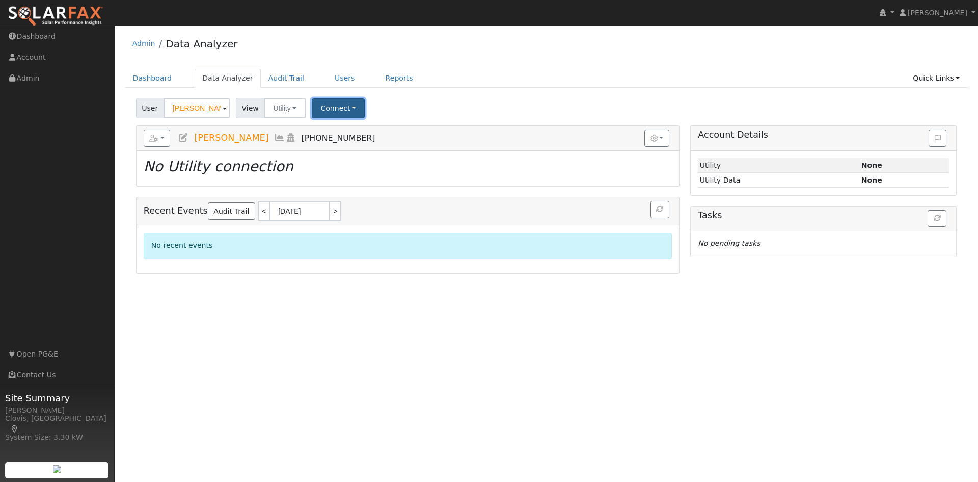
click at [324, 108] on button "Connect" at bounding box center [338, 108] width 53 height 20
click at [361, 133] on link "Select a Provider" at bounding box center [353, 130] width 80 height 14
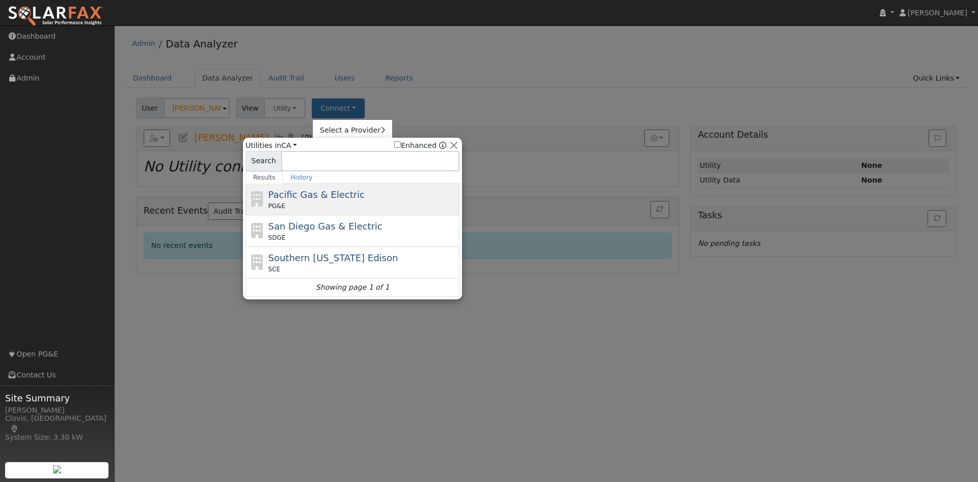
click at [319, 201] on div "PG&E" at bounding box center [363, 205] width 189 height 9
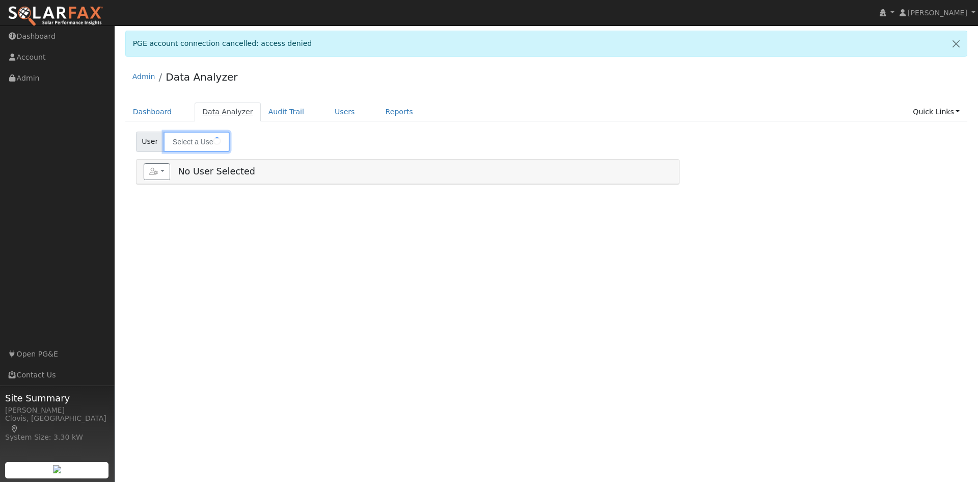
type input "[PERSON_NAME]"
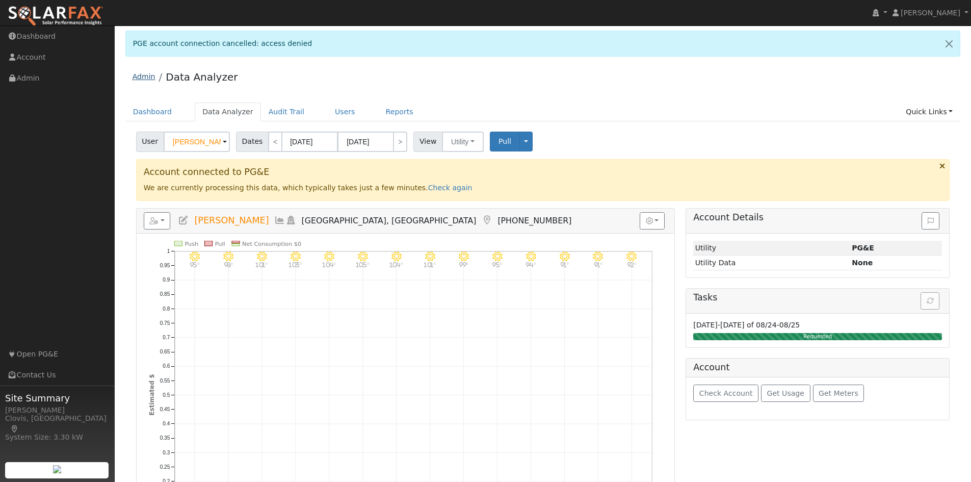
click at [152, 80] on link "Admin" at bounding box center [144, 76] width 23 height 8
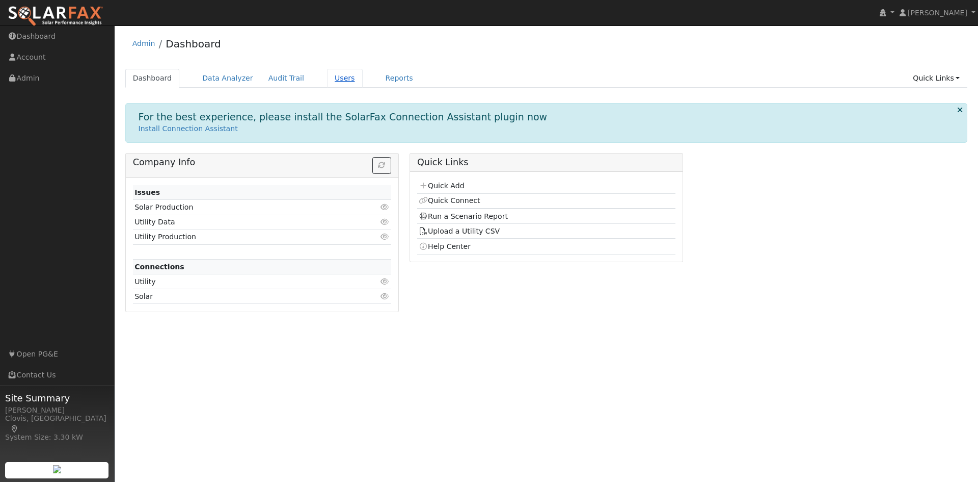
click at [327, 81] on link "Users" at bounding box center [345, 78] width 36 height 19
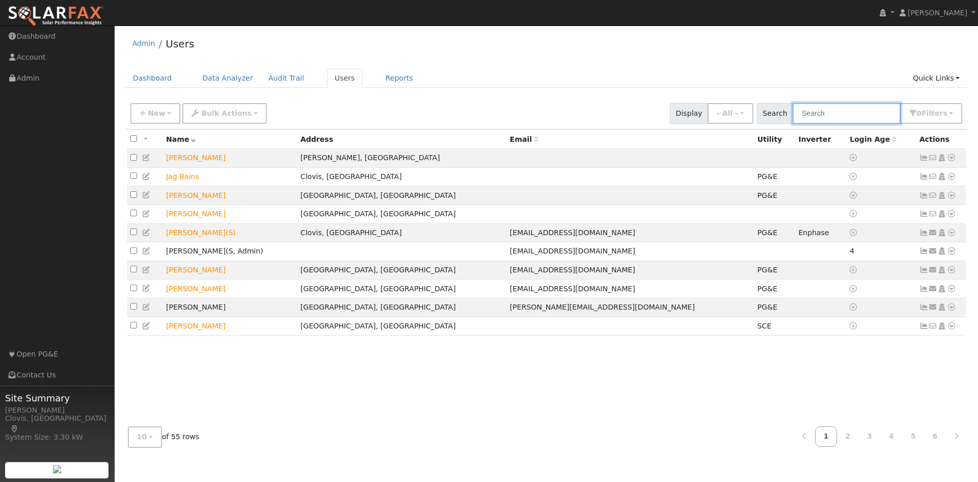
click at [854, 112] on input "text" at bounding box center [847, 113] width 108 height 21
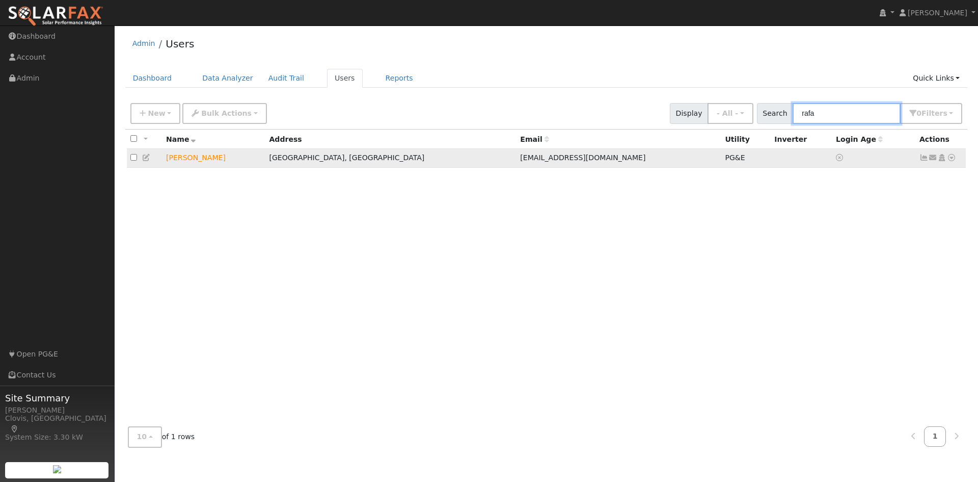
type input "rafa"
click at [956, 161] on icon at bounding box center [951, 157] width 9 height 7
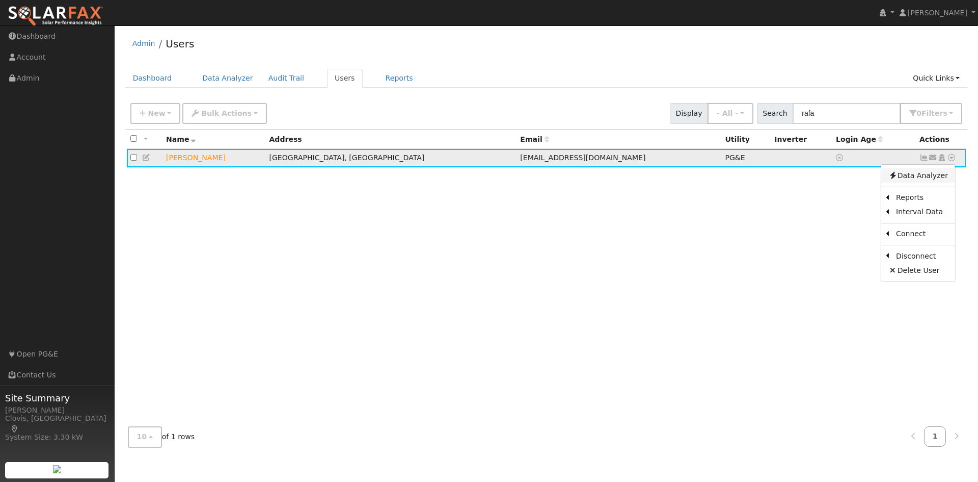
click at [914, 176] on link "Data Analyzer" at bounding box center [919, 175] width 74 height 14
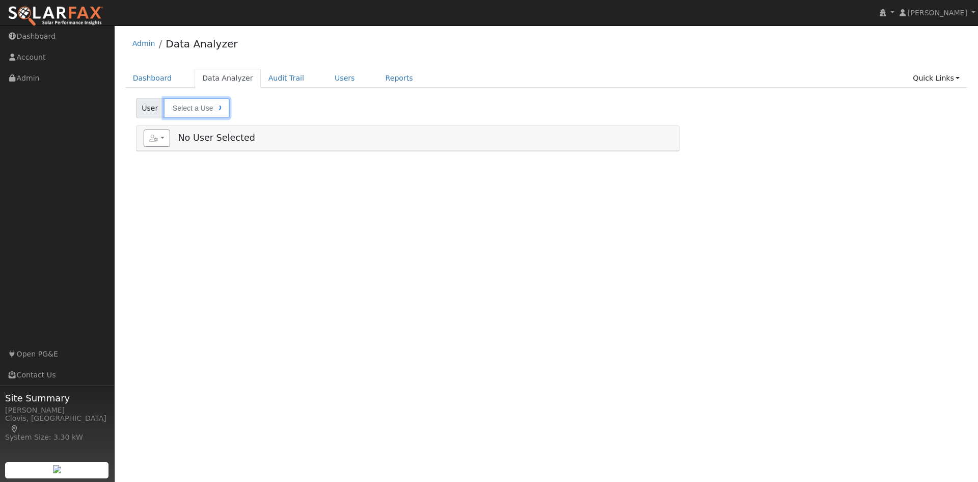
type input "[PERSON_NAME]"
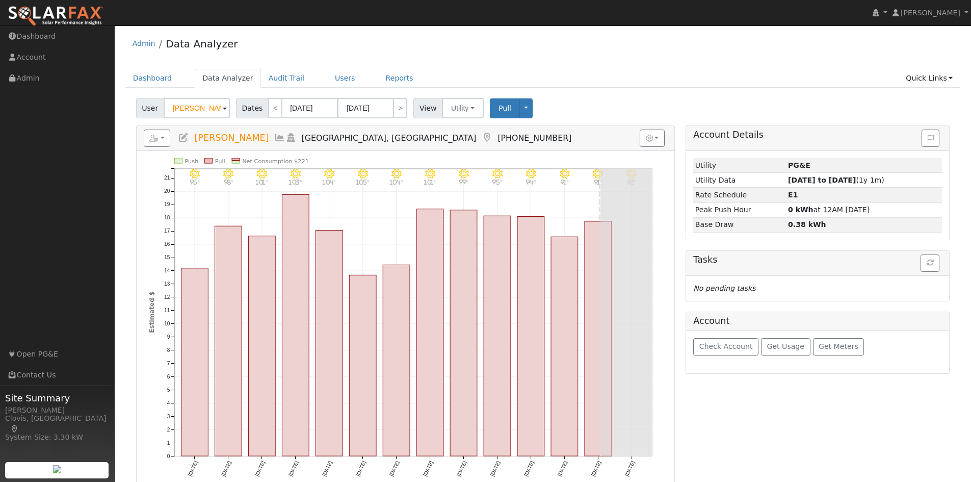
click at [542, 69] on ul "Dashboard Data Analyzer Audit Trail Users Reports Quick Links Quick Add Quick C…" at bounding box center [542, 78] width 835 height 19
click at [341, 76] on link "Users" at bounding box center [345, 78] width 36 height 19
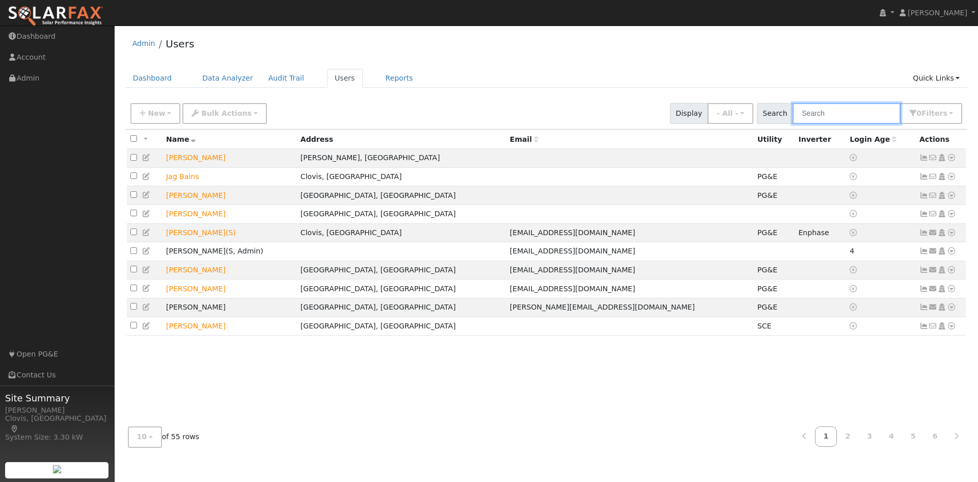
click at [812, 114] on input "text" at bounding box center [847, 113] width 108 height 21
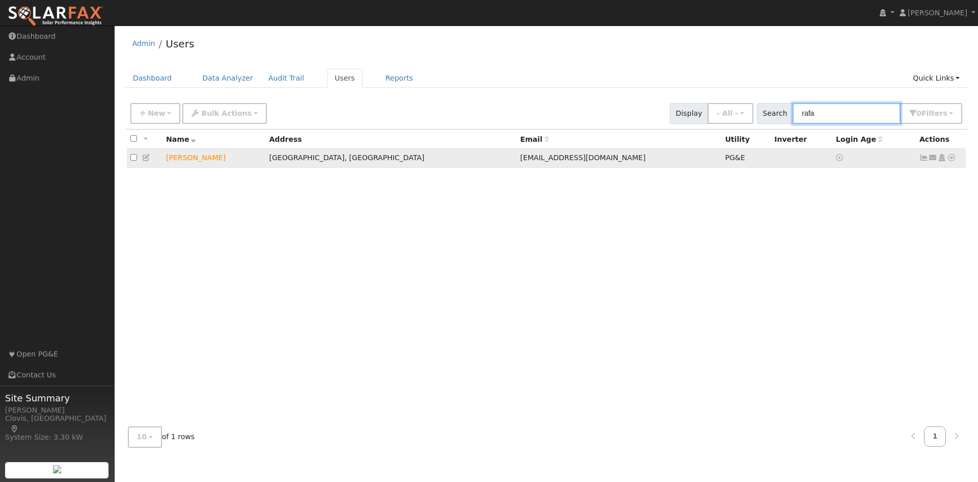
type input "rafa"
click at [151, 158] on td at bounding box center [145, 158] width 36 height 19
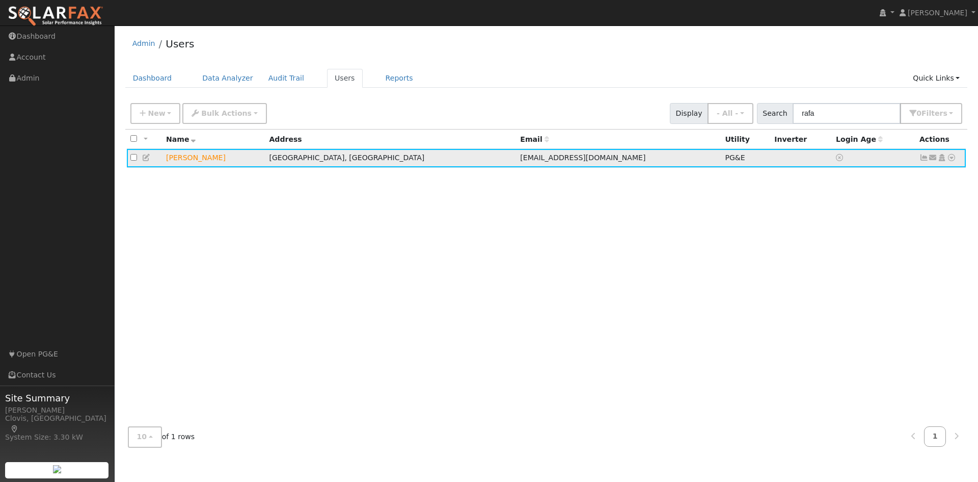
click at [953, 161] on icon at bounding box center [951, 157] width 9 height 7
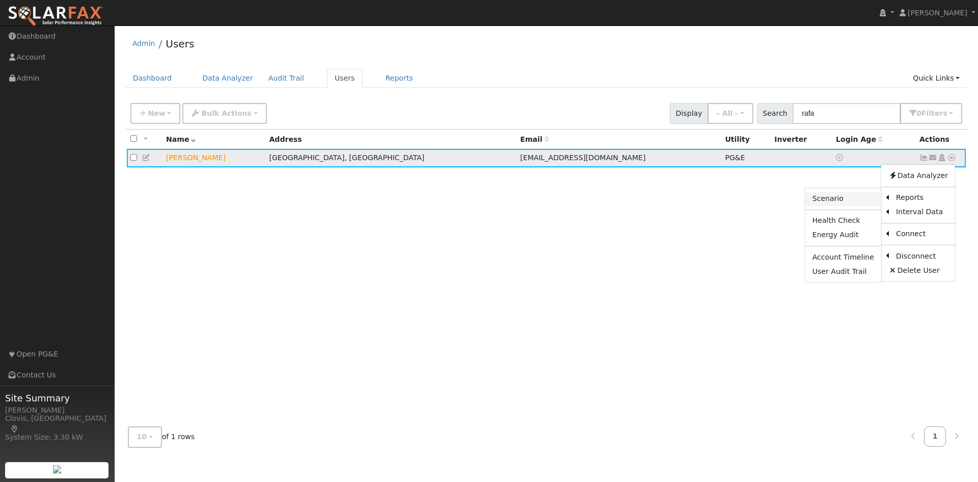
click at [866, 201] on link "Scenario" at bounding box center [844, 199] width 76 height 14
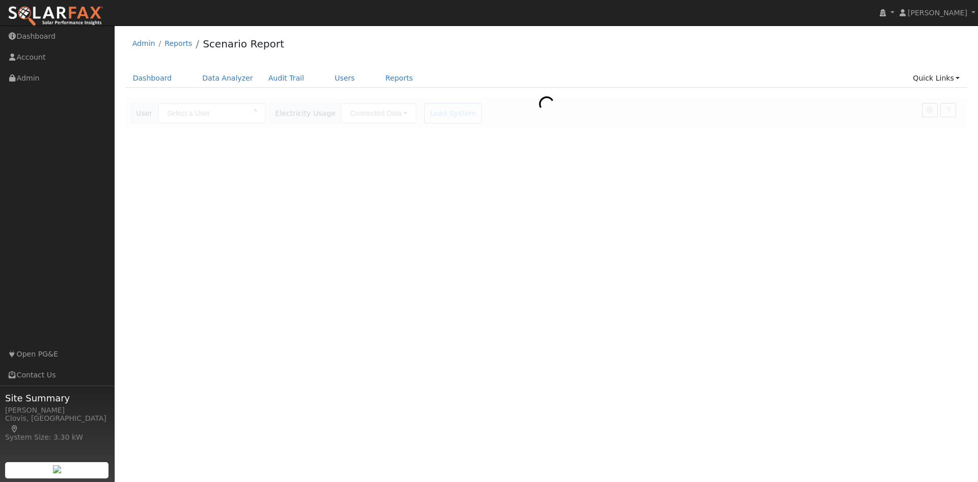
type input "[PERSON_NAME]"
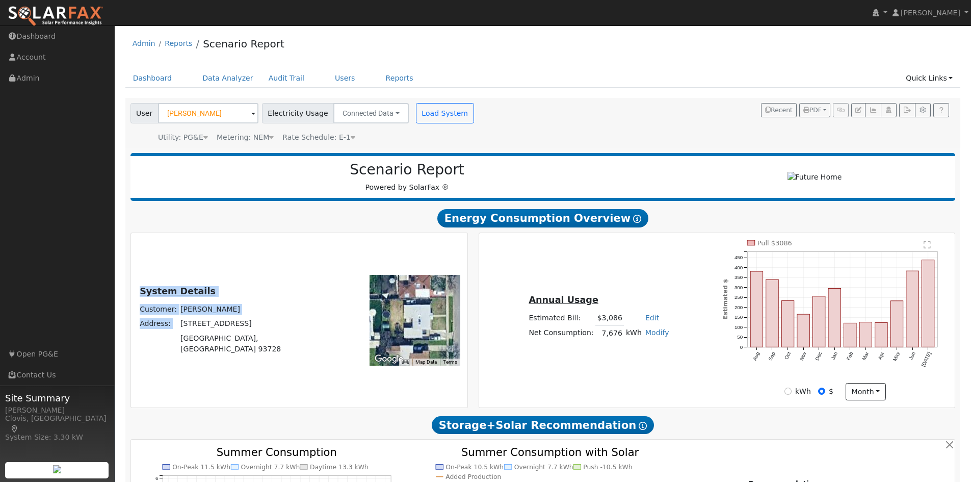
drag, startPoint x: 217, startPoint y: 335, endPoint x: 301, endPoint y: 335, distance: 84.1
click at [301, 335] on div "System Details Customer: [PERSON_NAME] Address: [STREET_ADDRESS]" at bounding box center [230, 320] width 194 height 72
drag, startPoint x: 217, startPoint y: 331, endPoint x: 279, endPoint y: 328, distance: 62.2
click at [279, 328] on td "[STREET_ADDRESS]" at bounding box center [250, 323] width 143 height 14
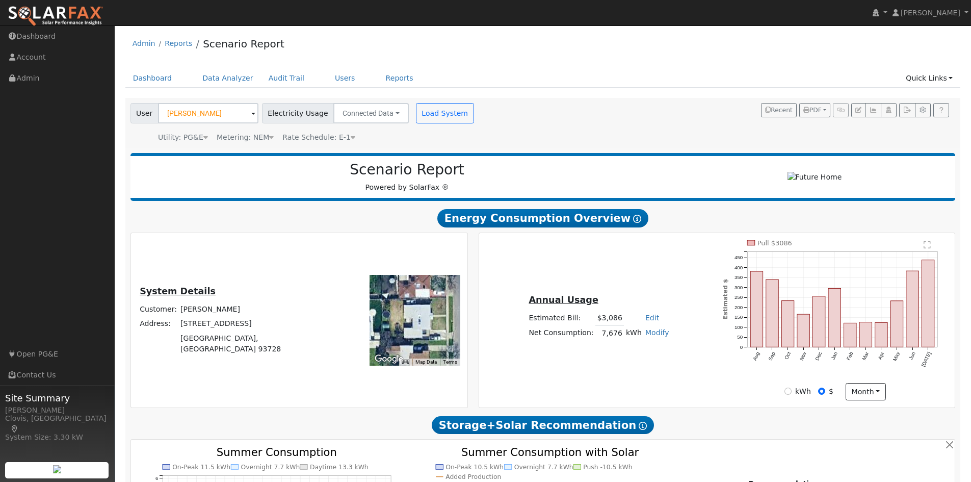
copy td "[STREET_ADDRESS]"
click at [227, 350] on td "[GEOGRAPHIC_DATA], [GEOGRAPHIC_DATA] 93728" at bounding box center [250, 343] width 143 height 25
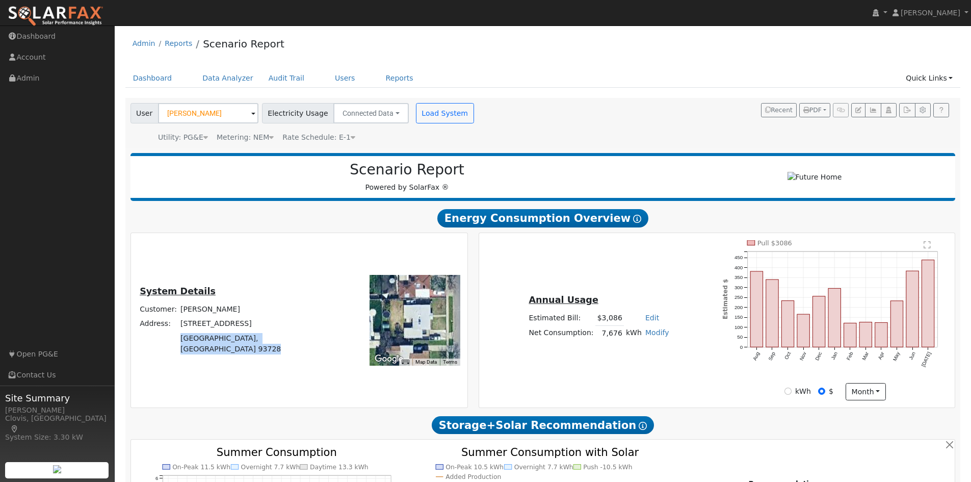
copy div "[GEOGRAPHIC_DATA], [GEOGRAPHIC_DATA] 93728"
click at [271, 275] on div "System Details Customer: [PERSON_NAME] Address: [STREET_ADDRESS] ← Move left → …" at bounding box center [299, 320] width 333 height 160
click at [327, 78] on link "Users" at bounding box center [345, 78] width 36 height 19
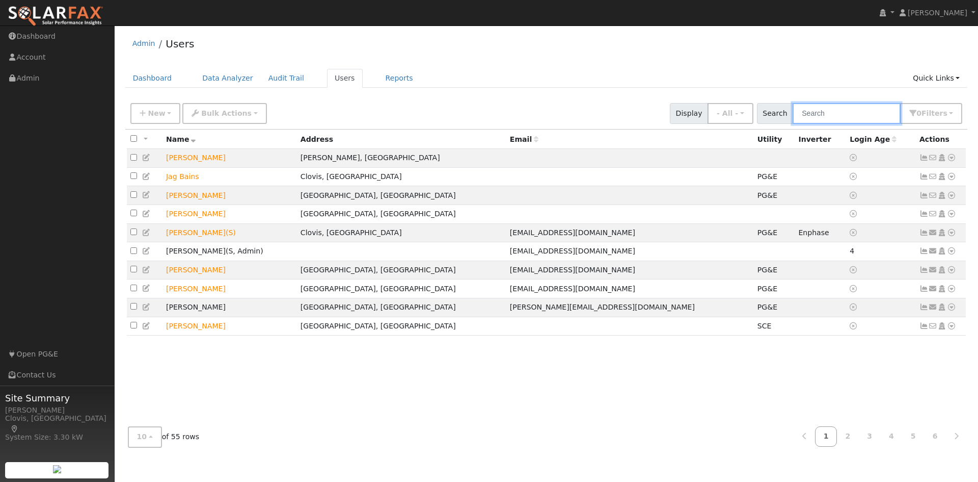
click at [840, 110] on input "text" at bounding box center [847, 113] width 108 height 21
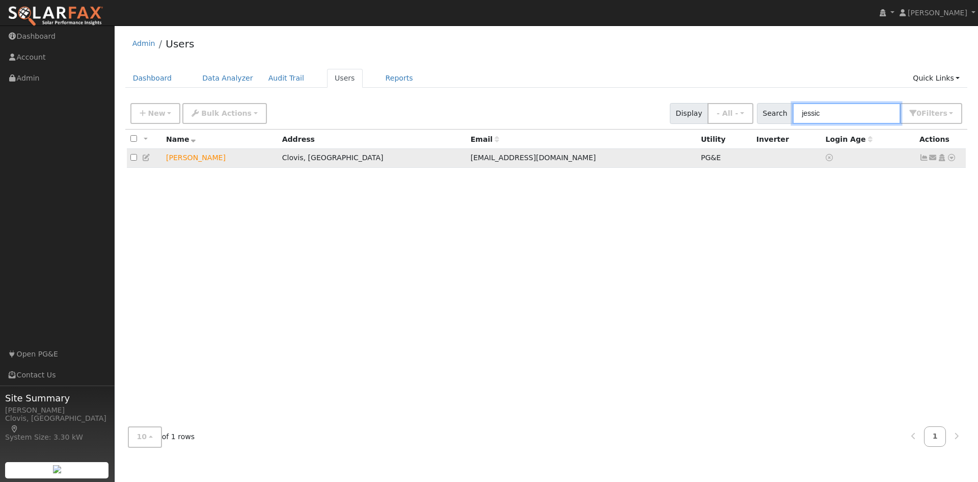
type input "jessic"
click at [955, 160] on icon at bounding box center [951, 157] width 9 height 7
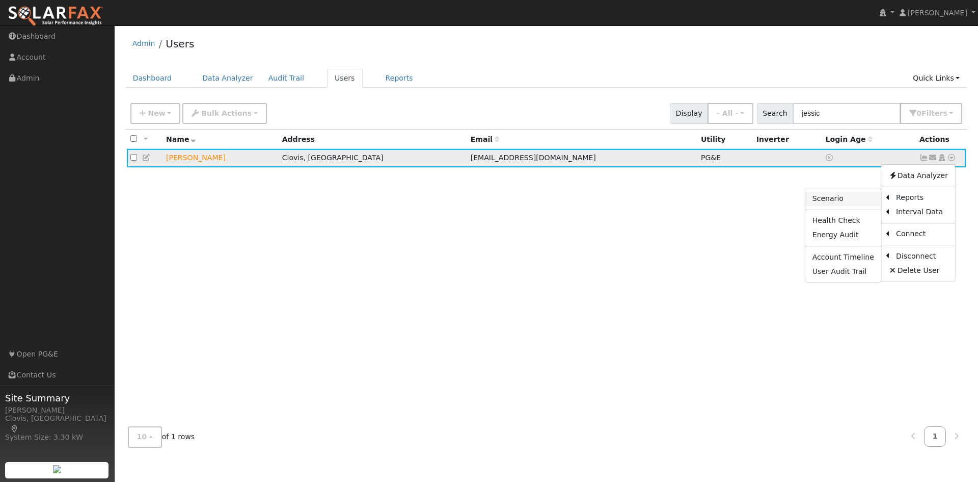
click at [862, 199] on link "Scenario" at bounding box center [844, 199] width 76 height 14
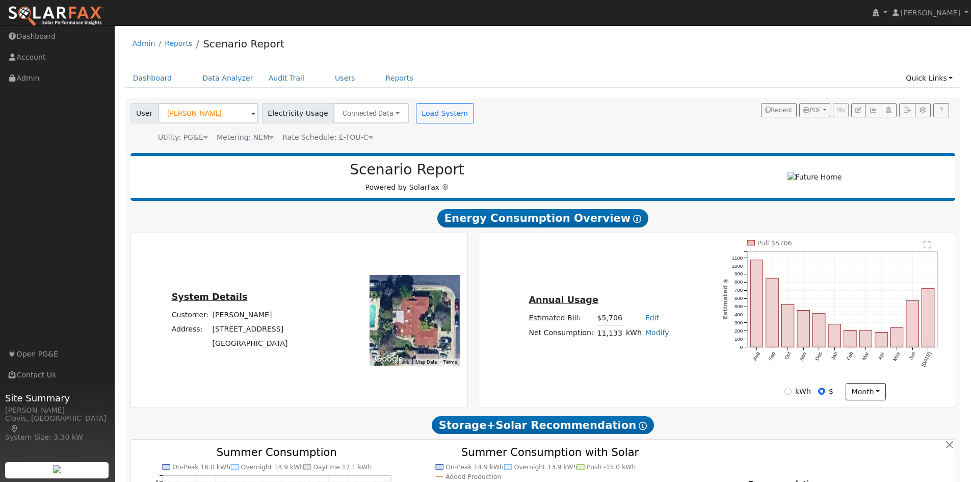
click at [376, 331] on div at bounding box center [414, 320] width 91 height 91
click at [223, 331] on td "[STREET_ADDRESS]" at bounding box center [249, 329] width 79 height 14
copy td "[STREET_ADDRESS]"
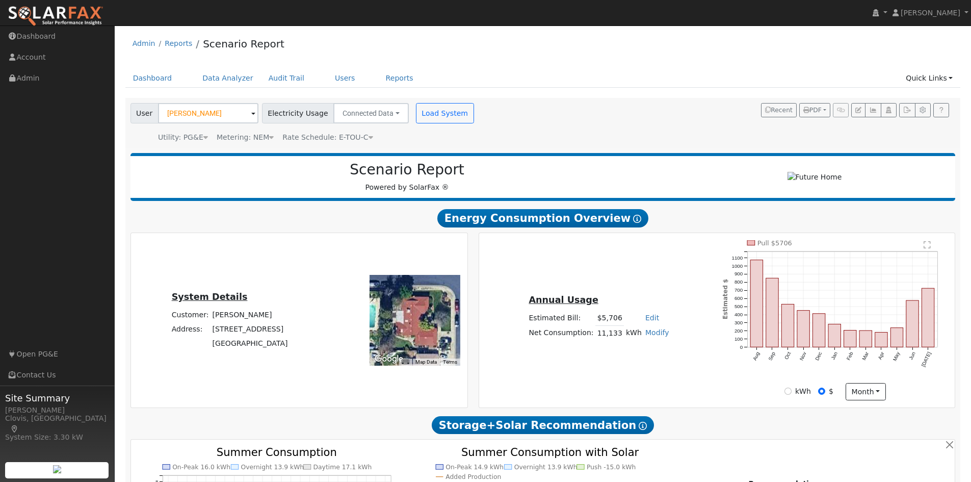
click at [230, 348] on td "[GEOGRAPHIC_DATA]" at bounding box center [249, 343] width 79 height 14
copy div "[GEOGRAPHIC_DATA]"
